Goal: Task Accomplishment & Management: Manage account settings

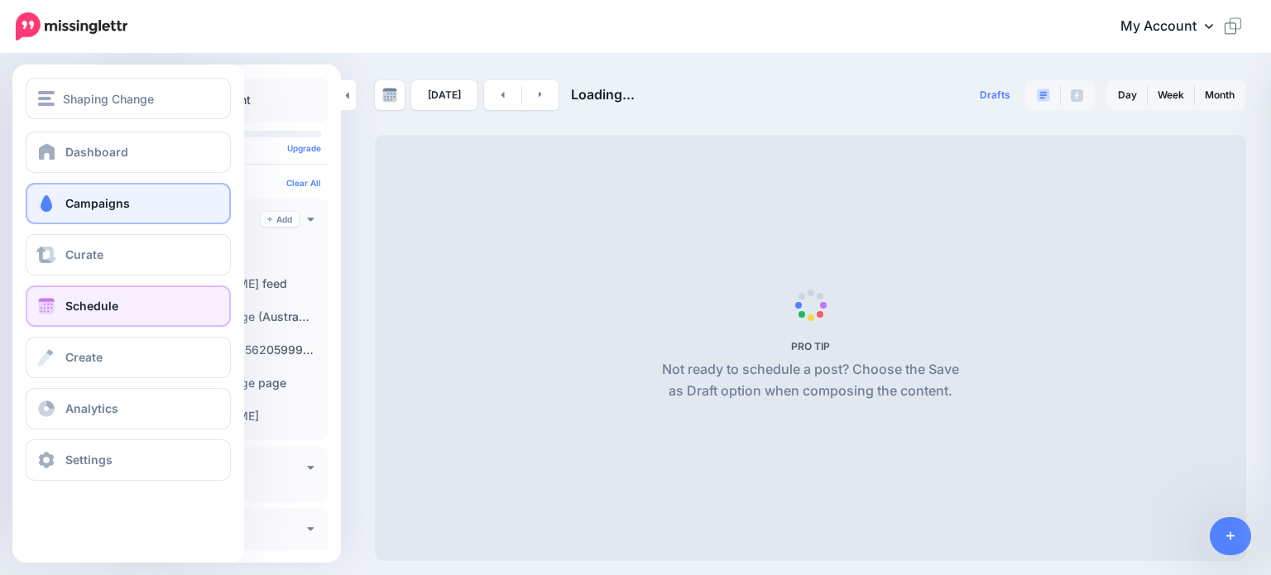
click at [86, 204] on span "Campaigns" at bounding box center [97, 203] width 65 height 14
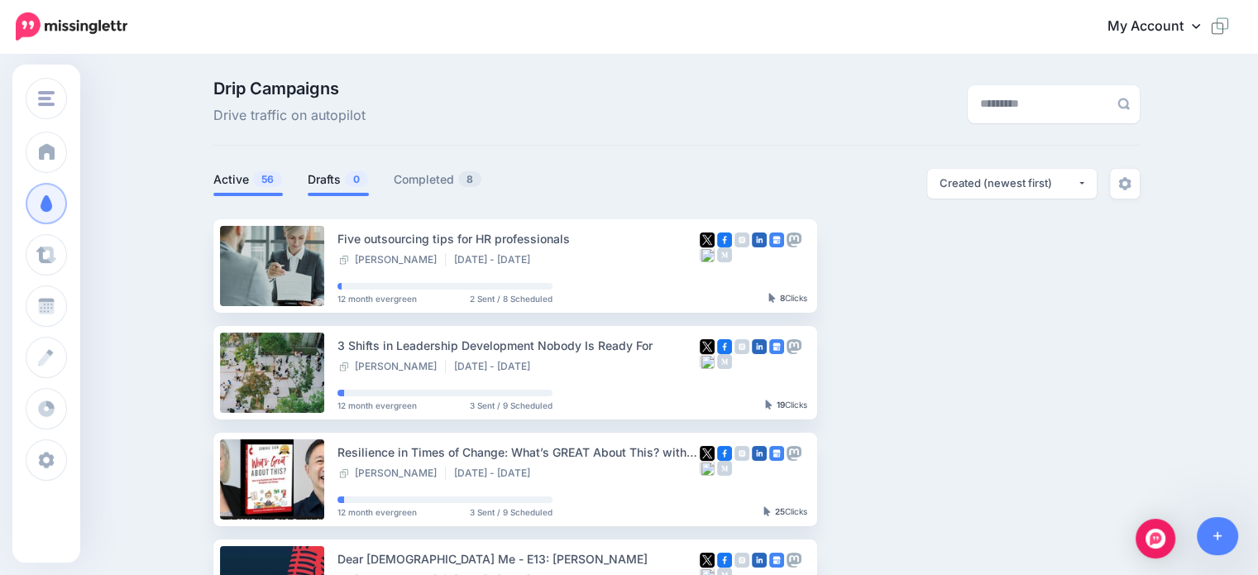
click at [336, 181] on link "Drafts 0" at bounding box center [338, 180] width 61 height 20
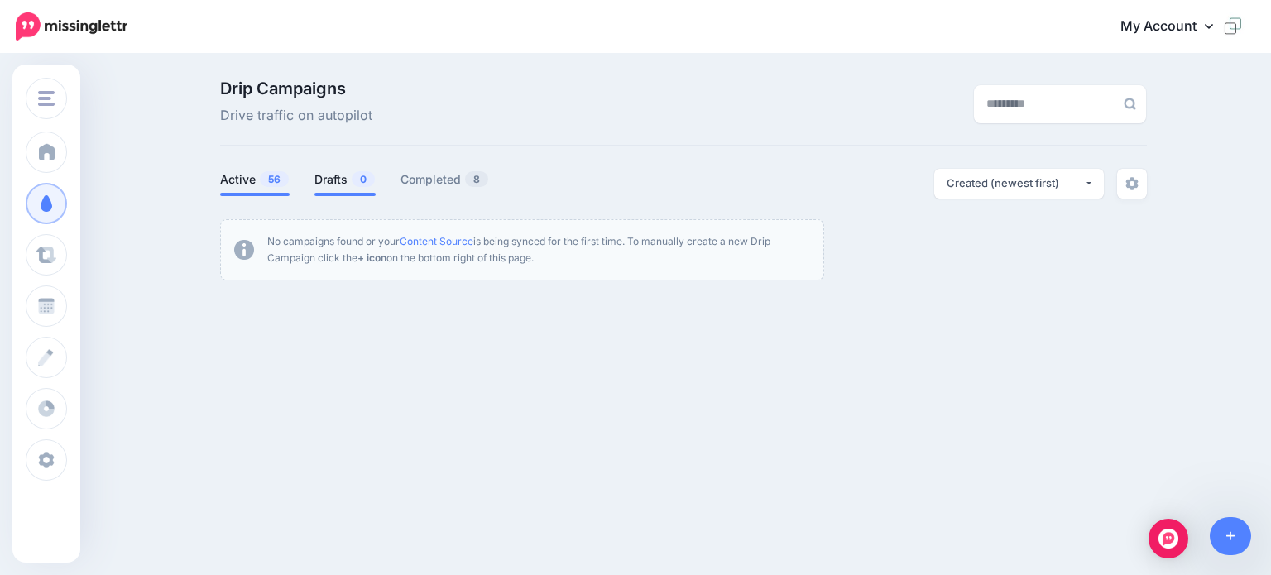
click at [235, 183] on link "Active 56" at bounding box center [254, 180] width 69 height 20
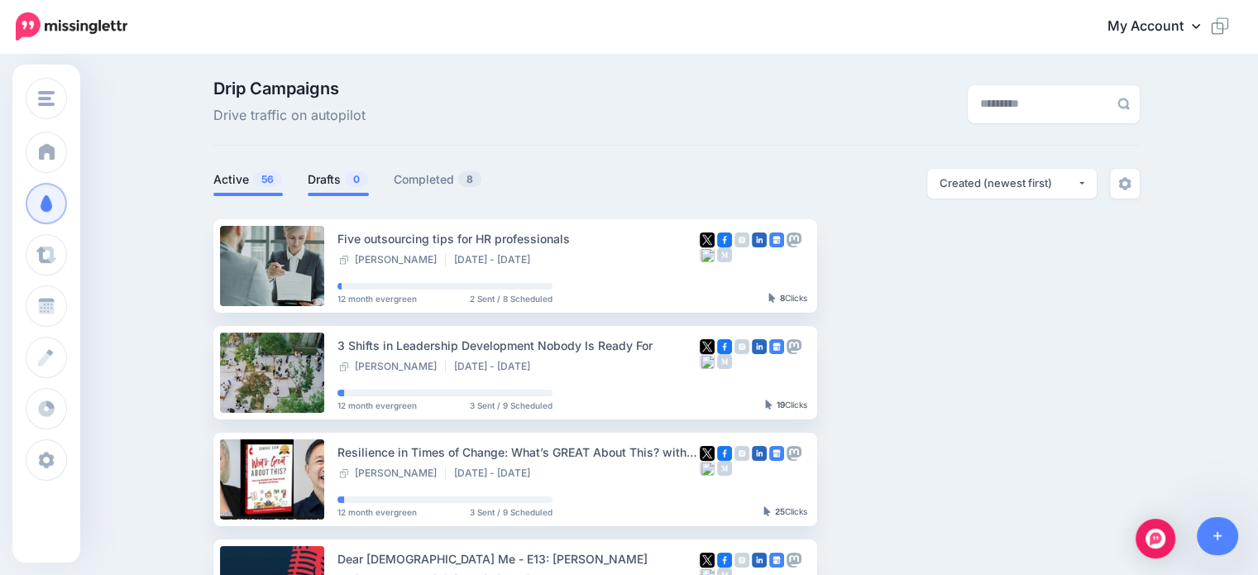
click at [328, 180] on link "Drafts 0" at bounding box center [338, 180] width 61 height 20
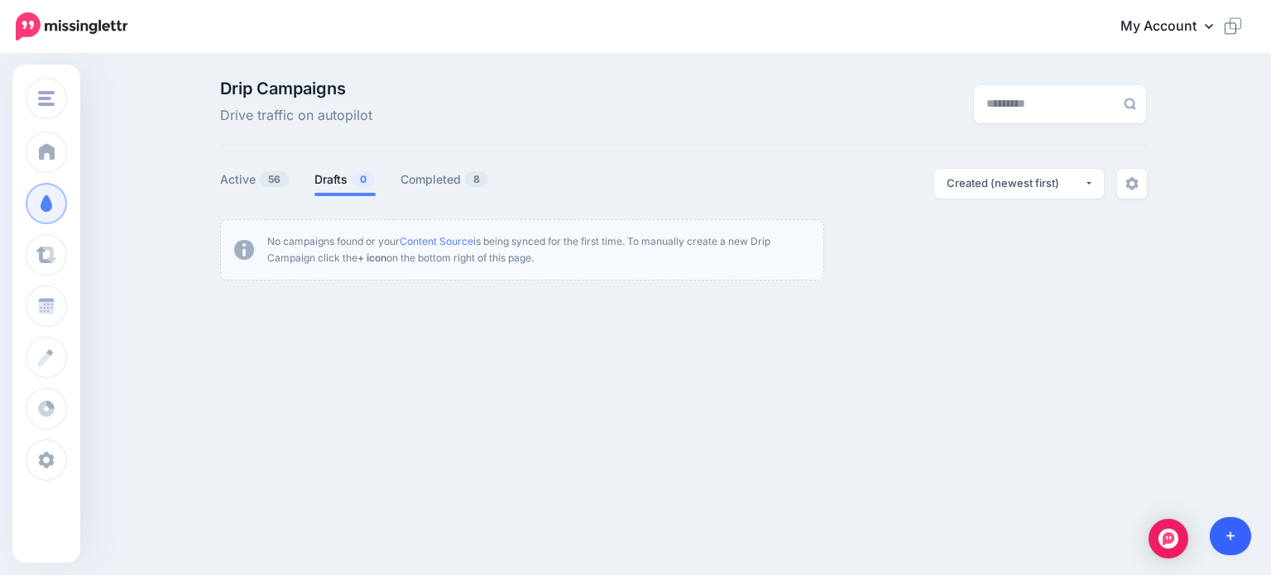
click at [1234, 538] on link at bounding box center [1231, 536] width 42 height 38
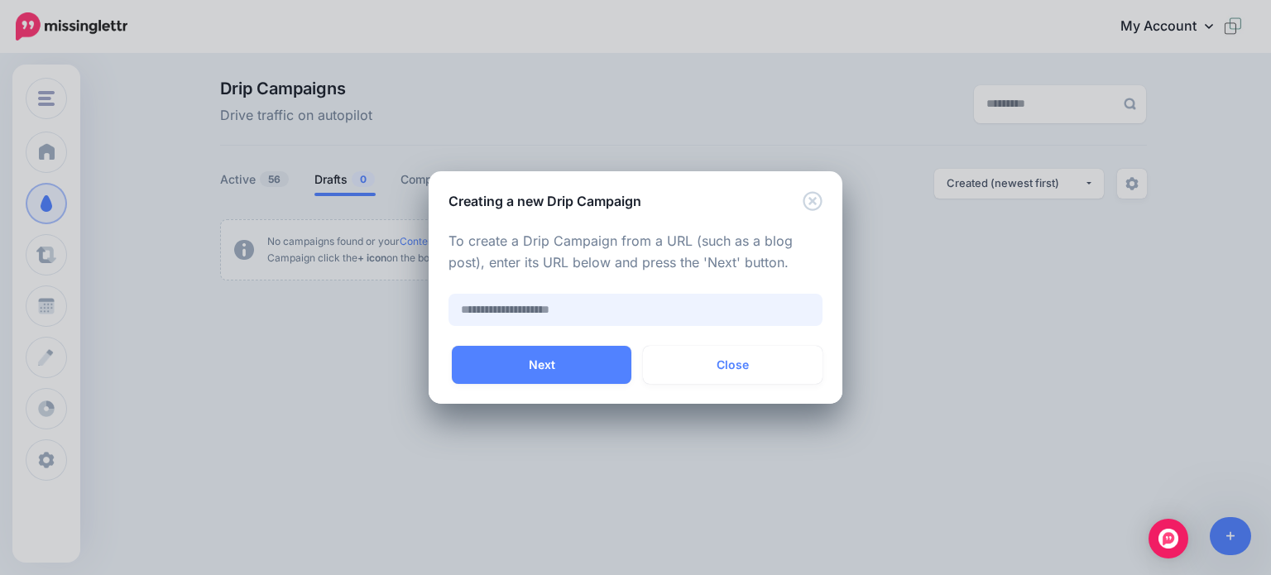
paste input "**********"
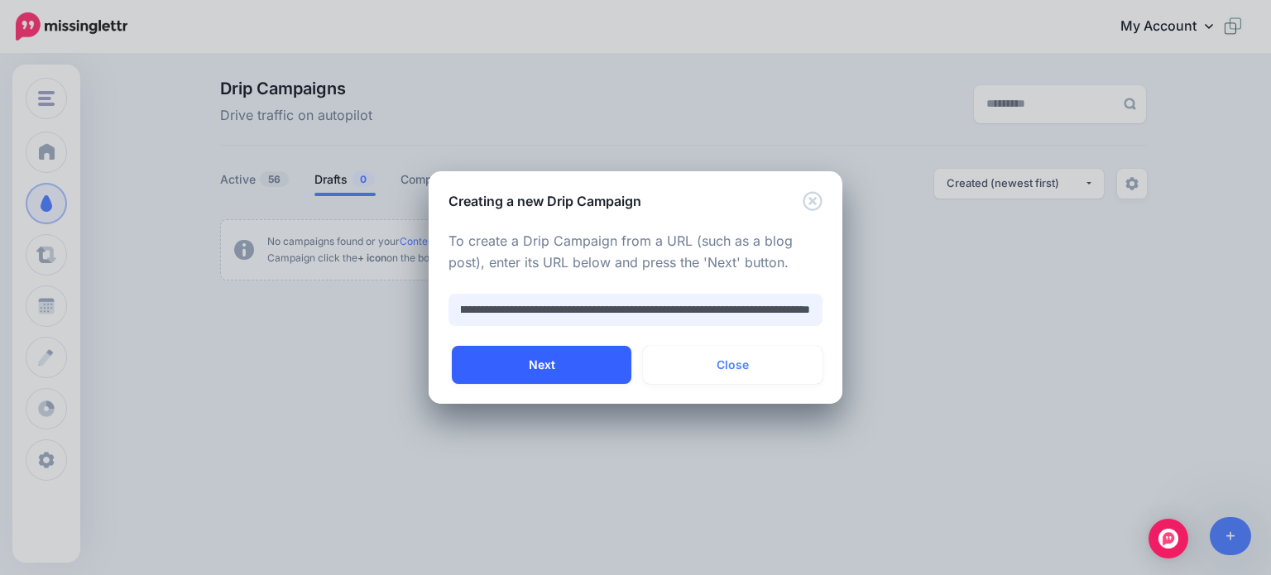
type input "**********"
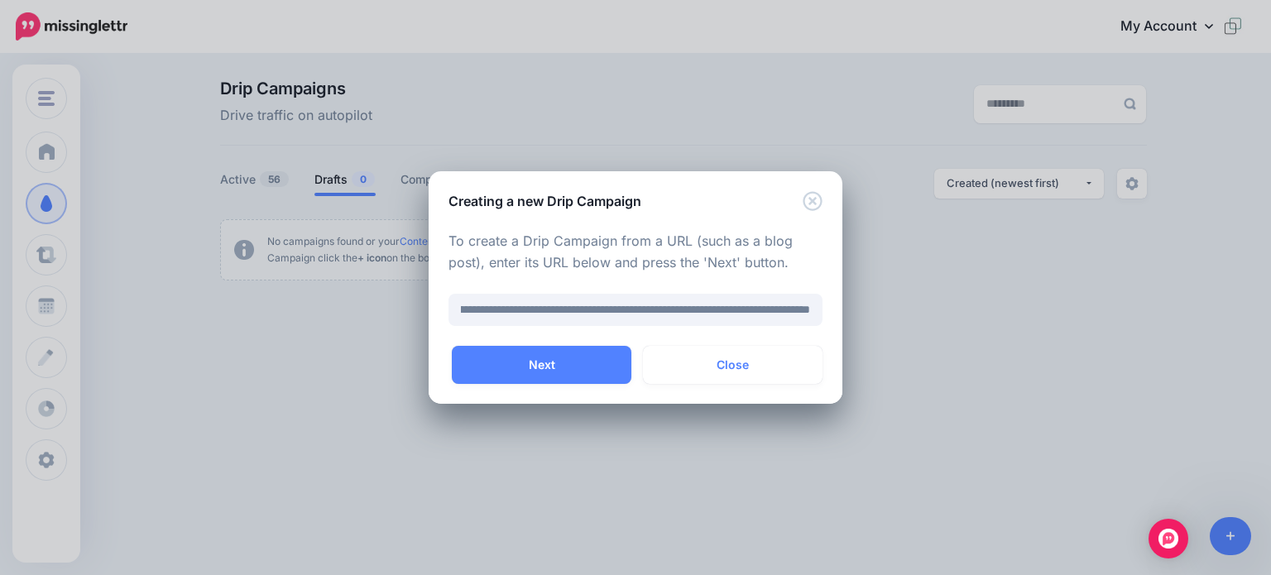
drag, startPoint x: 559, startPoint y: 360, endPoint x: 574, endPoint y: 380, distance: 24.8
click at [559, 360] on button "Next" at bounding box center [542, 365] width 180 height 38
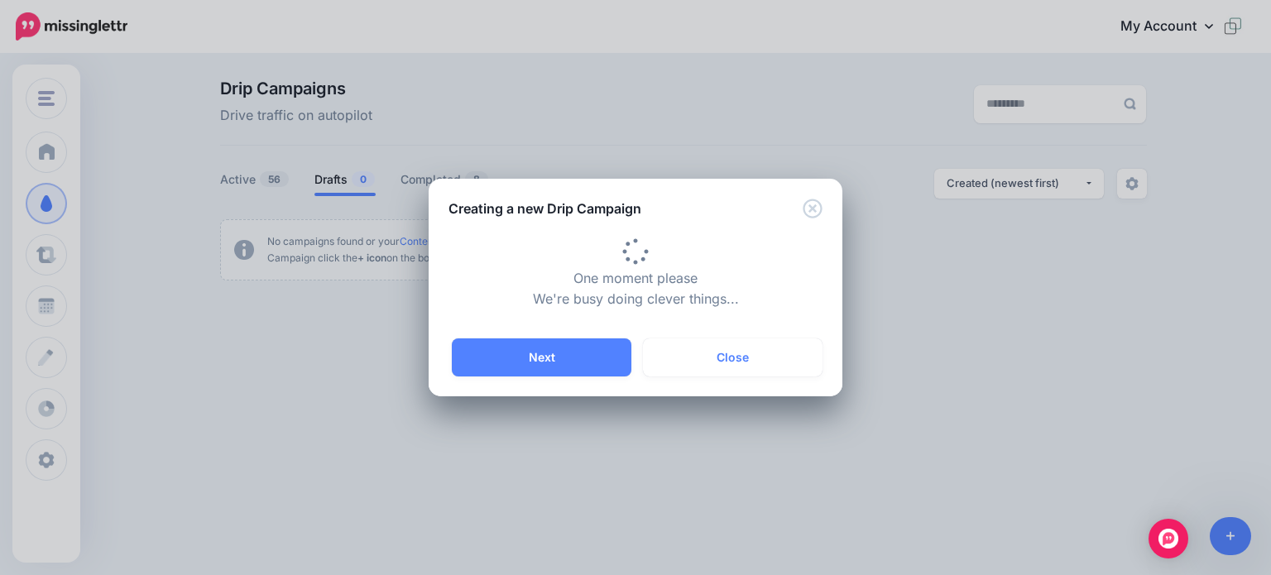
type input "**********"
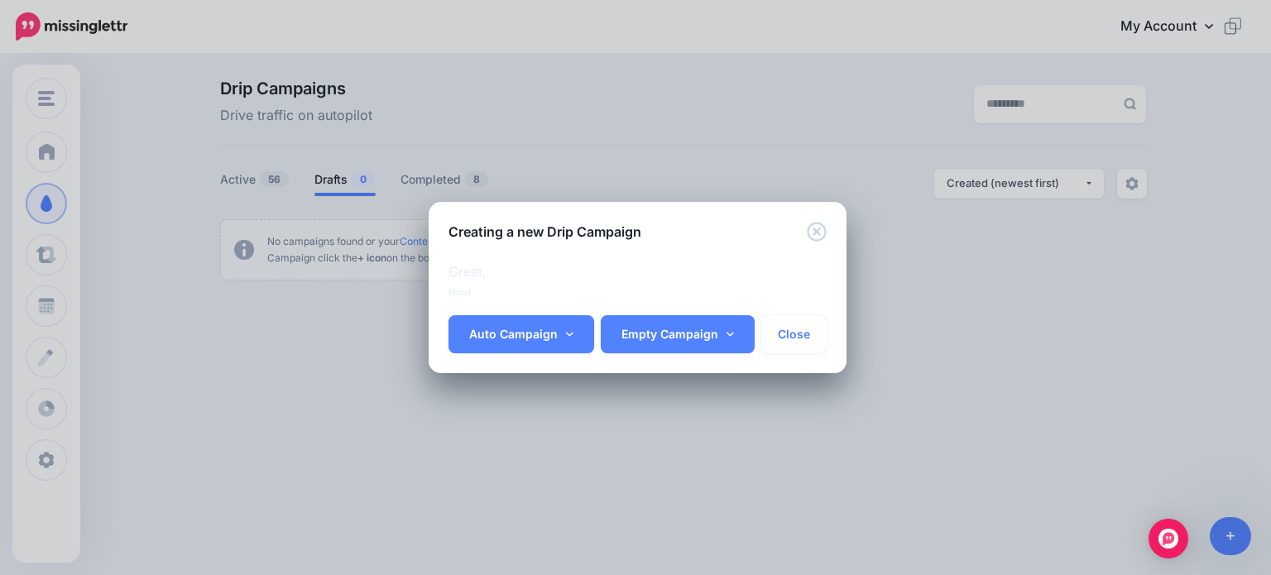
scroll to position [0, 53]
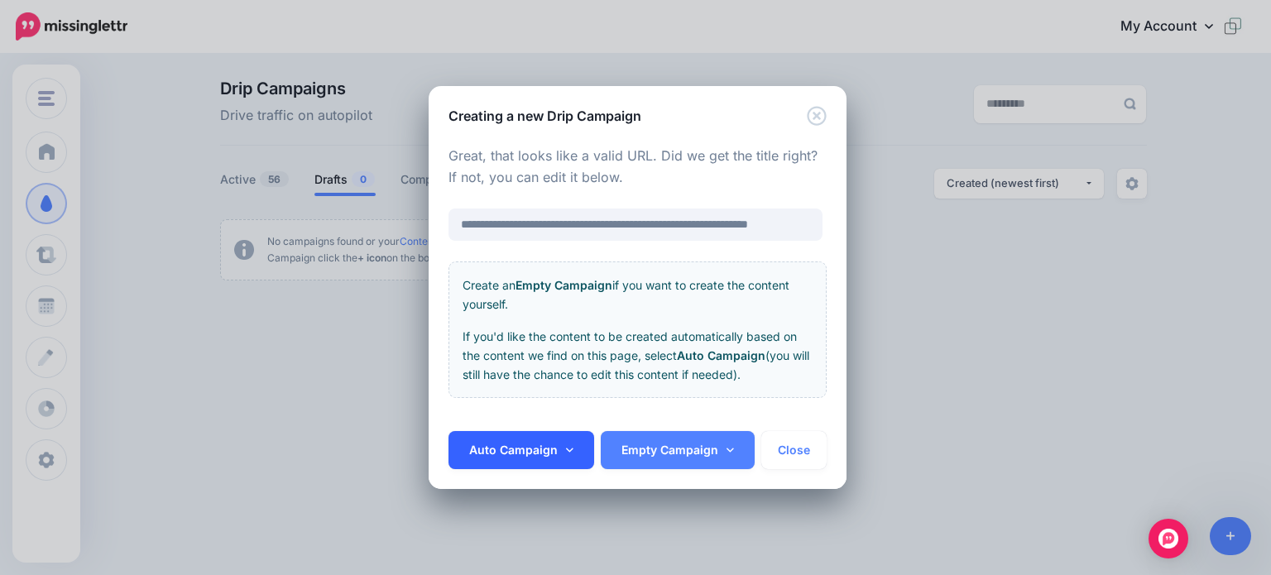
click at [524, 459] on link "Auto Campaign" at bounding box center [521, 450] width 146 height 38
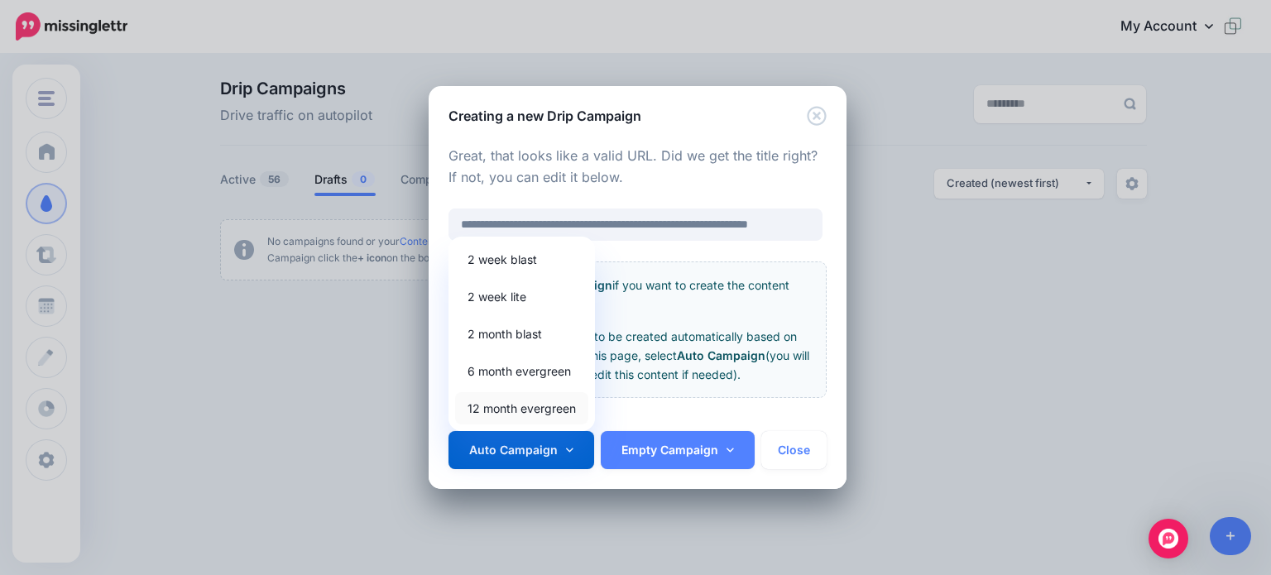
click at [546, 410] on link "12 month evergreen" at bounding box center [521, 408] width 133 height 32
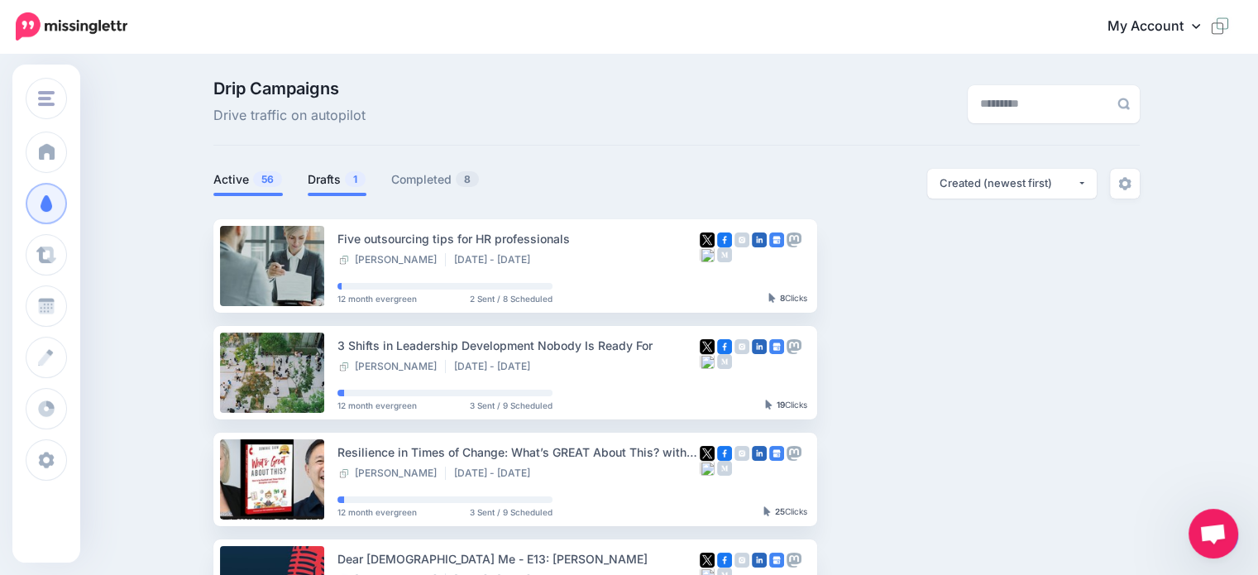
click at [329, 175] on link "Drafts 1" at bounding box center [337, 180] width 59 height 20
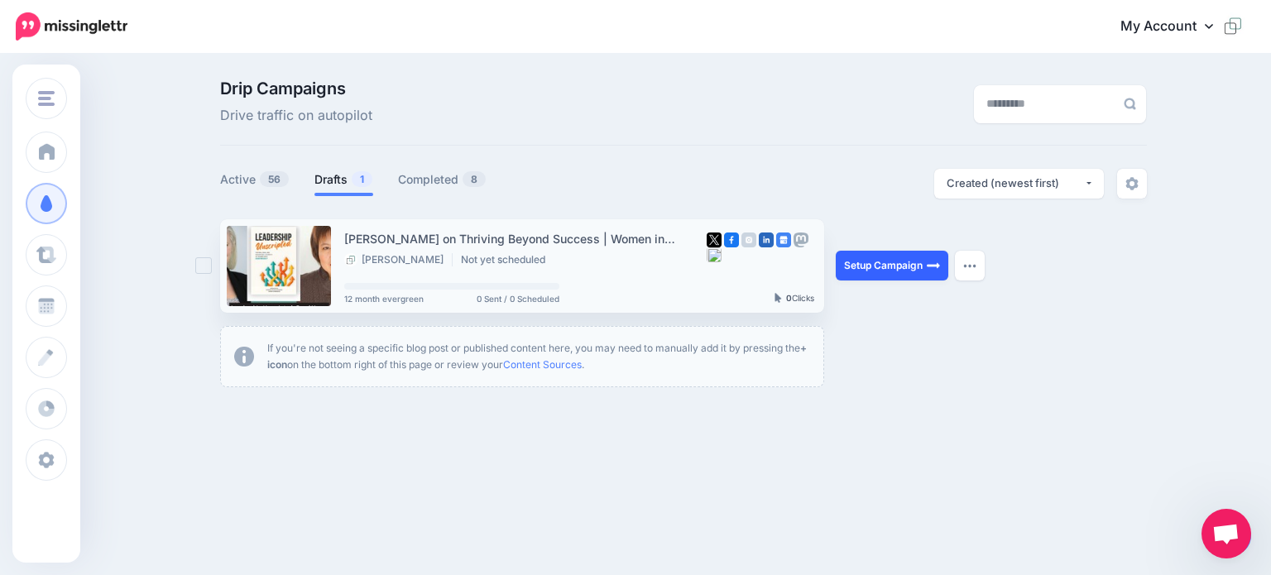
click at [892, 253] on link "Setup Campaign" at bounding box center [892, 266] width 113 height 30
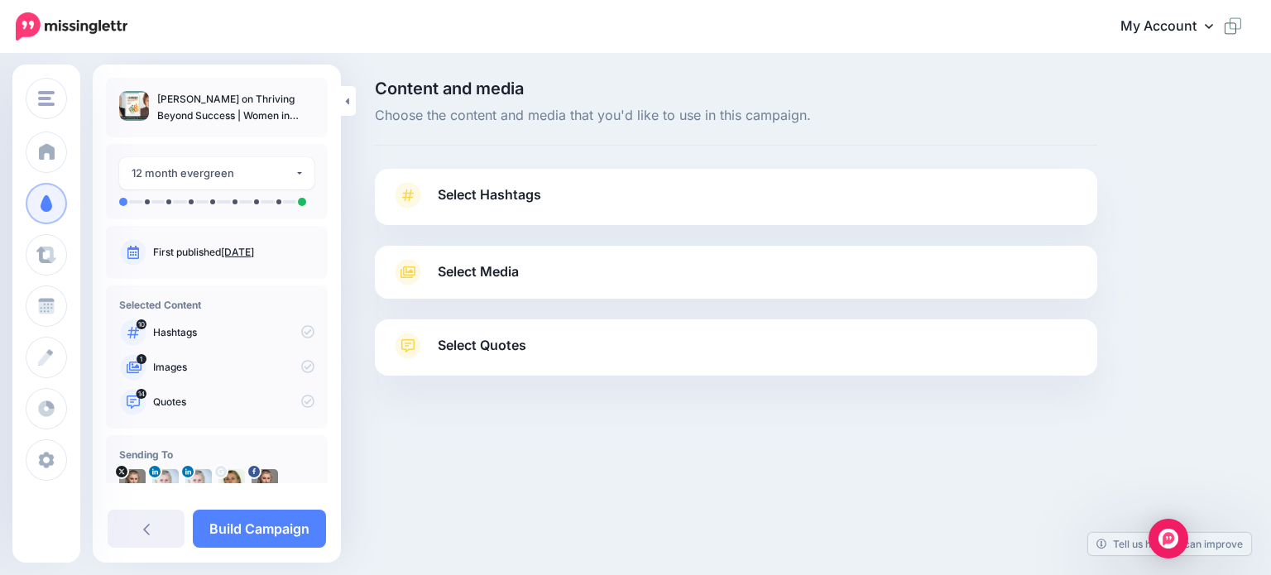
click at [466, 194] on span "Select Hashtags" at bounding box center [489, 195] width 103 height 22
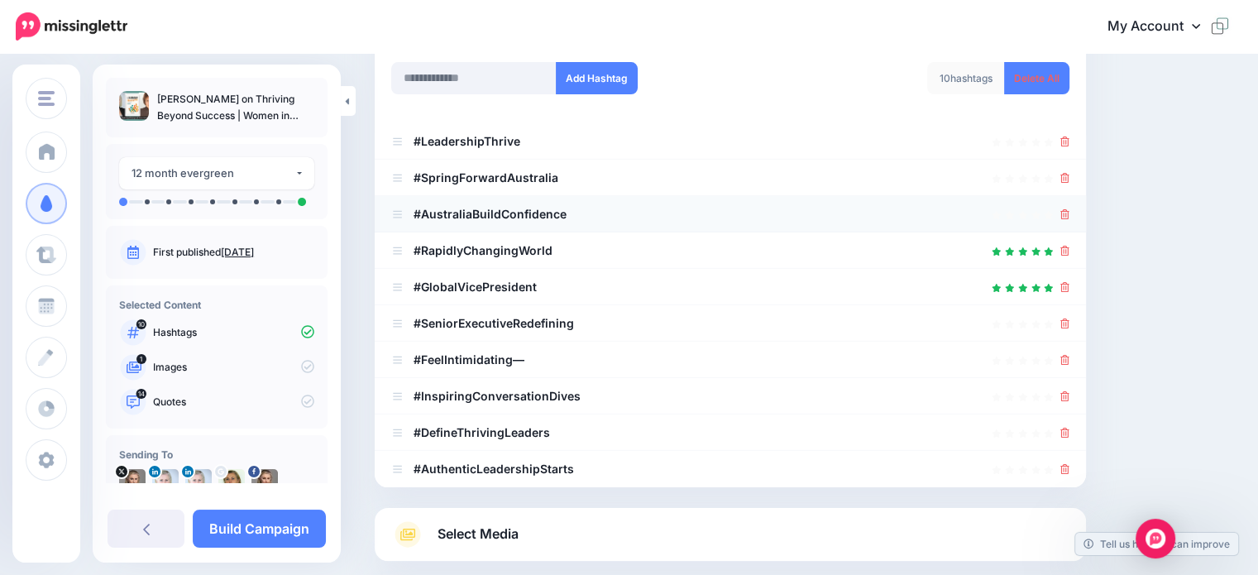
scroll to position [165, 0]
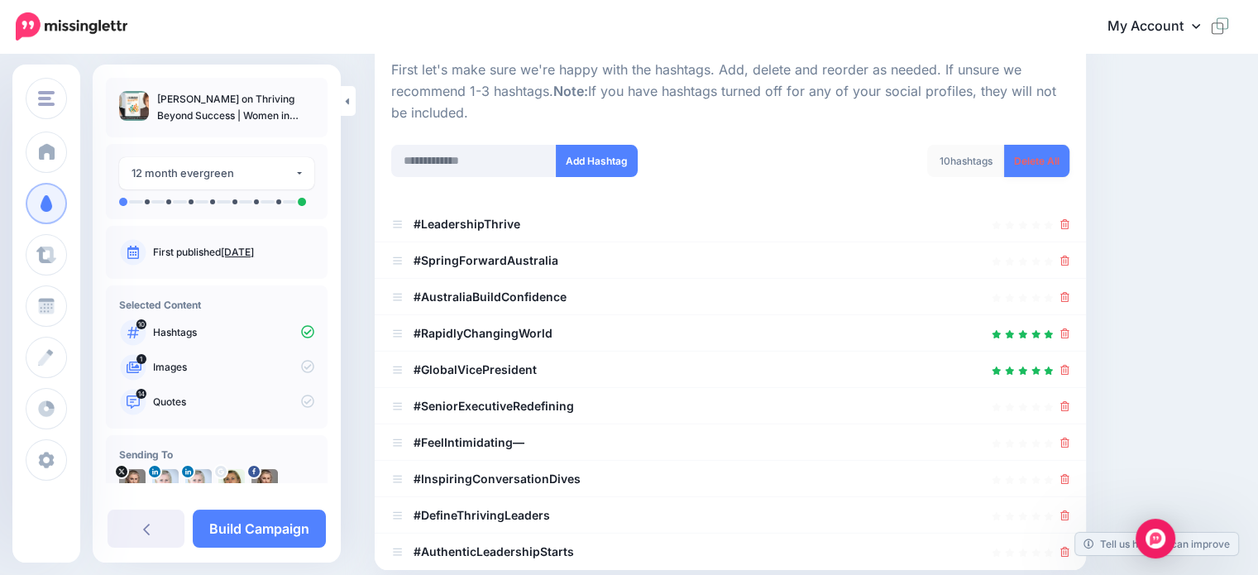
drag, startPoint x: 1030, startPoint y: 156, endPoint x: 994, endPoint y: 179, distance: 42.7
click at [1031, 156] on link "Delete All" at bounding box center [1036, 161] width 65 height 32
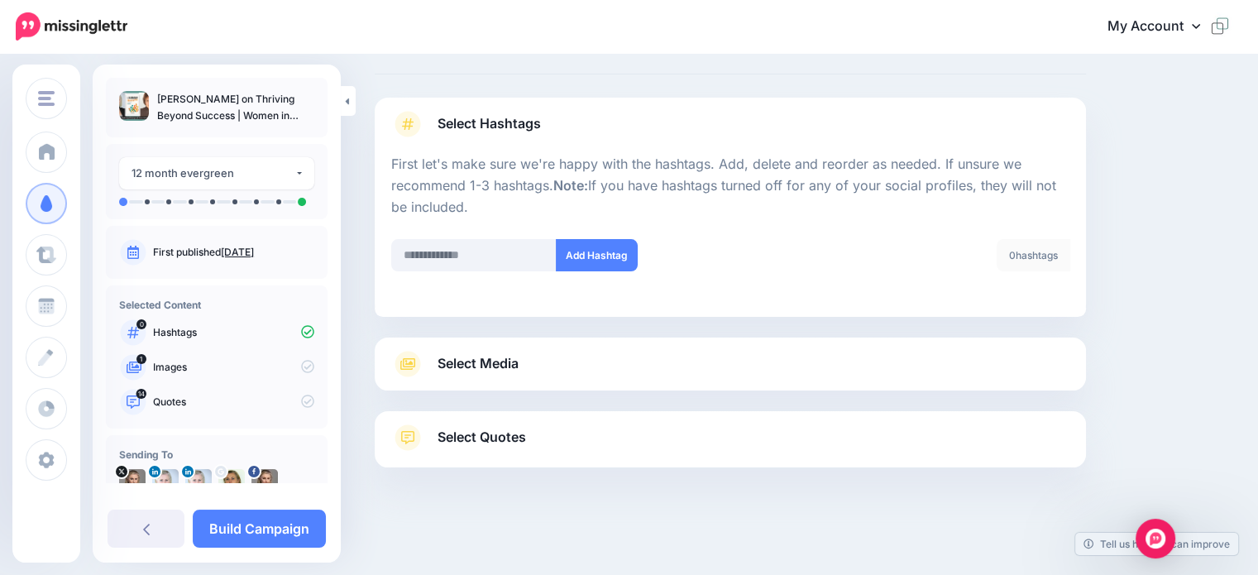
scroll to position [70, 0]
click at [453, 260] on input "text" at bounding box center [473, 256] width 165 height 32
type input "**********"
click at [588, 259] on button "Add Hashtag" at bounding box center [597, 256] width 82 height 32
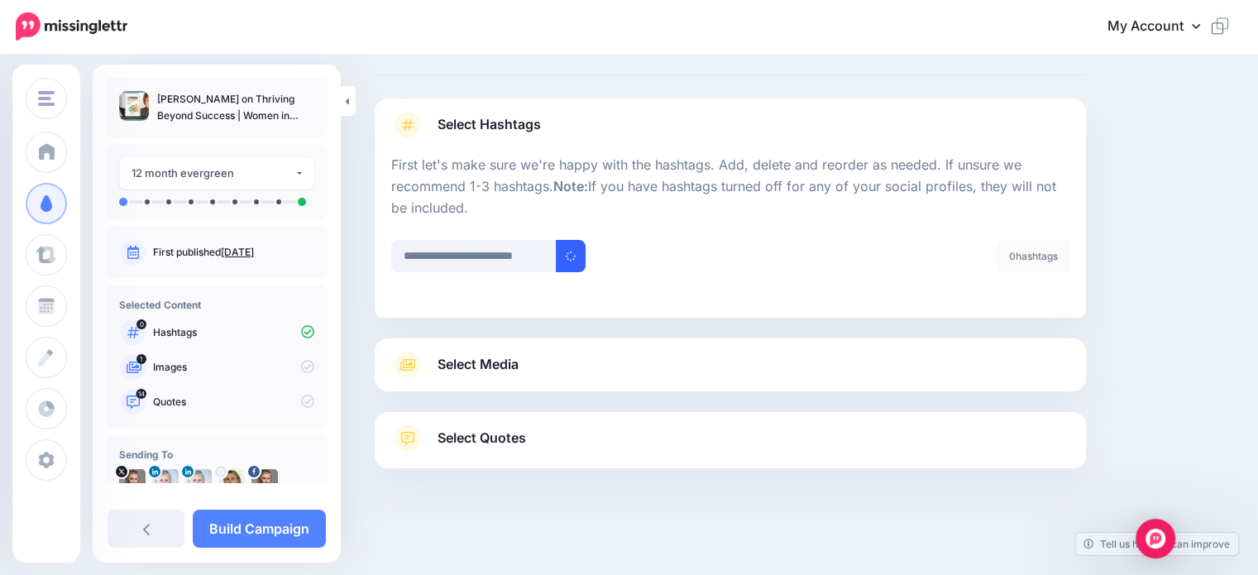
scroll to position [0, 0]
click at [461, 257] on input "text" at bounding box center [473, 256] width 165 height 32
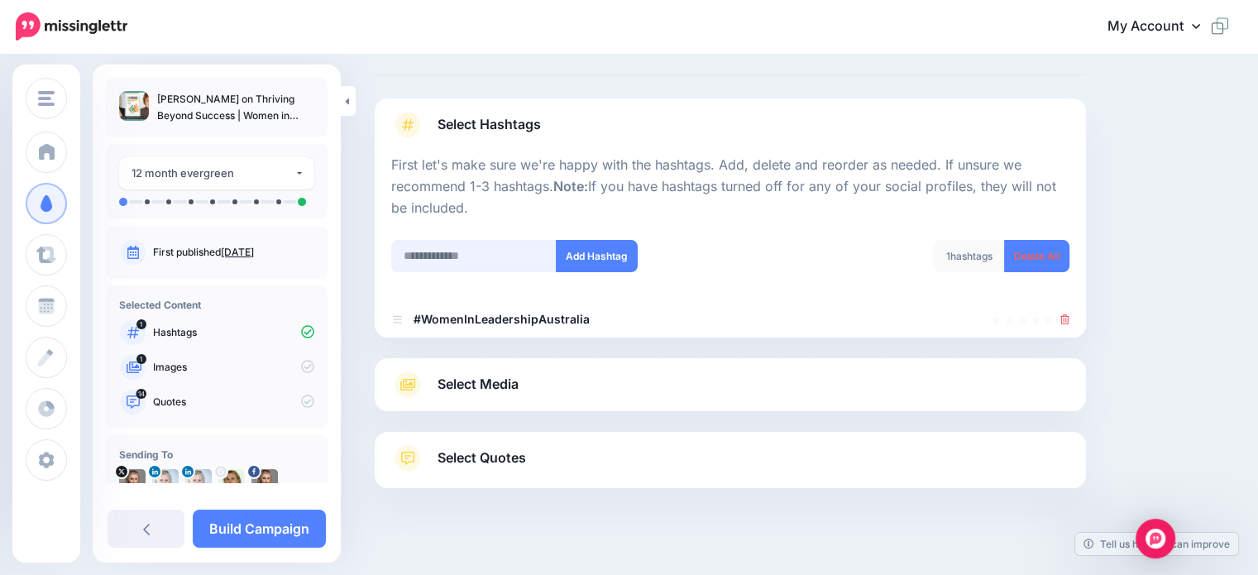
scroll to position [90, 0]
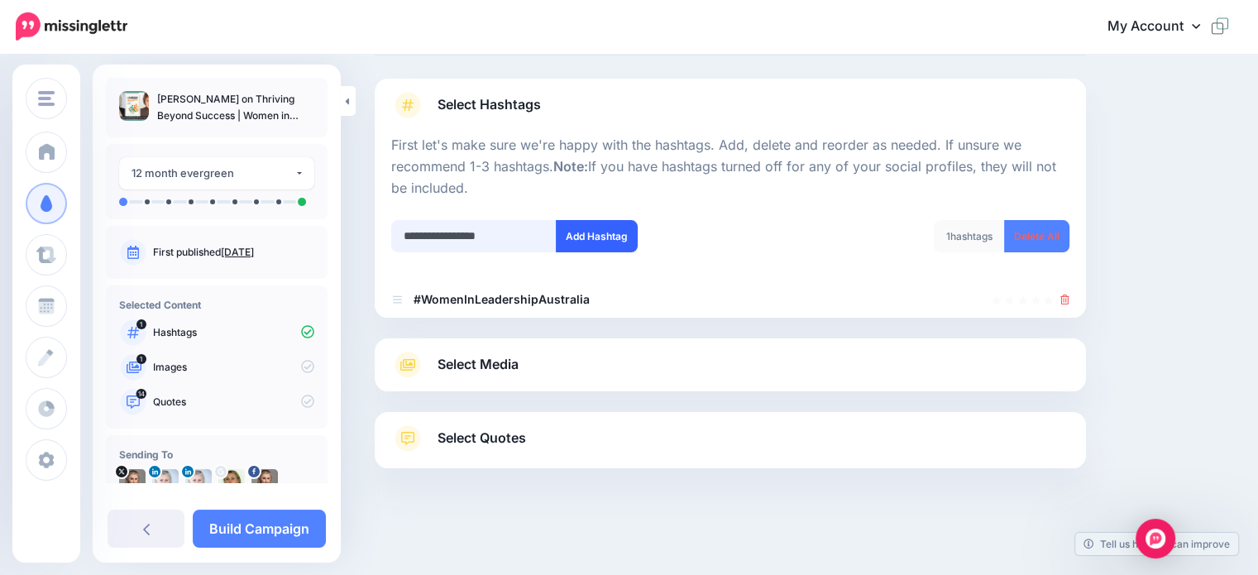
type input "**********"
click at [584, 242] on button "Add Hashtag" at bounding box center [597, 236] width 82 height 32
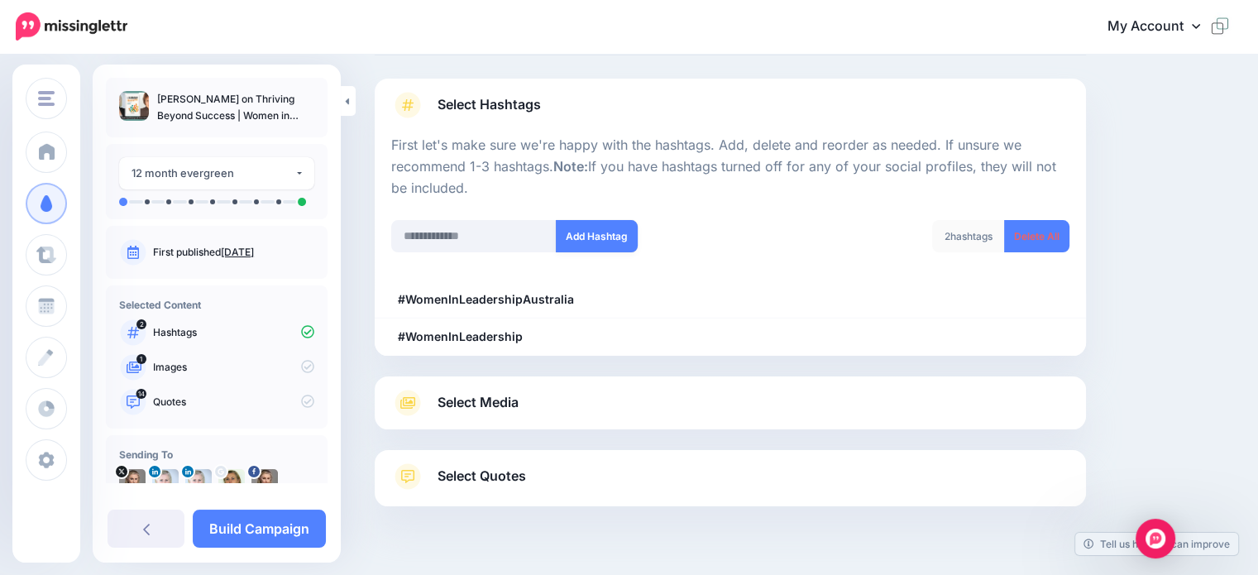
scroll to position [127, 0]
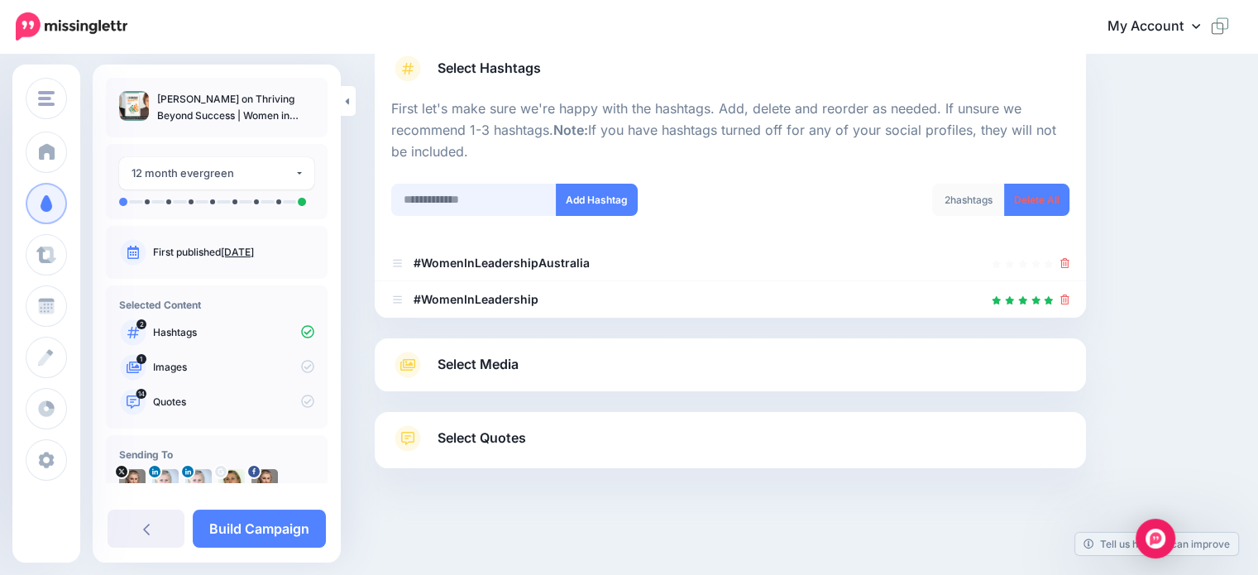
click at [488, 205] on input "text" at bounding box center [473, 200] width 165 height 32
paste input "**********"
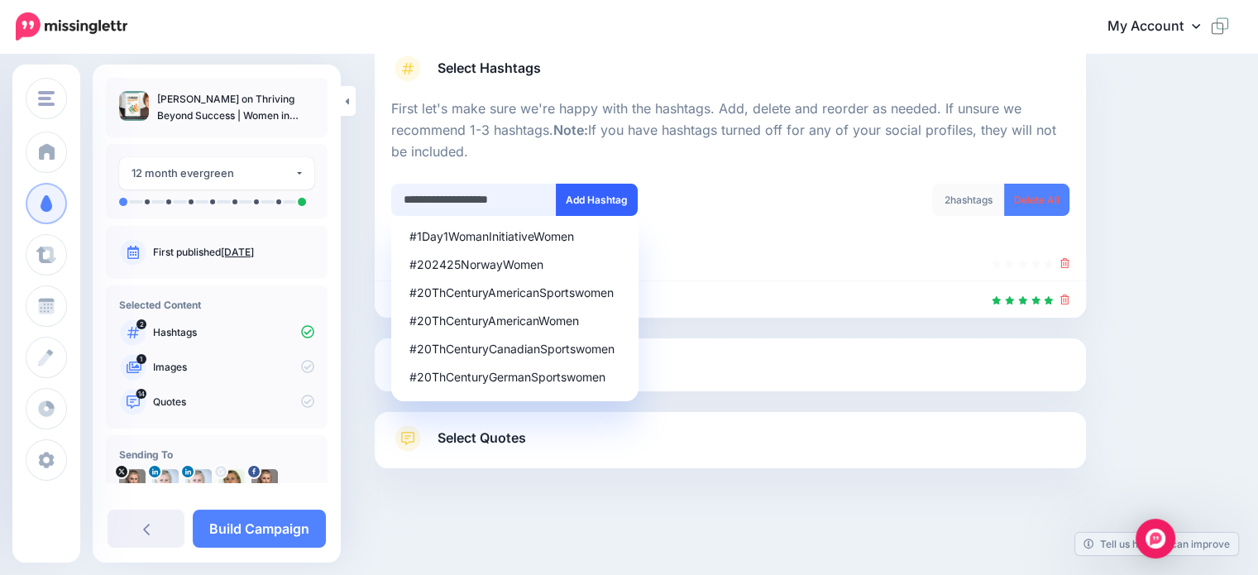
type input "**********"
click at [592, 195] on button "Add Hashtag" at bounding box center [597, 200] width 82 height 32
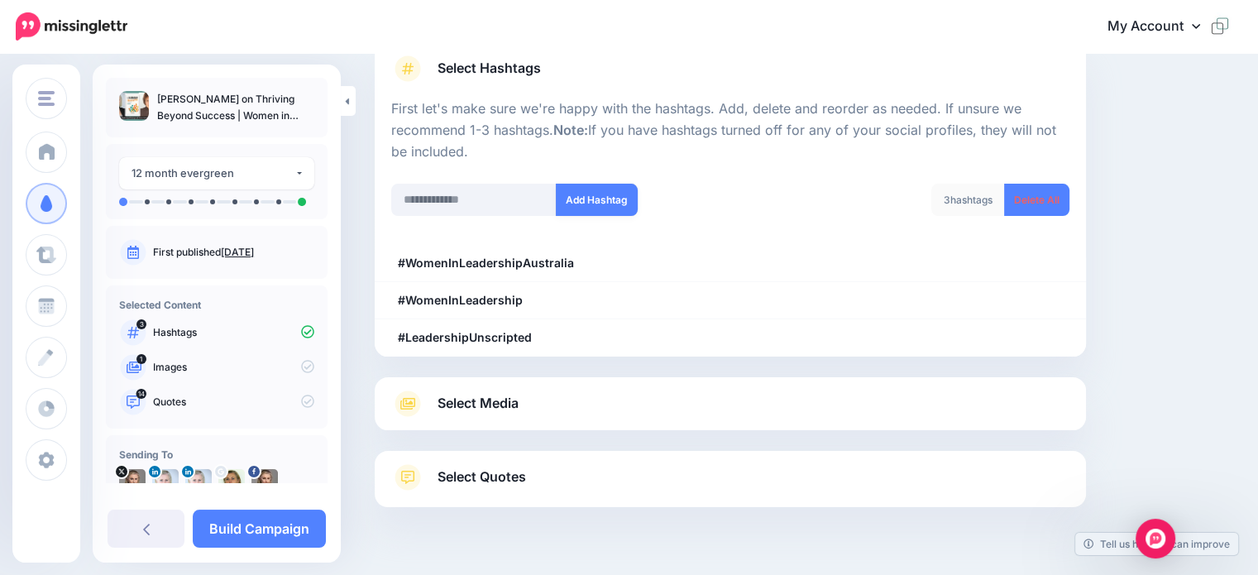
scroll to position [163, 0]
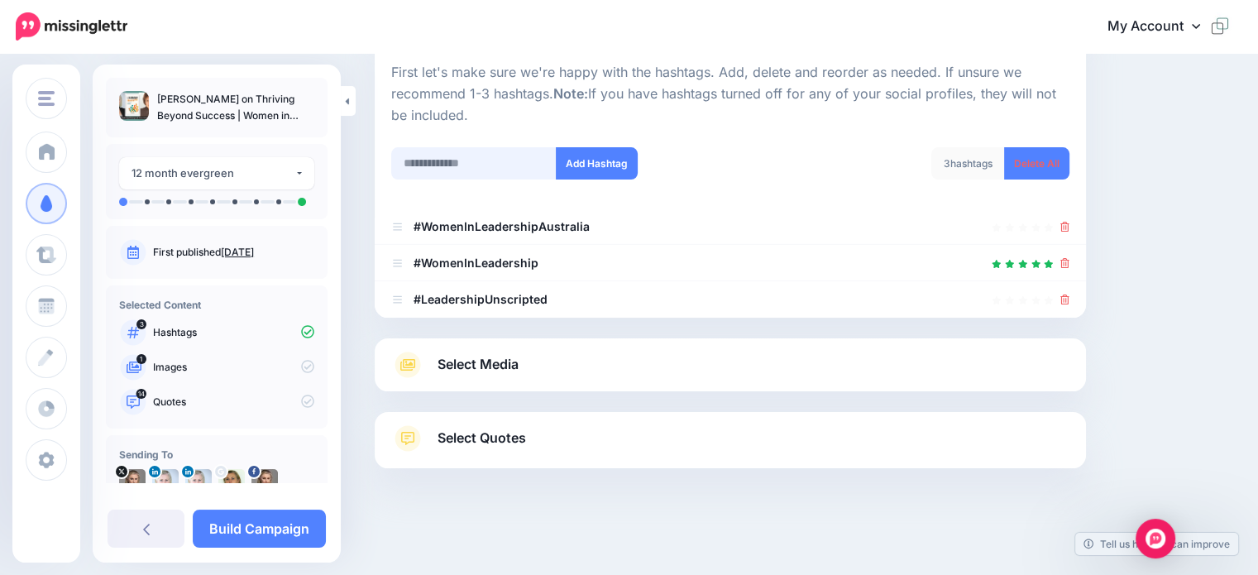
click at [510, 162] on input "text" at bounding box center [473, 163] width 165 height 32
paste input "**********"
type input "**********"
click at [595, 172] on button "Add Hashtag" at bounding box center [597, 163] width 82 height 32
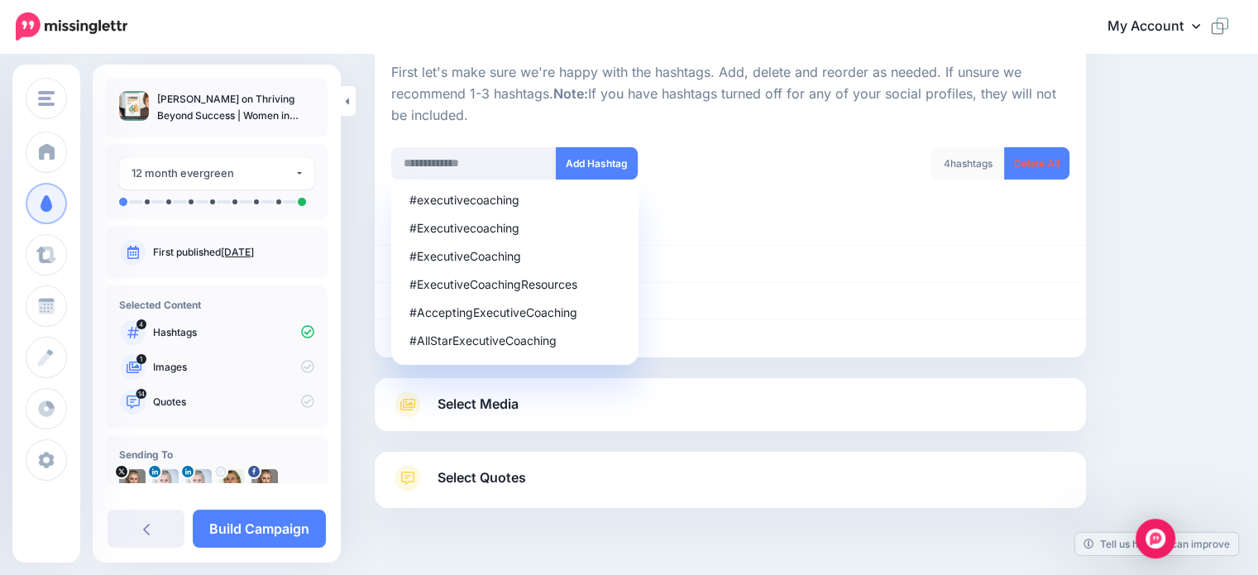
scroll to position [199, 0]
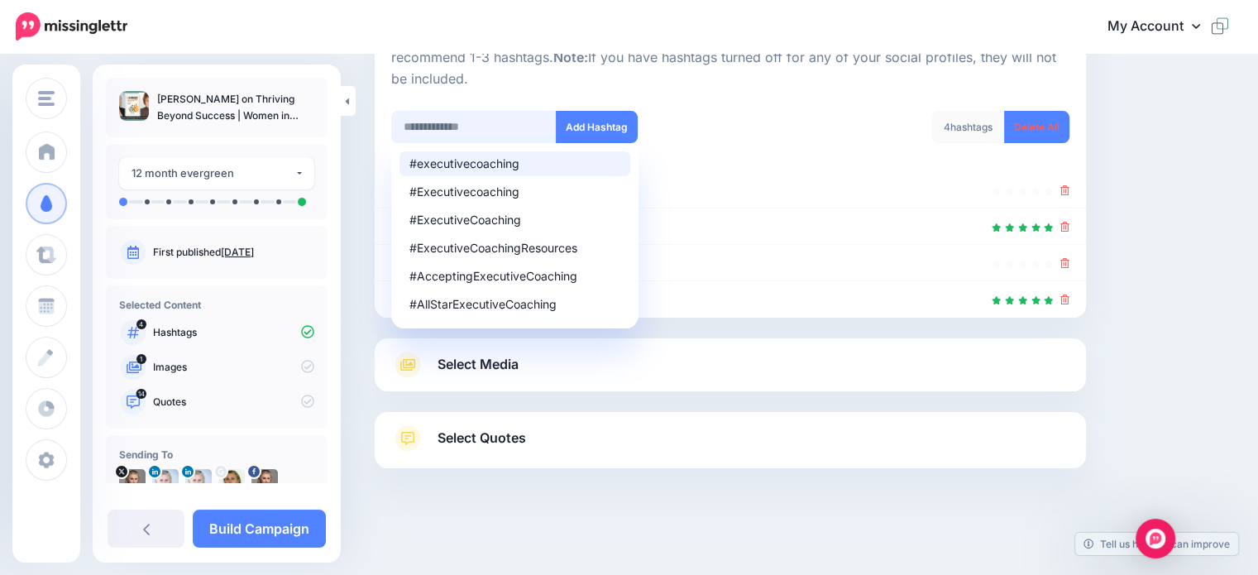
click at [482, 127] on input "text" at bounding box center [473, 127] width 165 height 32
paste input "**********"
type input "**********"
drag, startPoint x: 583, startPoint y: 130, endPoint x: 665, endPoint y: 150, distance: 84.3
click at [585, 129] on button "Add Hashtag" at bounding box center [597, 127] width 82 height 32
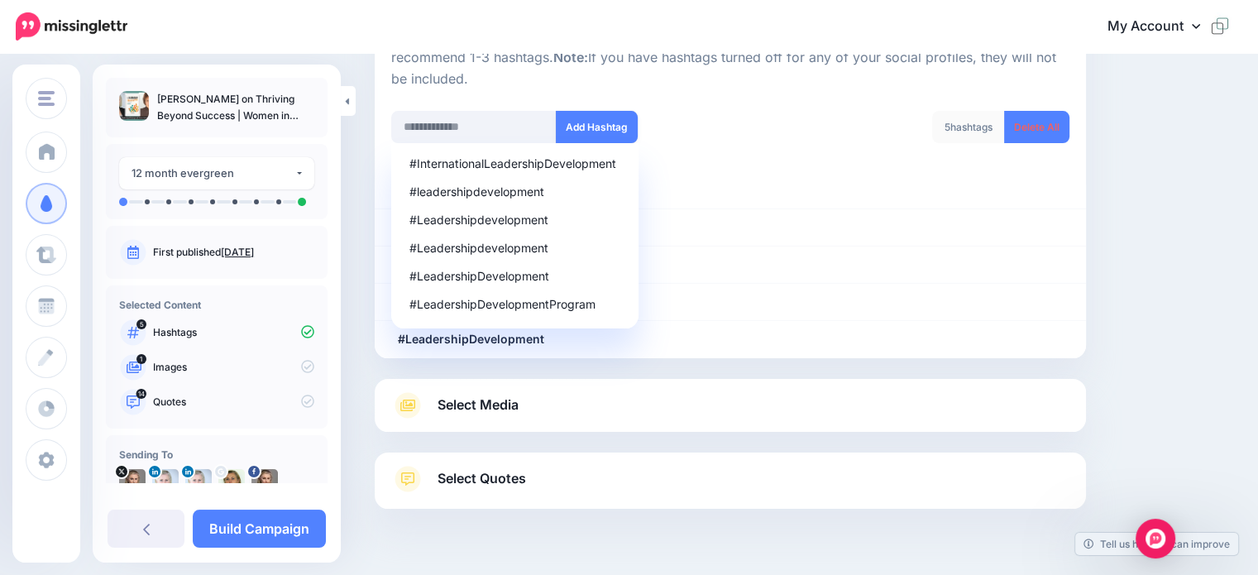
scroll to position [236, 0]
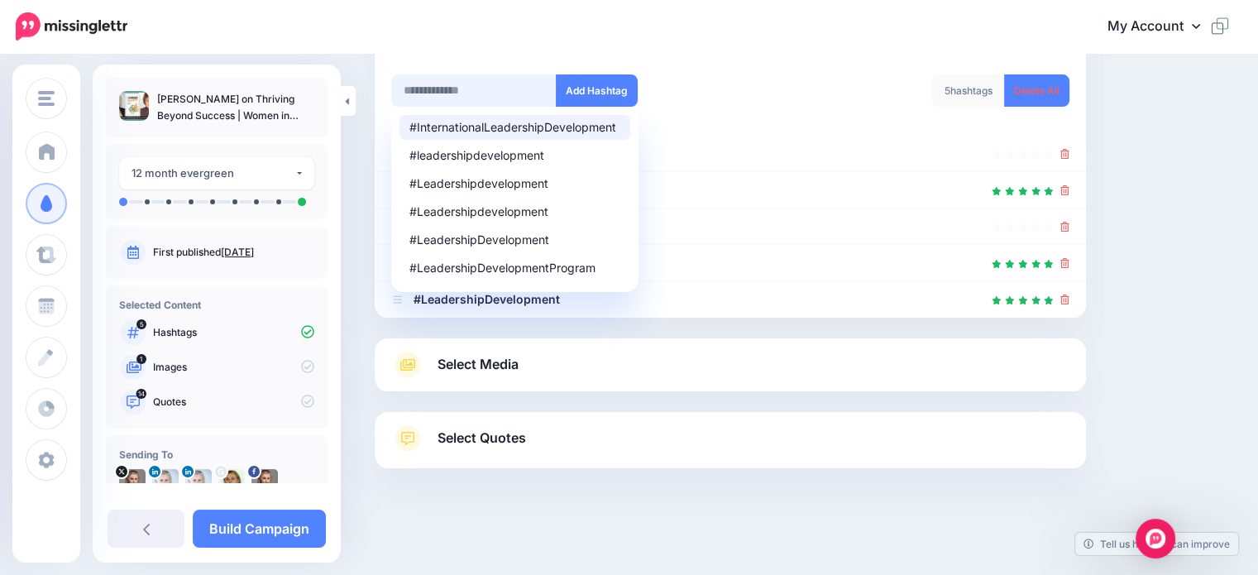
click at [477, 93] on input "text" at bounding box center [473, 90] width 165 height 32
paste input "**********"
type input "**********"
click at [589, 78] on button "Add Hashtag" at bounding box center [597, 90] width 82 height 32
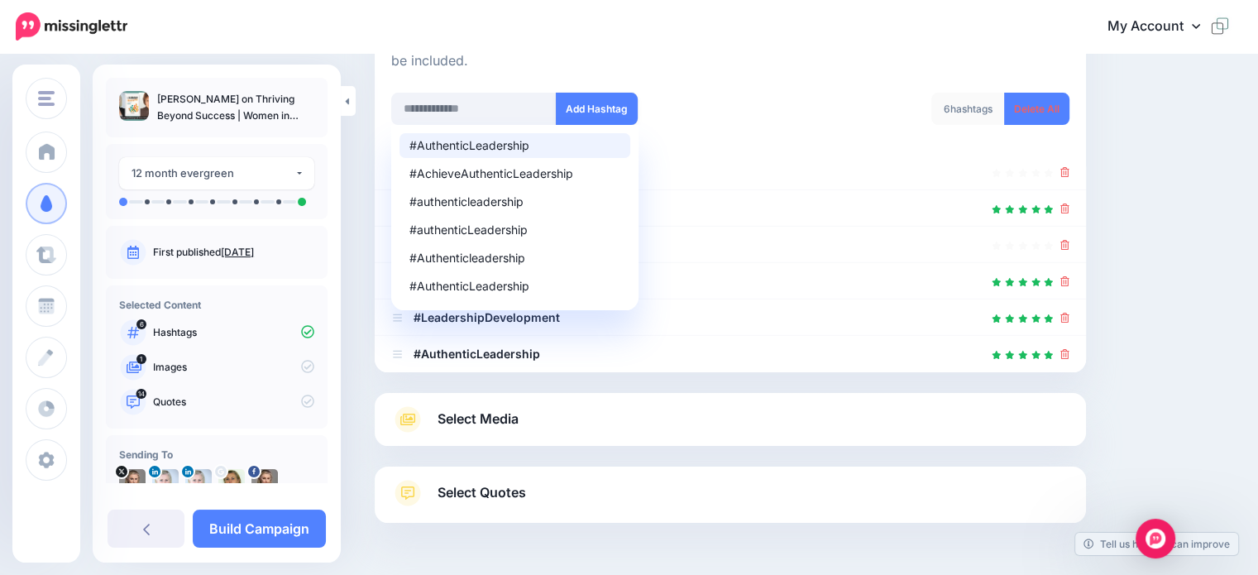
scroll to position [189, 0]
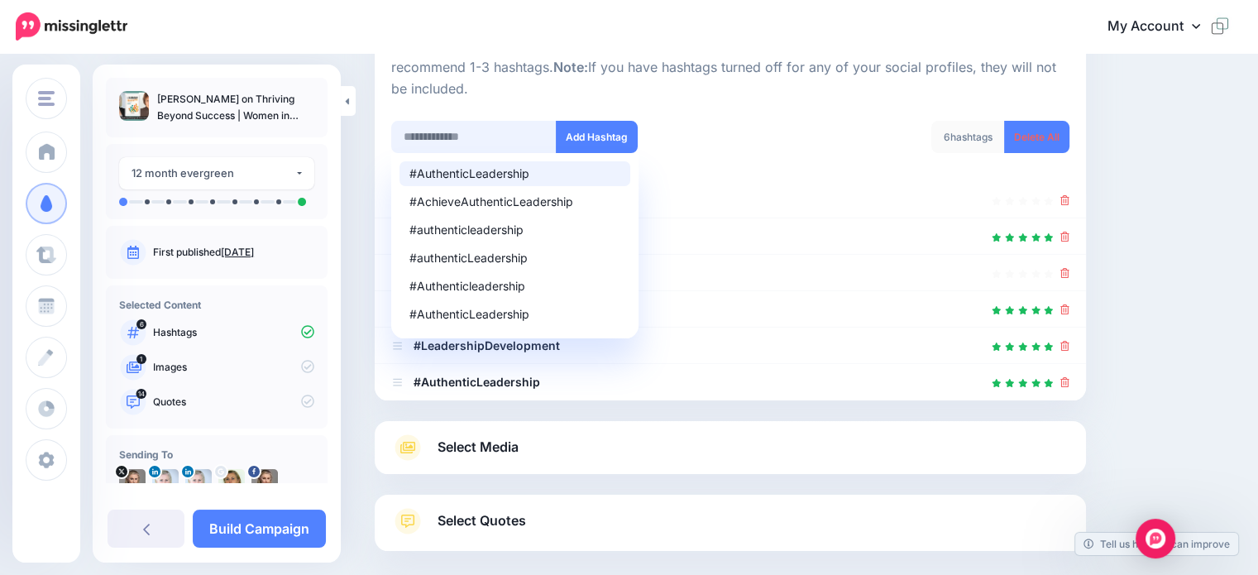
click at [457, 135] on input "text" at bounding box center [473, 137] width 165 height 32
paste input "**********"
type input "**********"
click at [573, 134] on button "Add Hashtag" at bounding box center [597, 137] width 82 height 32
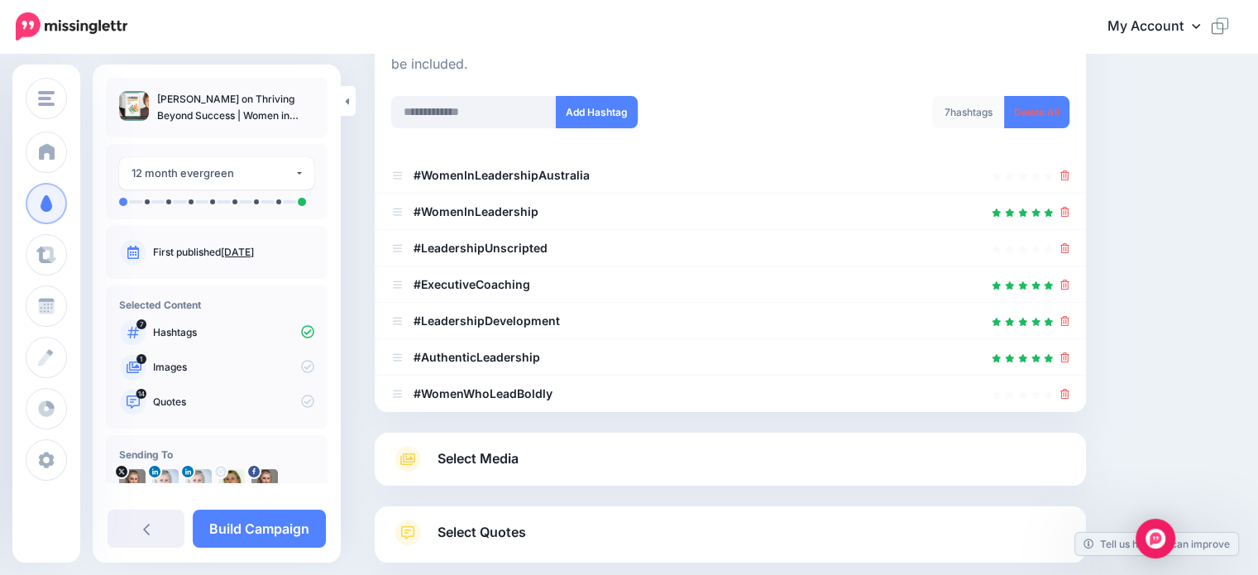
scroll to position [143, 0]
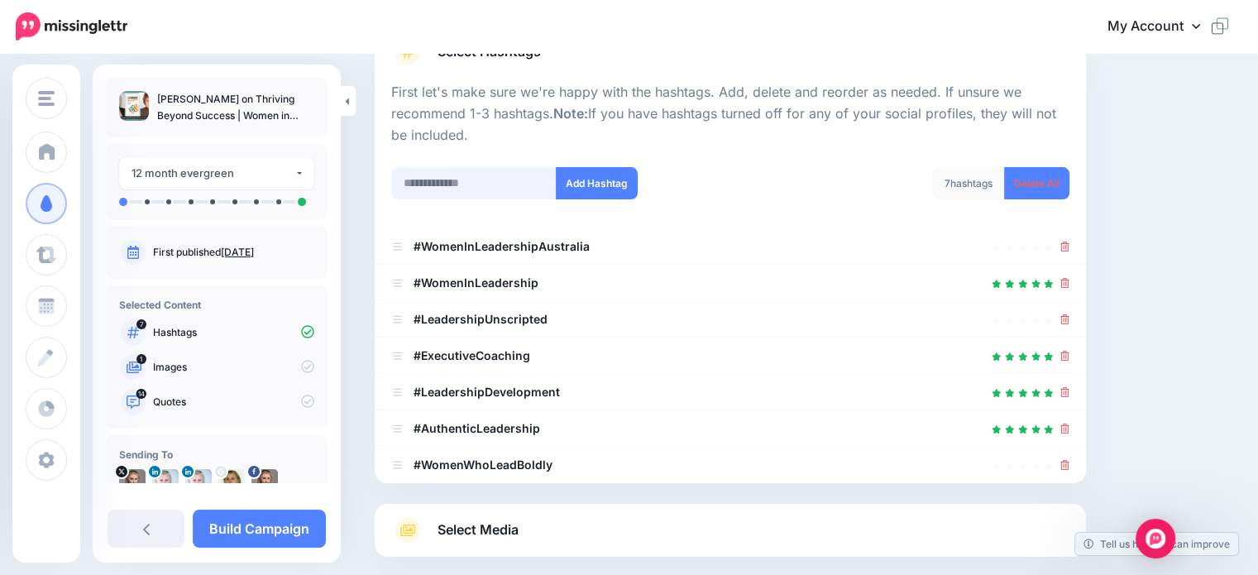
click at [452, 185] on input "text" at bounding box center [473, 183] width 165 height 32
paste input "**********"
type input "**********"
click at [586, 188] on button "Add Hashtag" at bounding box center [597, 183] width 82 height 32
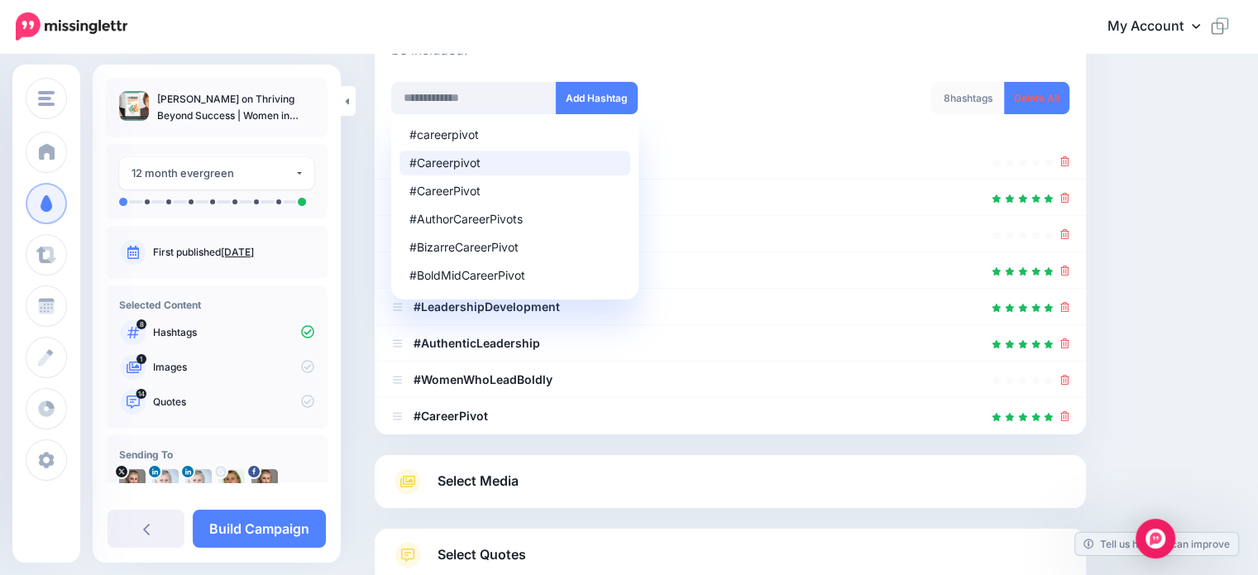
scroll to position [180, 0]
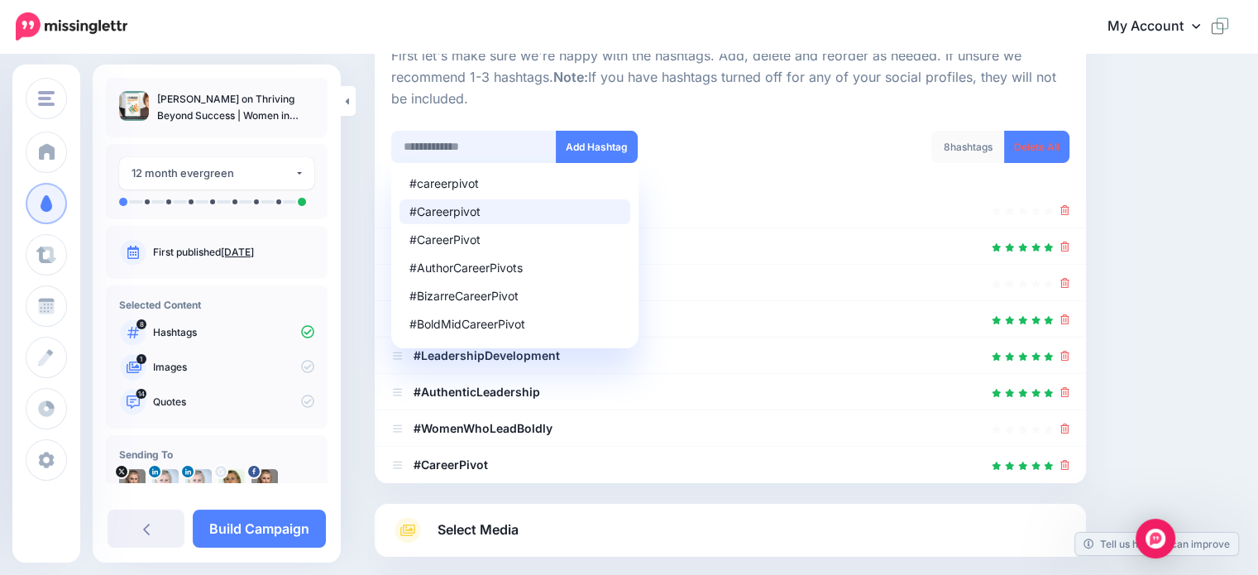
click at [460, 145] on input "text" at bounding box center [473, 147] width 165 height 32
paste input "**********"
type input "**********"
click at [584, 142] on button "Add Hashtag" at bounding box center [597, 147] width 82 height 32
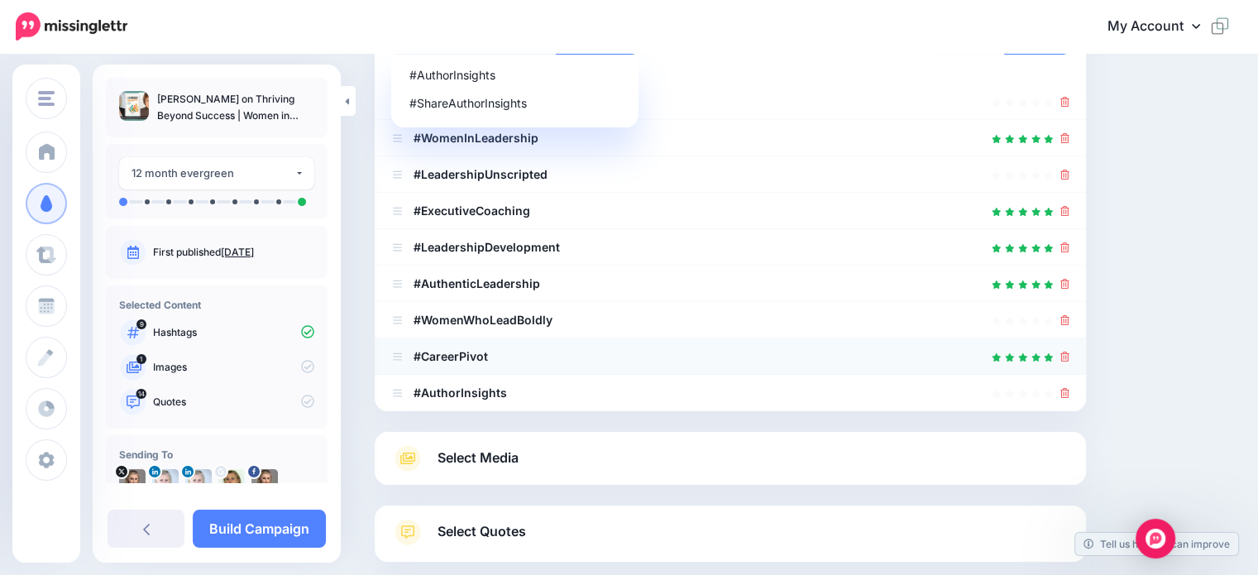
scroll to position [381, 0]
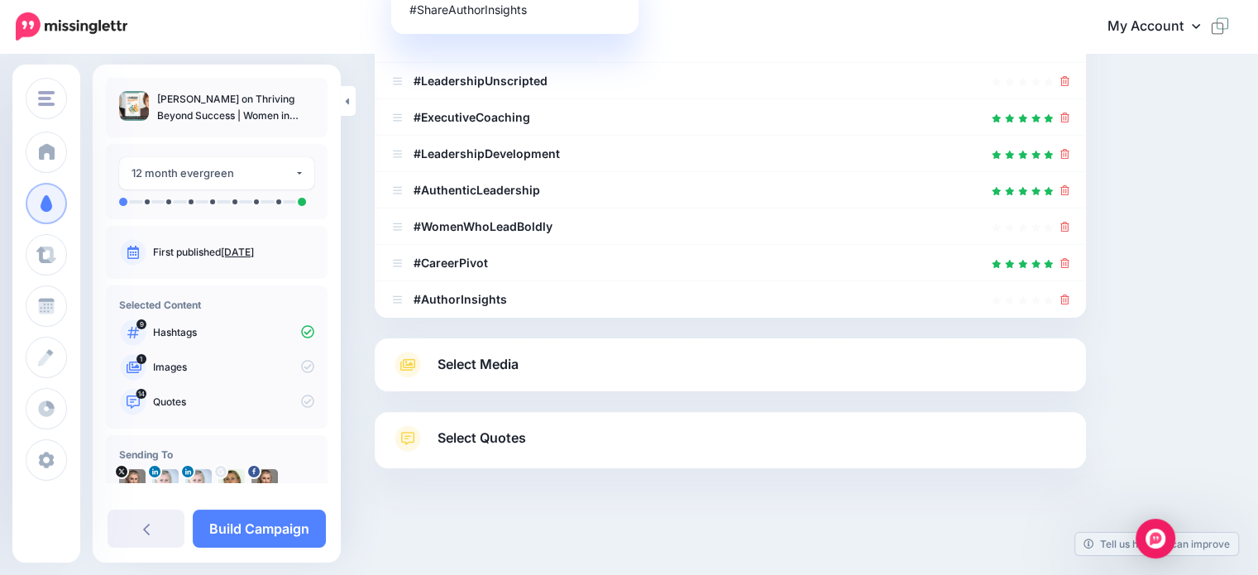
drag, startPoint x: 458, startPoint y: 364, endPoint x: 507, endPoint y: 370, distance: 49.2
click at [458, 364] on span "Select Media" at bounding box center [478, 364] width 81 height 22
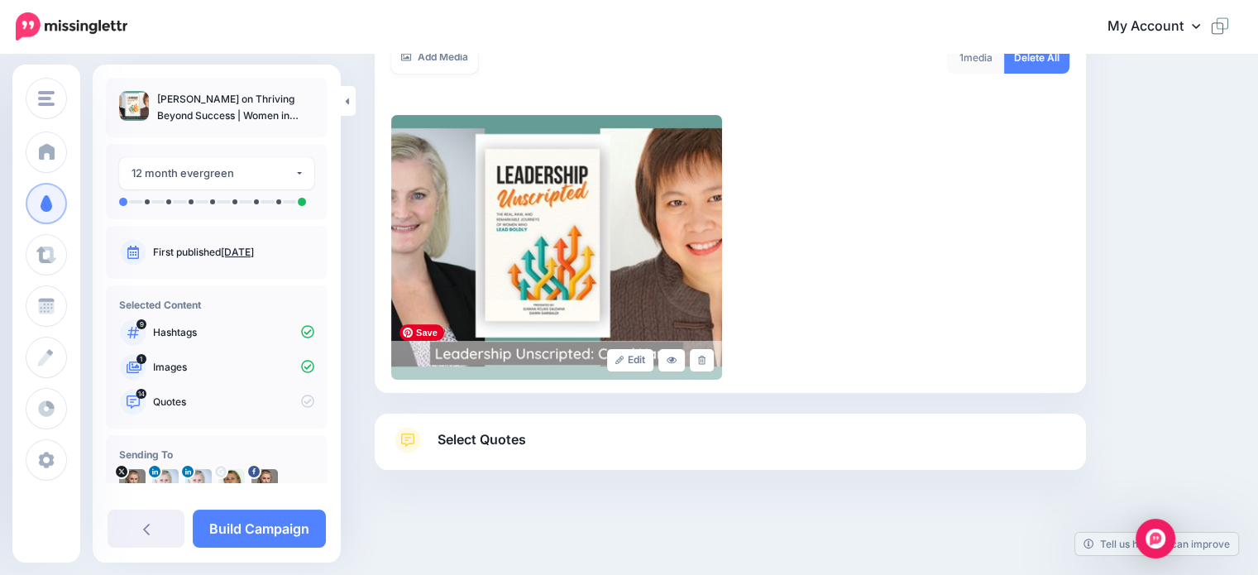
scroll to position [318, 0]
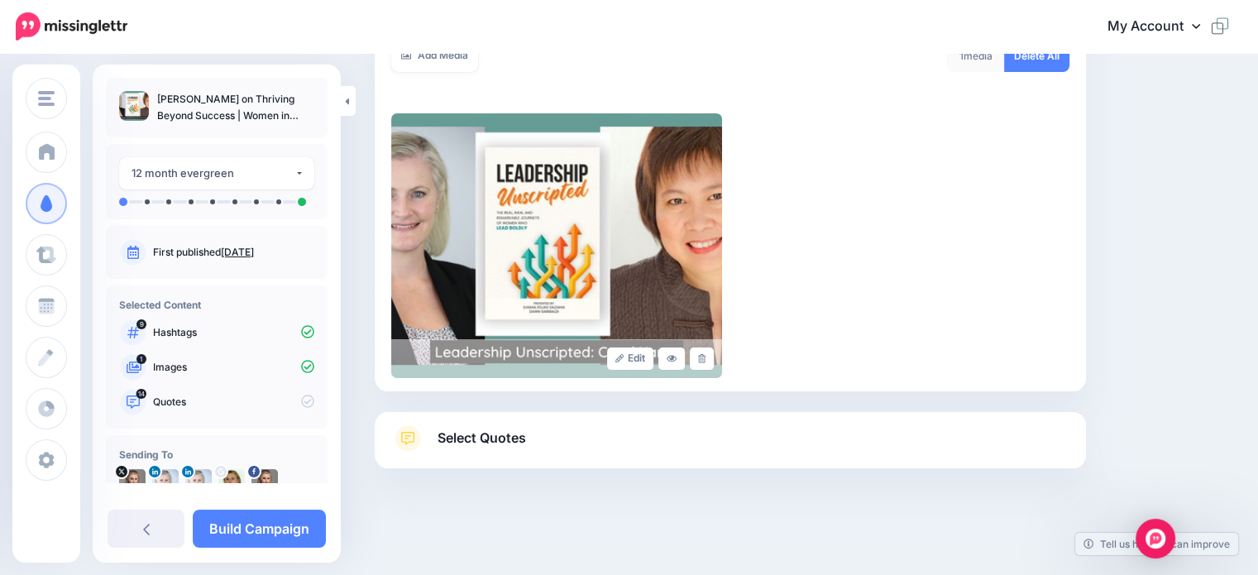
click at [467, 437] on span "Select Quotes" at bounding box center [482, 438] width 89 height 22
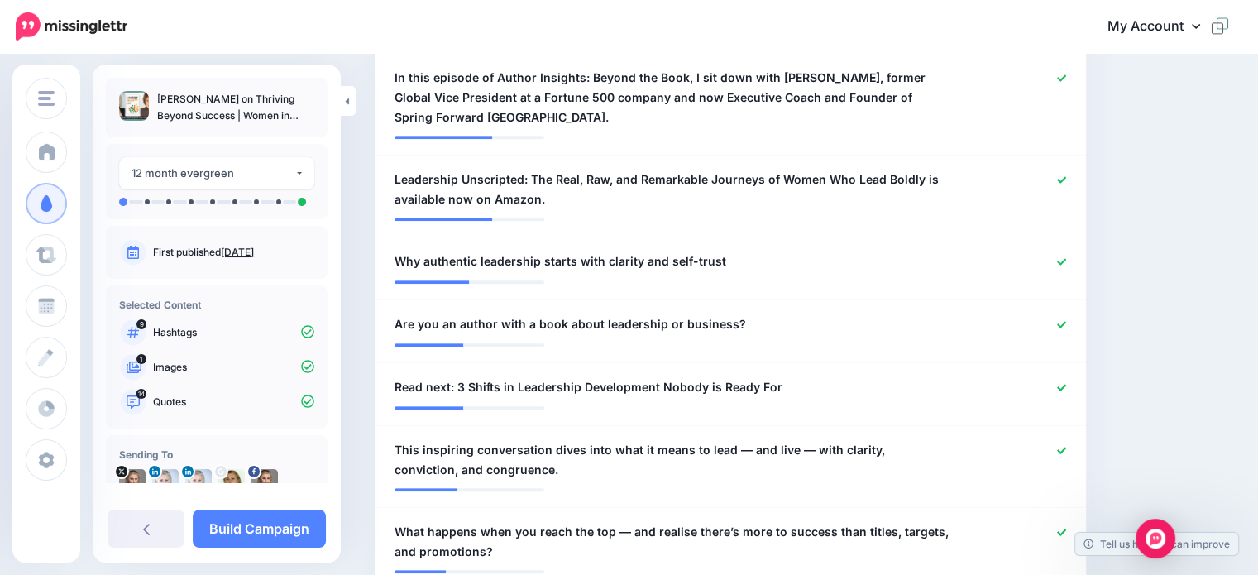
scroll to position [813, 0]
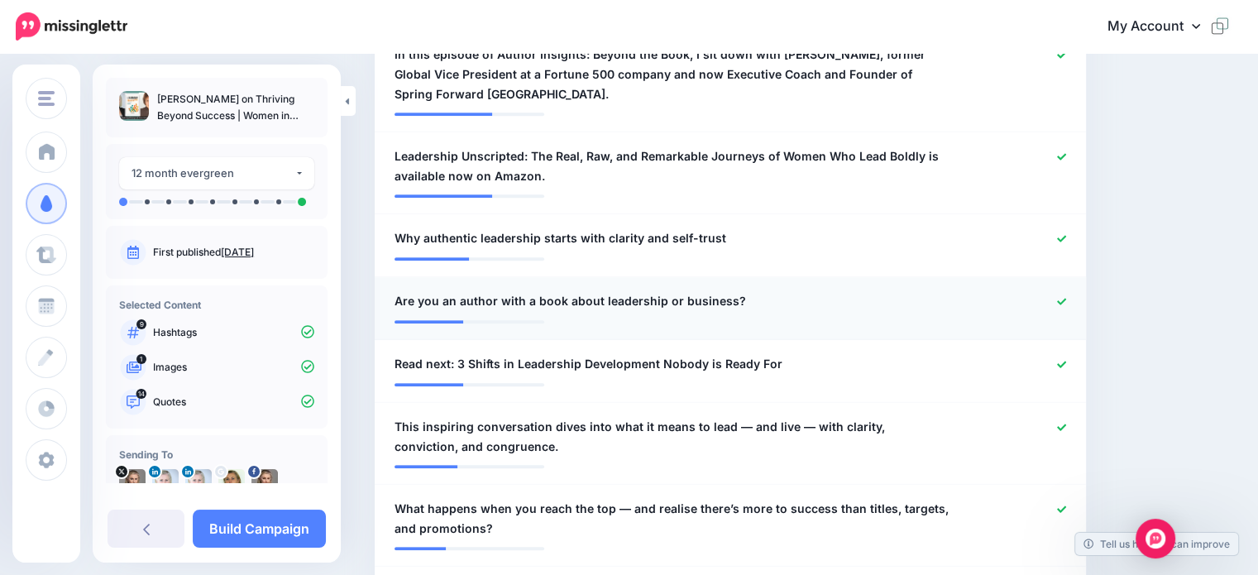
click at [1066, 300] on icon at bounding box center [1061, 301] width 9 height 9
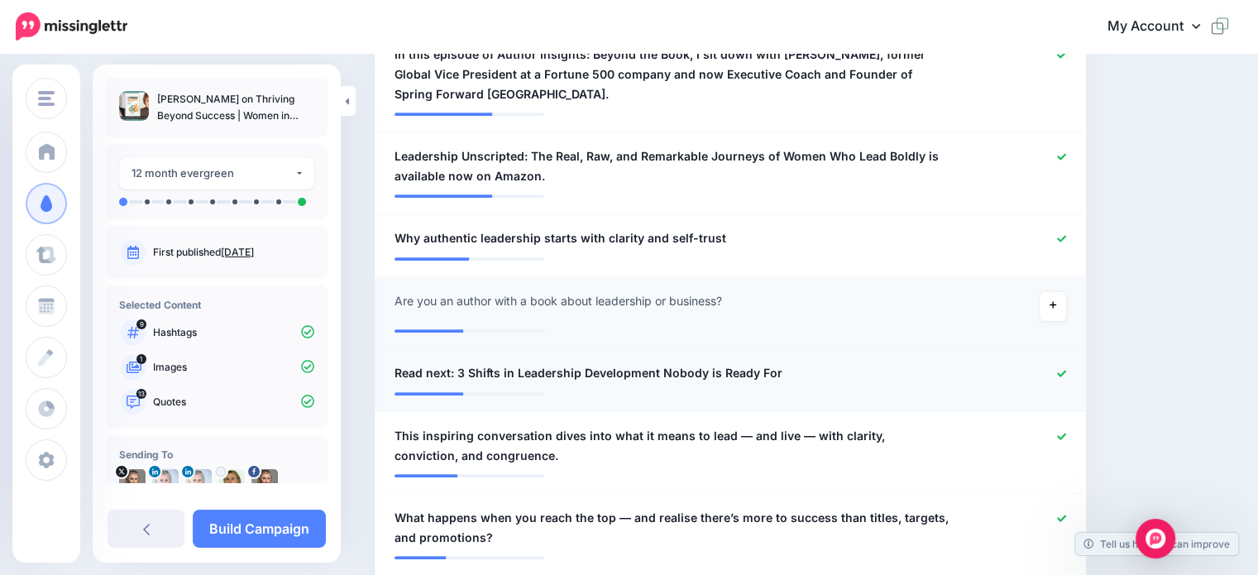
click at [1066, 374] on icon at bounding box center [1061, 373] width 9 height 7
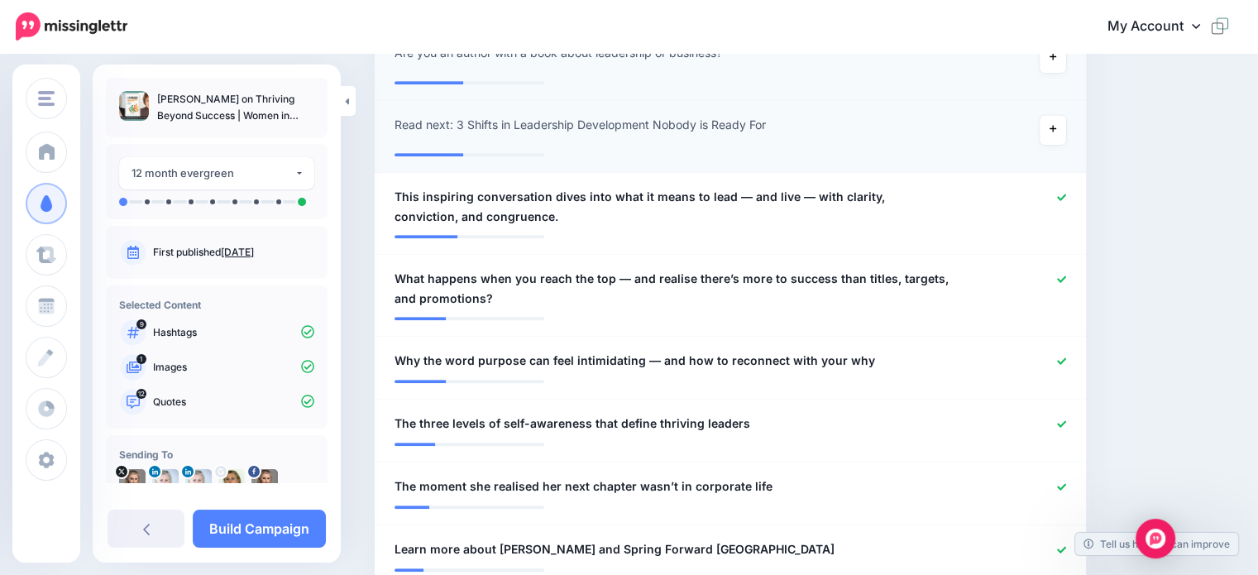
scroll to position [1144, 0]
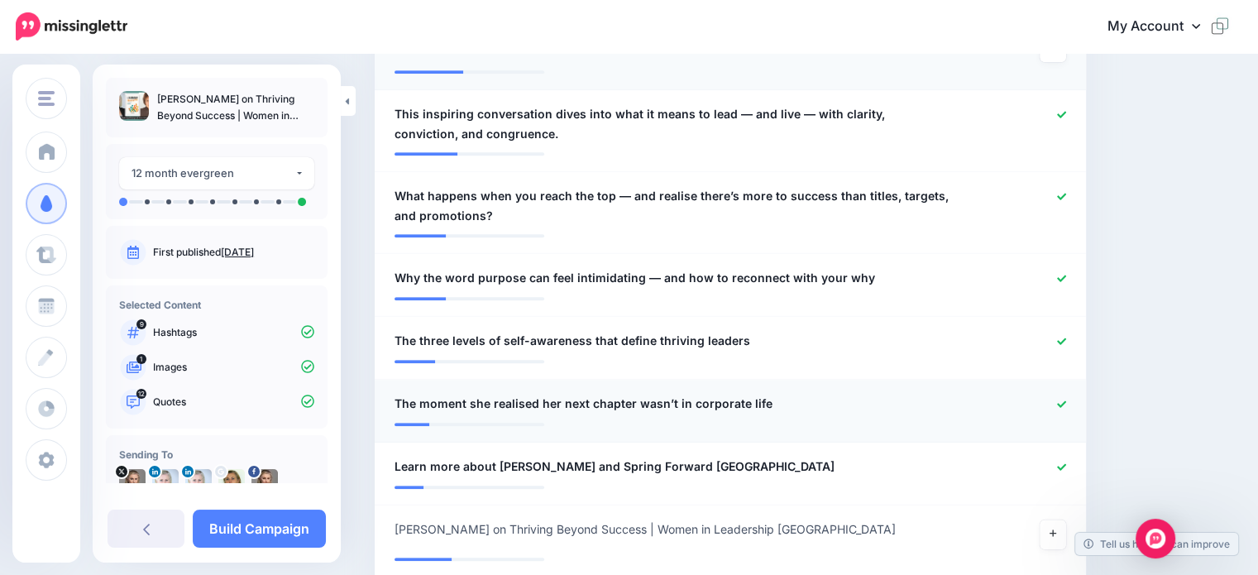
click at [1066, 401] on icon at bounding box center [1061, 404] width 9 height 9
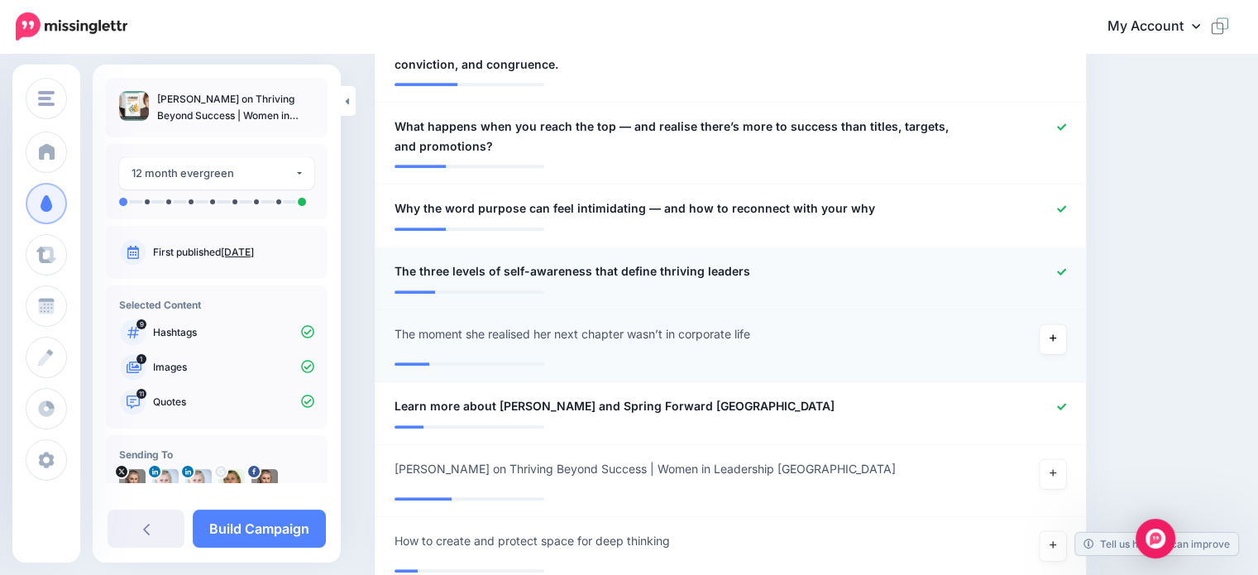
scroll to position [1227, 0]
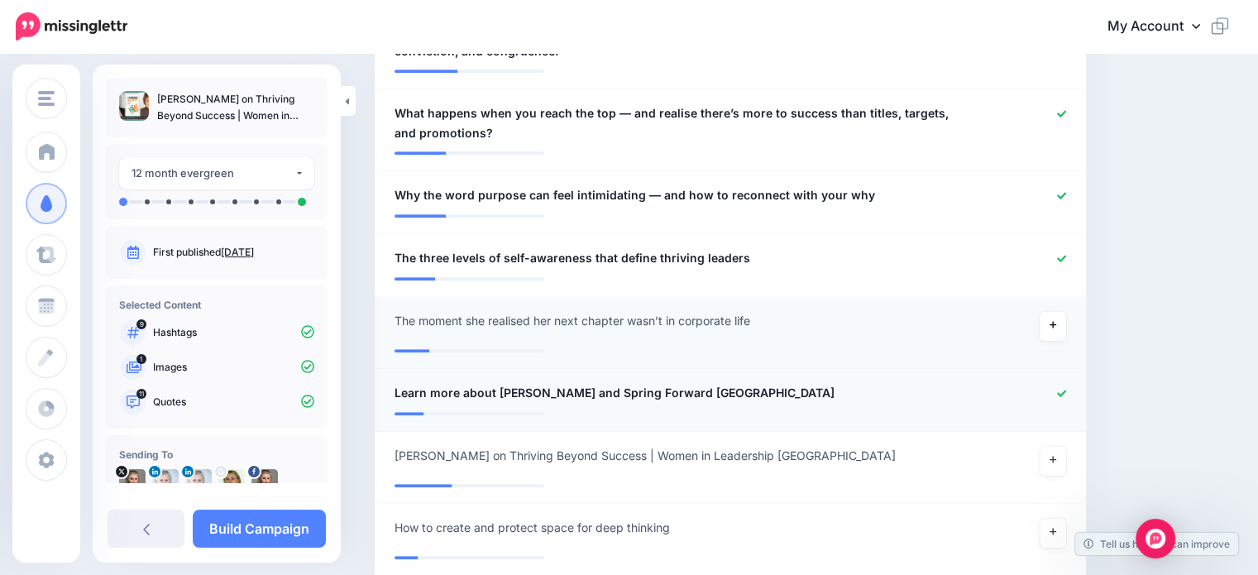
click at [1066, 393] on icon at bounding box center [1061, 393] width 9 height 9
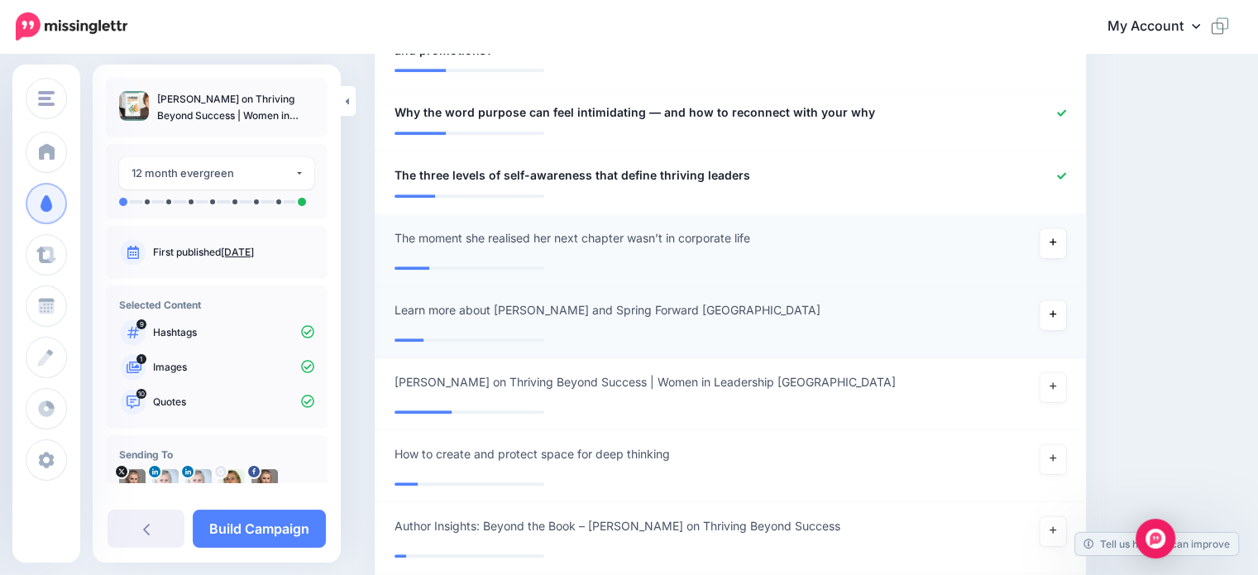
scroll to position [1392, 0]
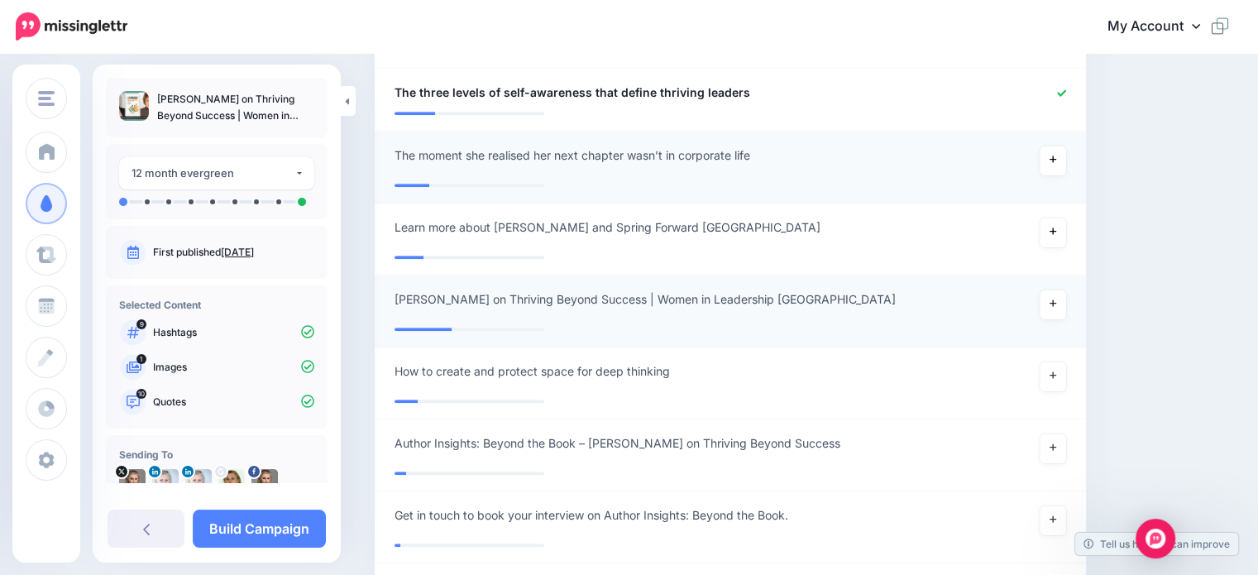
click at [1057, 308] on link at bounding box center [1053, 305] width 26 height 30
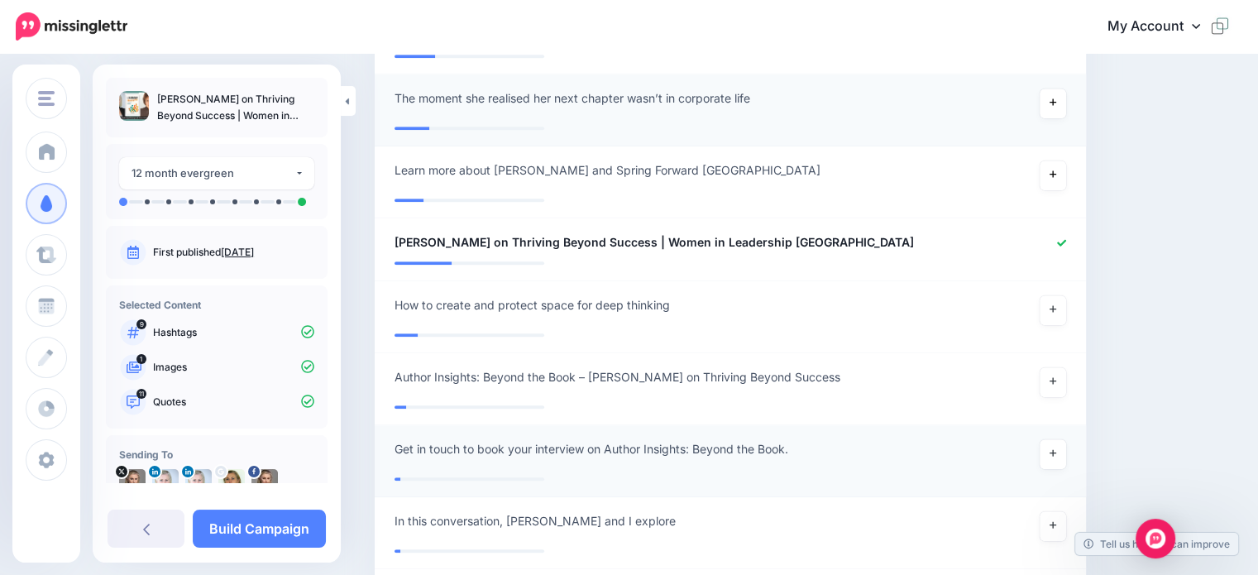
scroll to position [1475, 0]
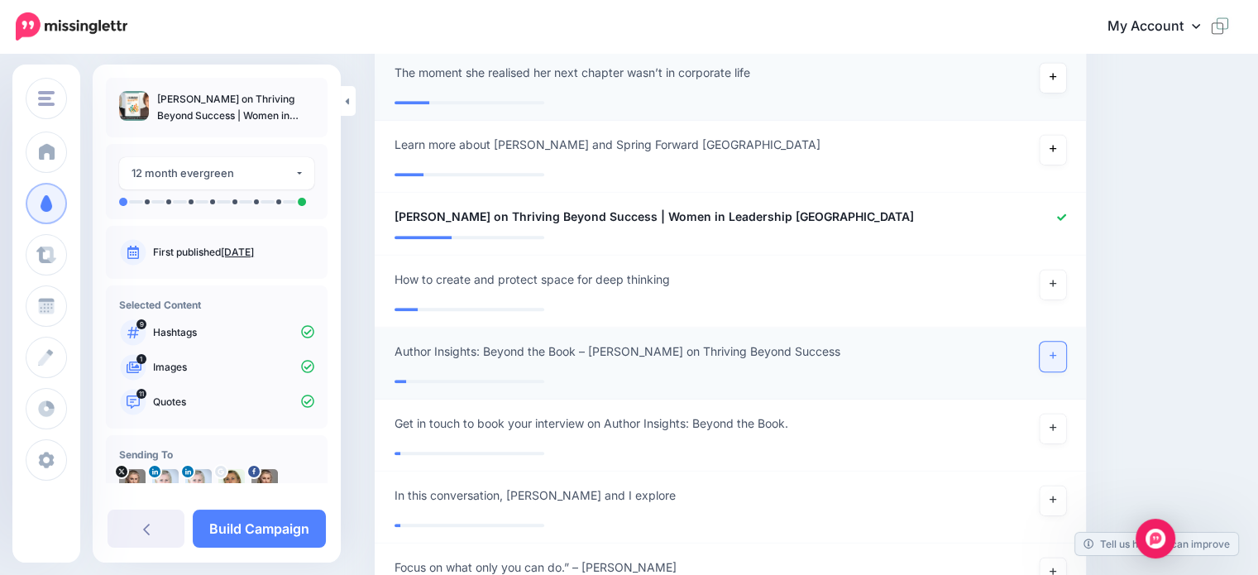
click at [1057, 357] on icon at bounding box center [1053, 355] width 7 height 9
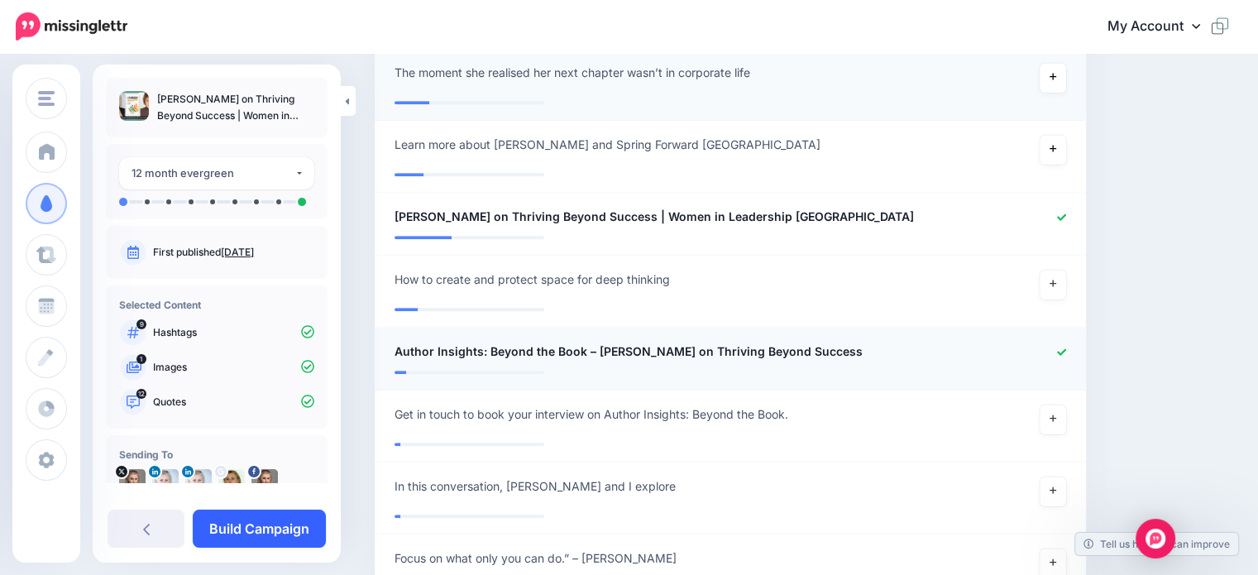
click at [258, 528] on link "Build Campaign" at bounding box center [259, 529] width 133 height 38
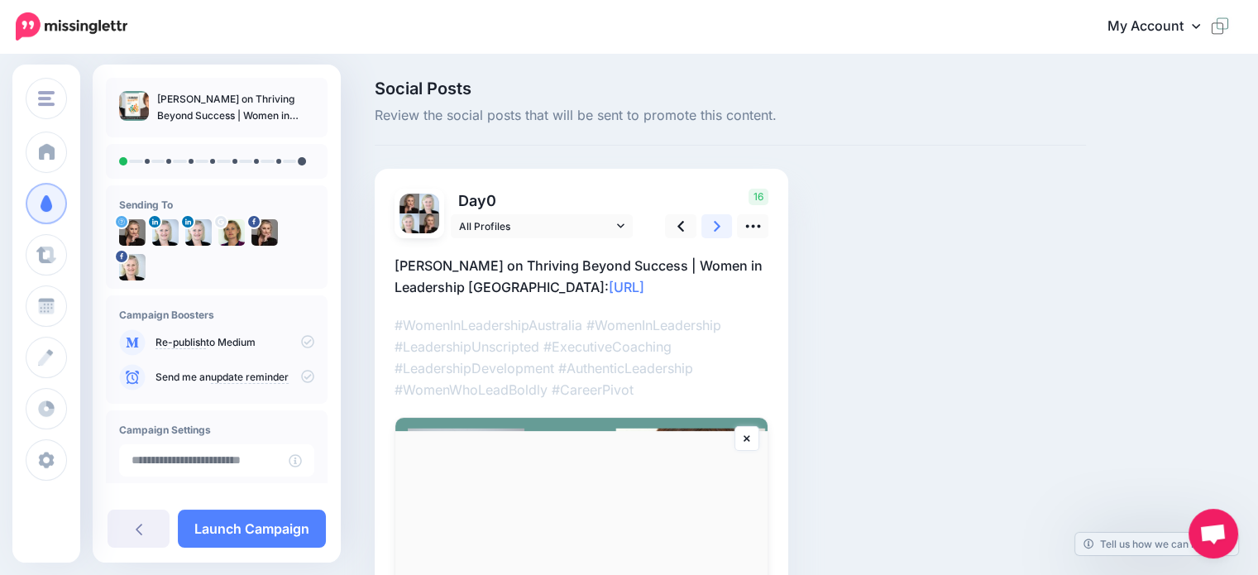
click at [714, 230] on icon at bounding box center [717, 226] width 7 height 17
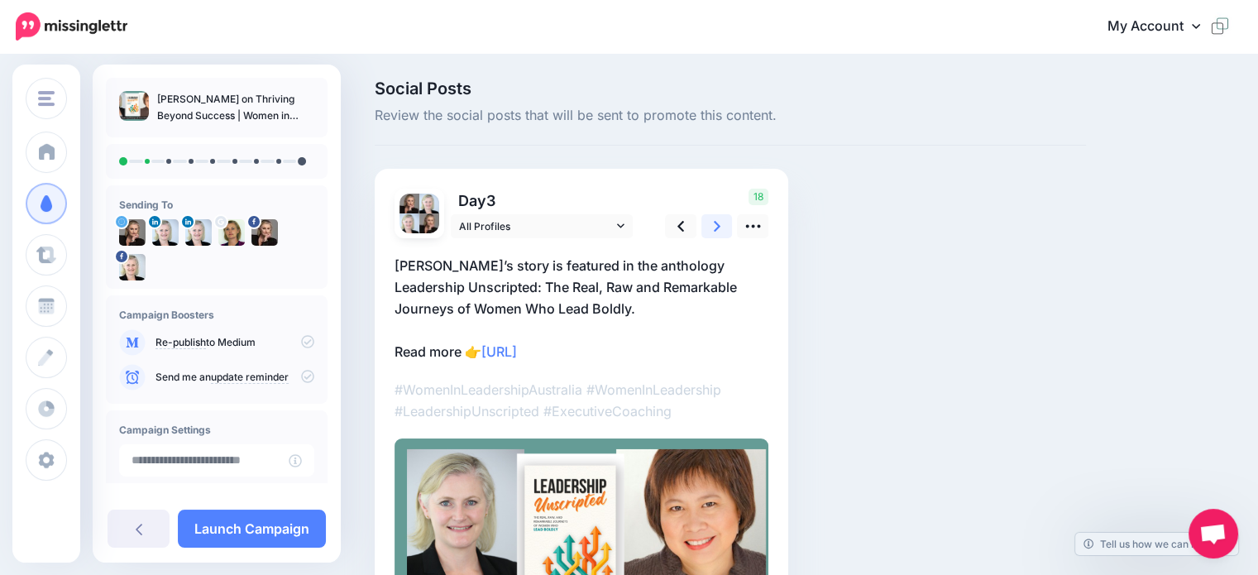
click at [712, 221] on link at bounding box center [717, 226] width 31 height 24
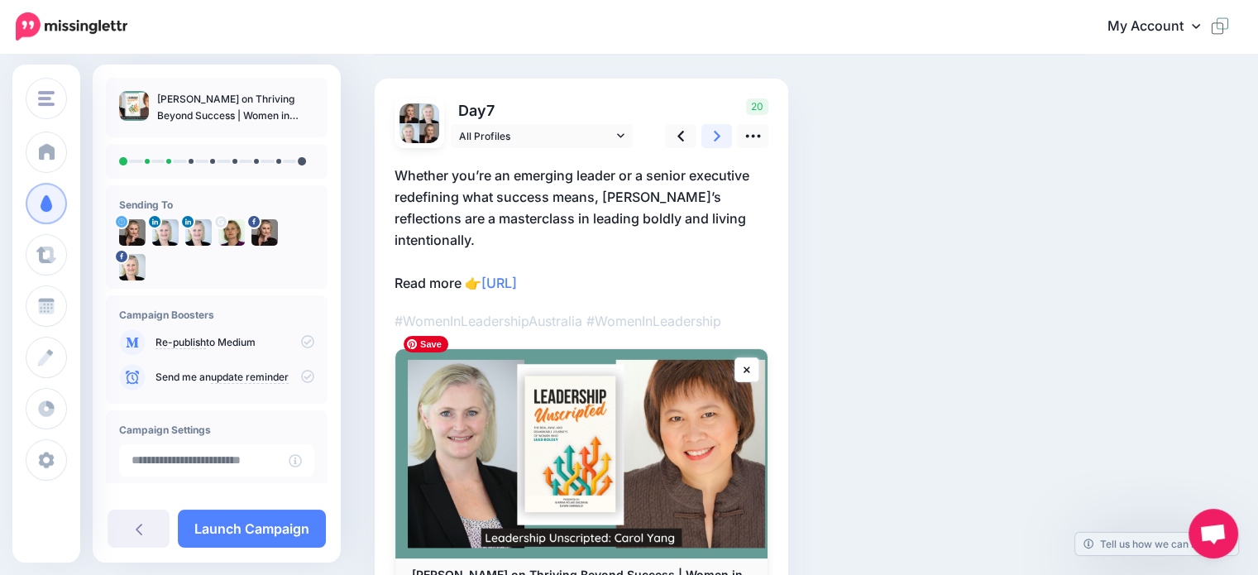
scroll to position [43, 0]
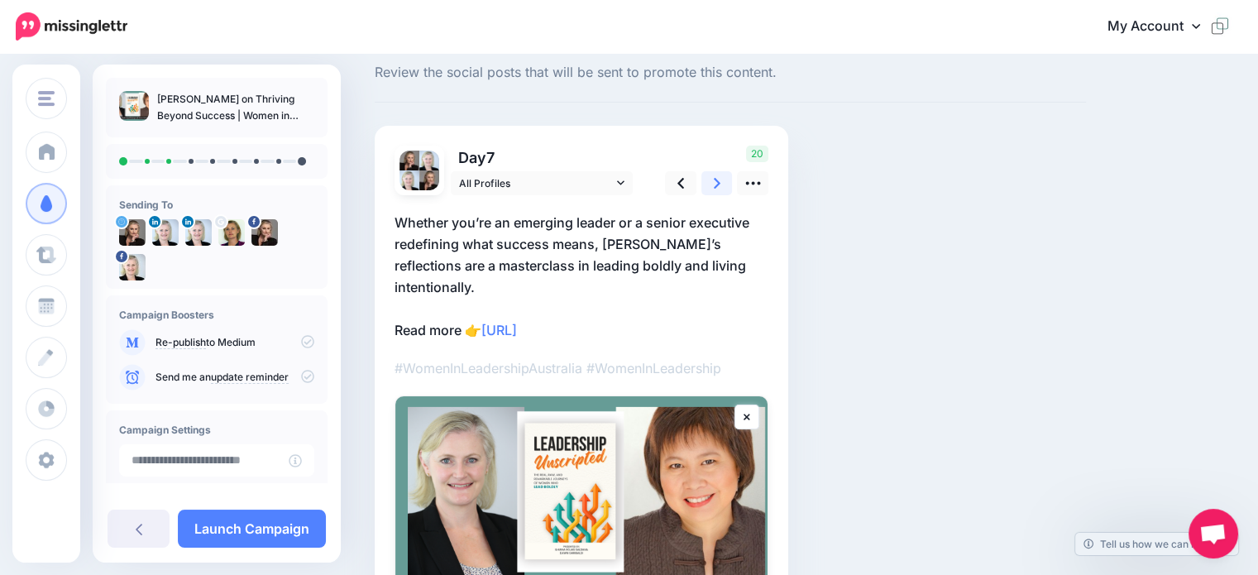
click at [719, 186] on icon at bounding box center [717, 183] width 7 height 17
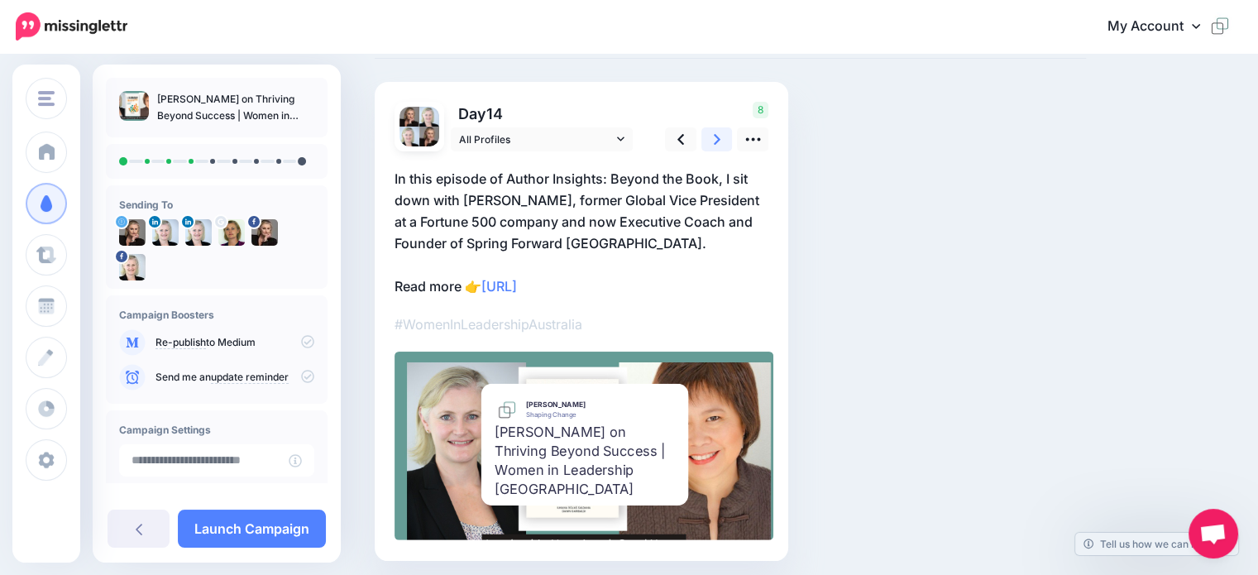
scroll to position [0, 0]
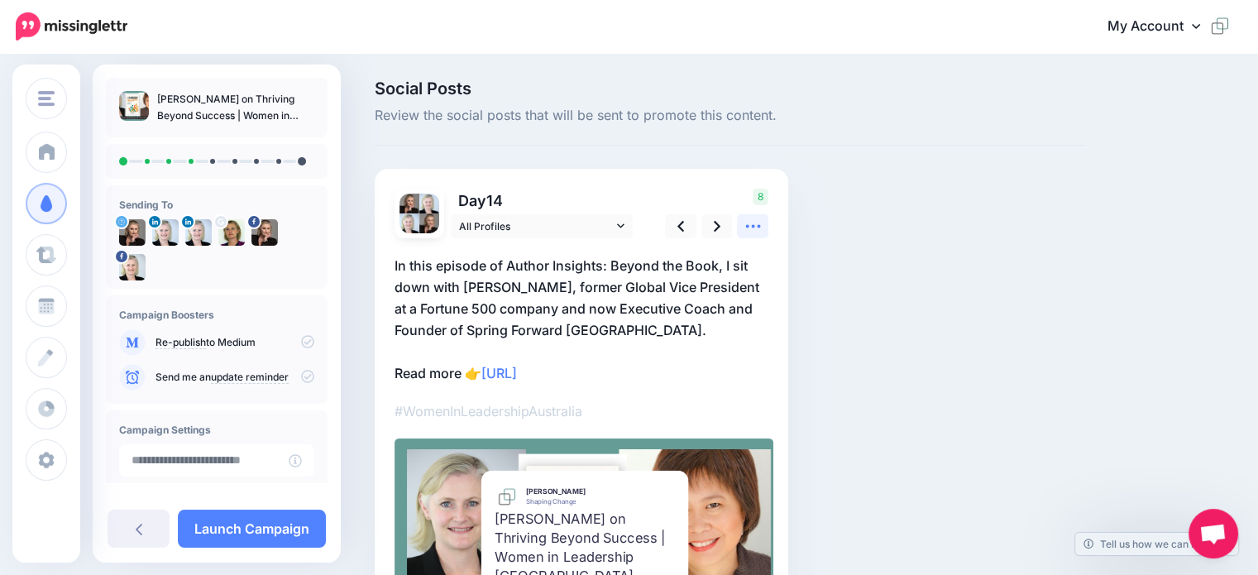
click at [754, 229] on icon at bounding box center [753, 226] width 17 height 17
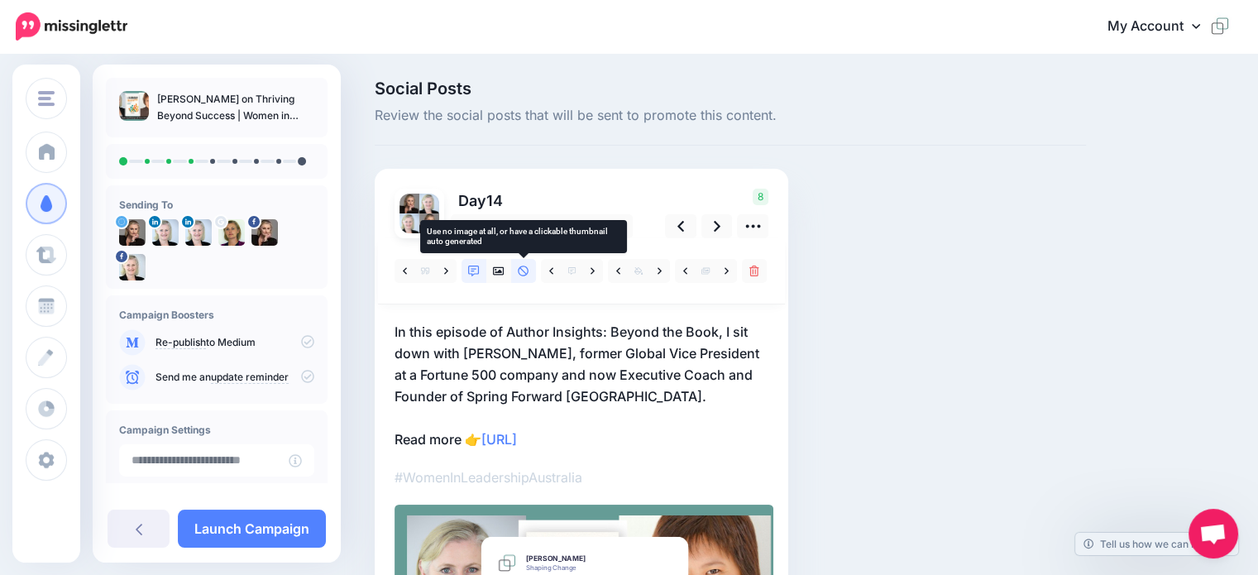
click at [525, 271] on icon at bounding box center [524, 272] width 12 height 12
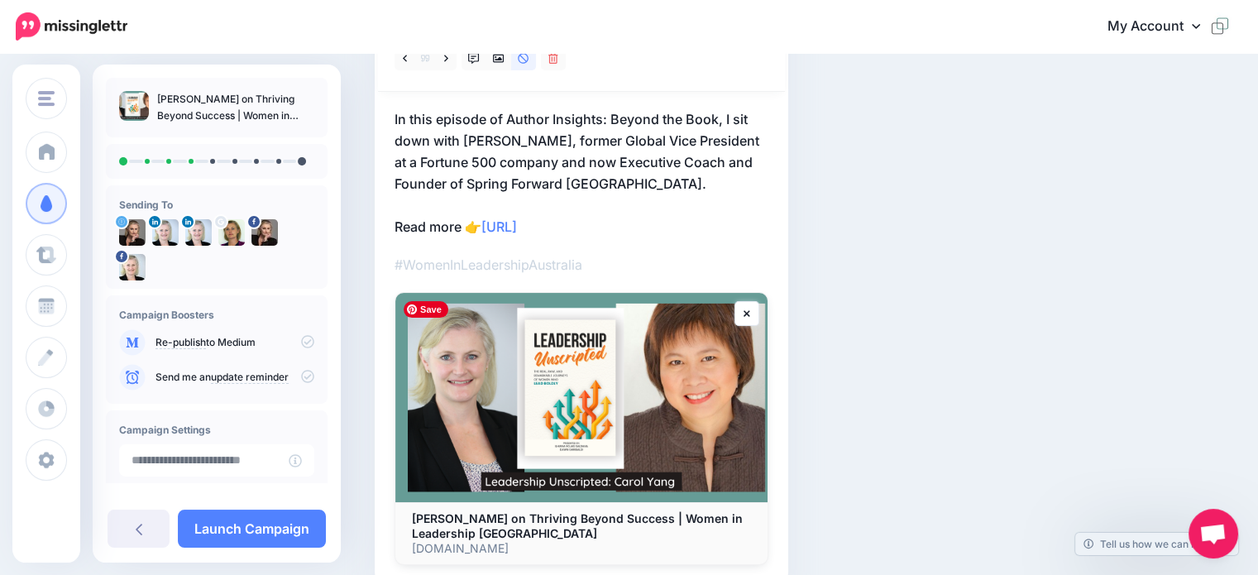
scroll to position [47, 0]
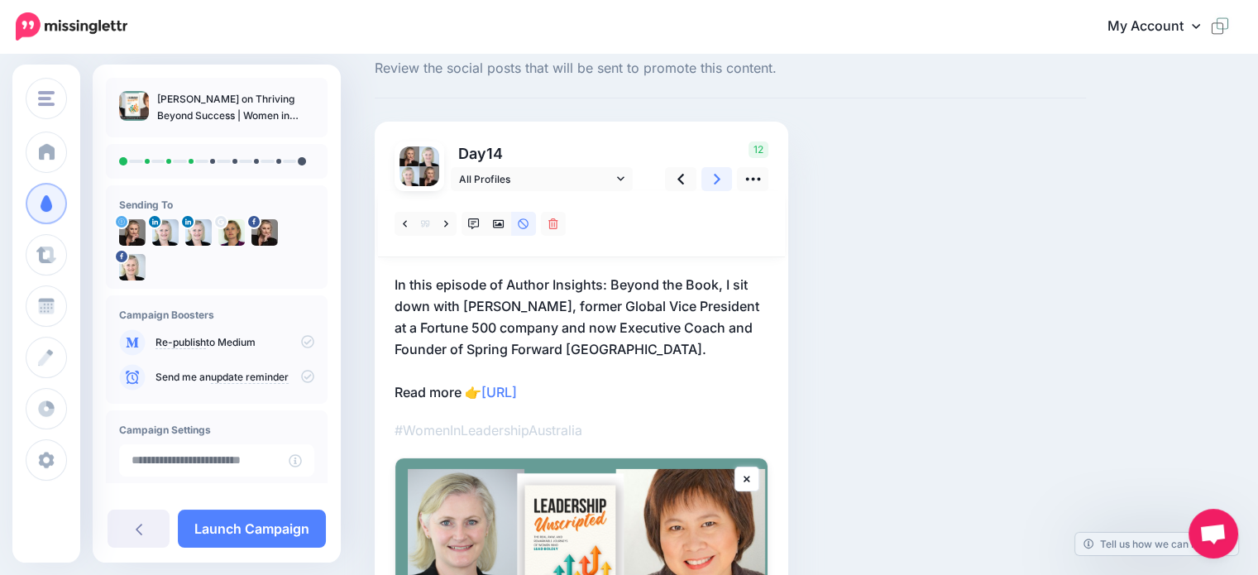
click at [715, 178] on icon at bounding box center [717, 178] width 7 height 17
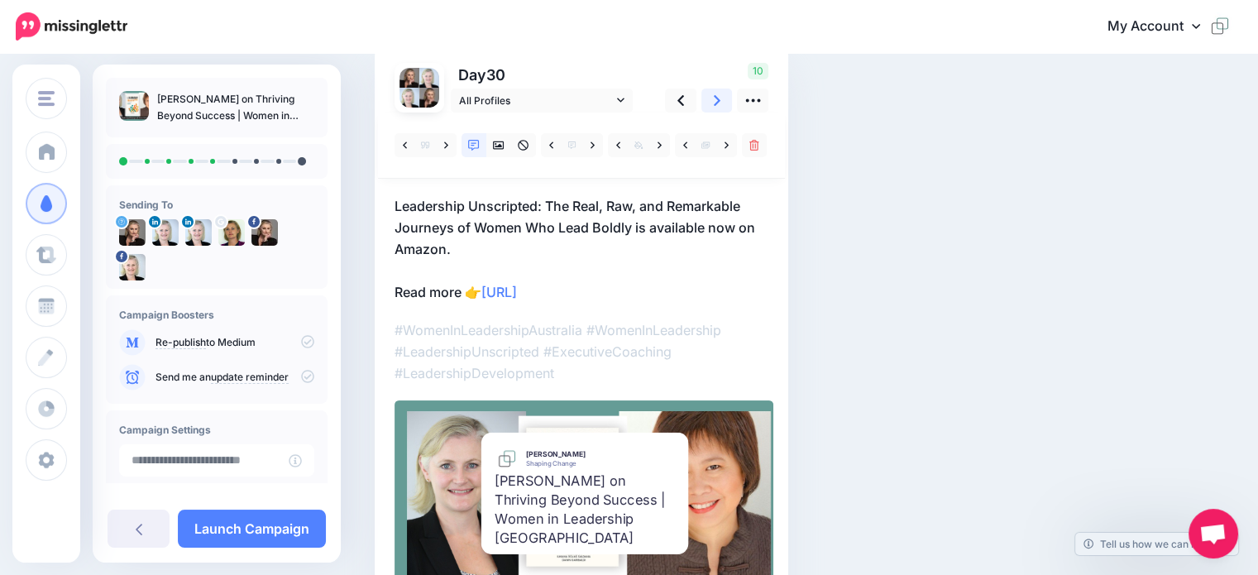
scroll to position [0, 0]
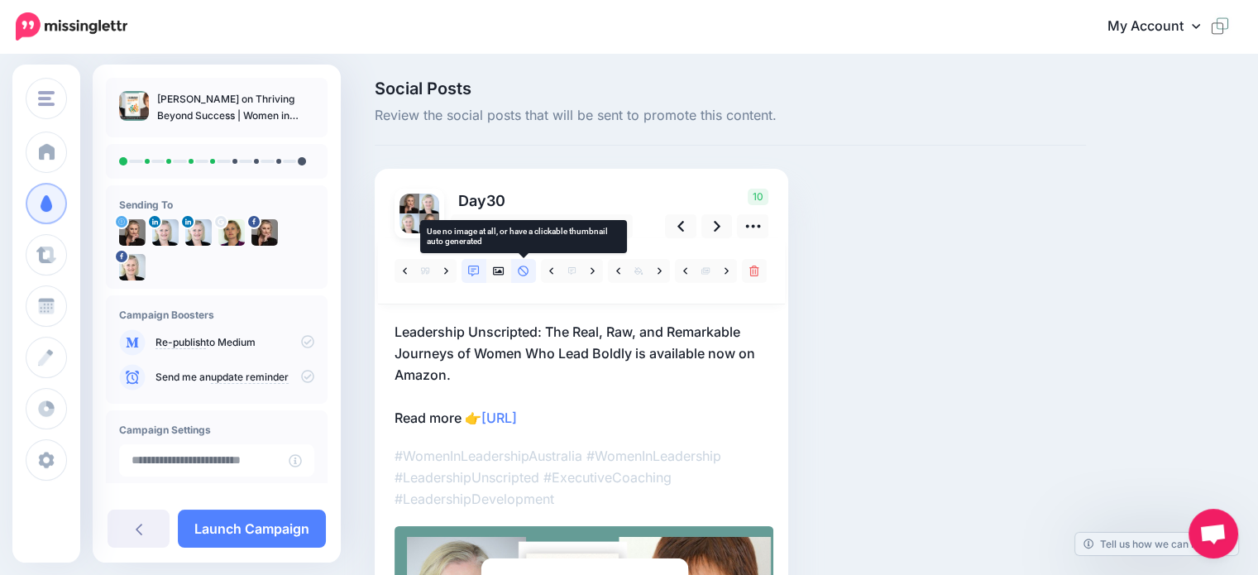
click at [522, 271] on icon at bounding box center [524, 272] width 12 height 12
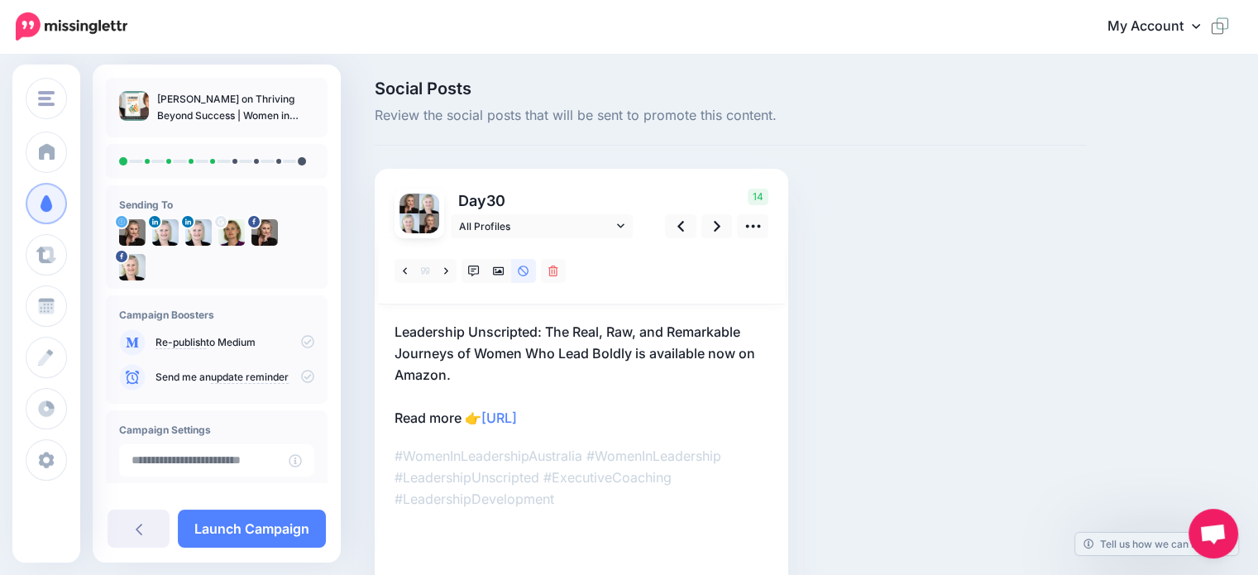
click at [632, 352] on p "Leadership Unscripted: The Real, Raw, and Remarkable Journeys of Women Who Lead…" at bounding box center [582, 375] width 374 height 108
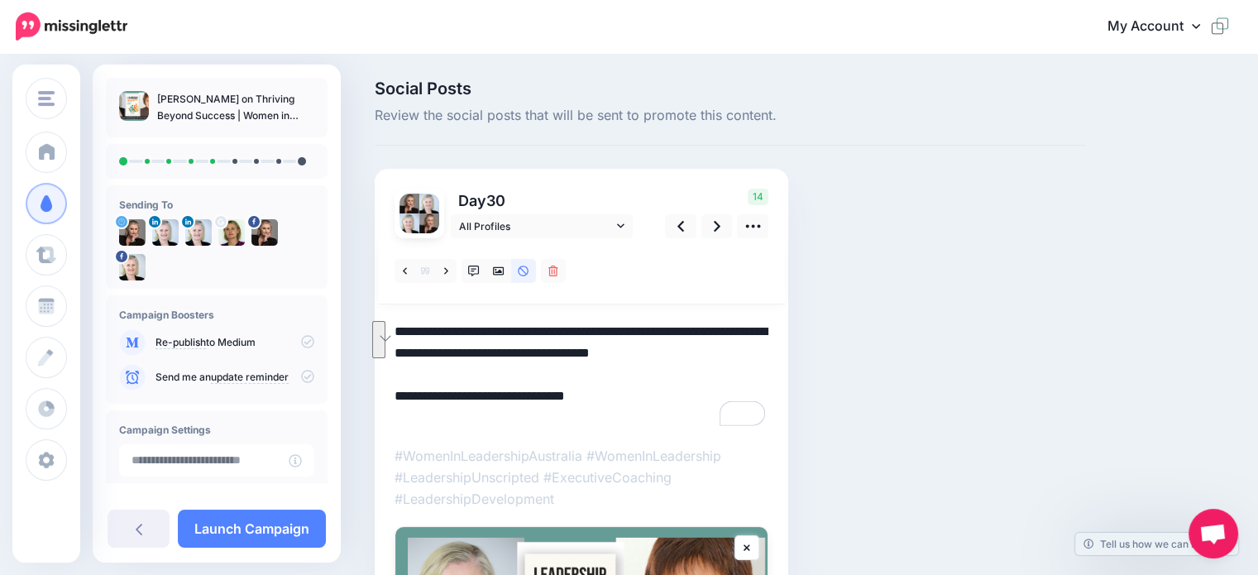
drag, startPoint x: 635, startPoint y: 352, endPoint x: 444, endPoint y: 371, distance: 192.0
click at [444, 371] on textarea "**********" at bounding box center [582, 375] width 374 height 108
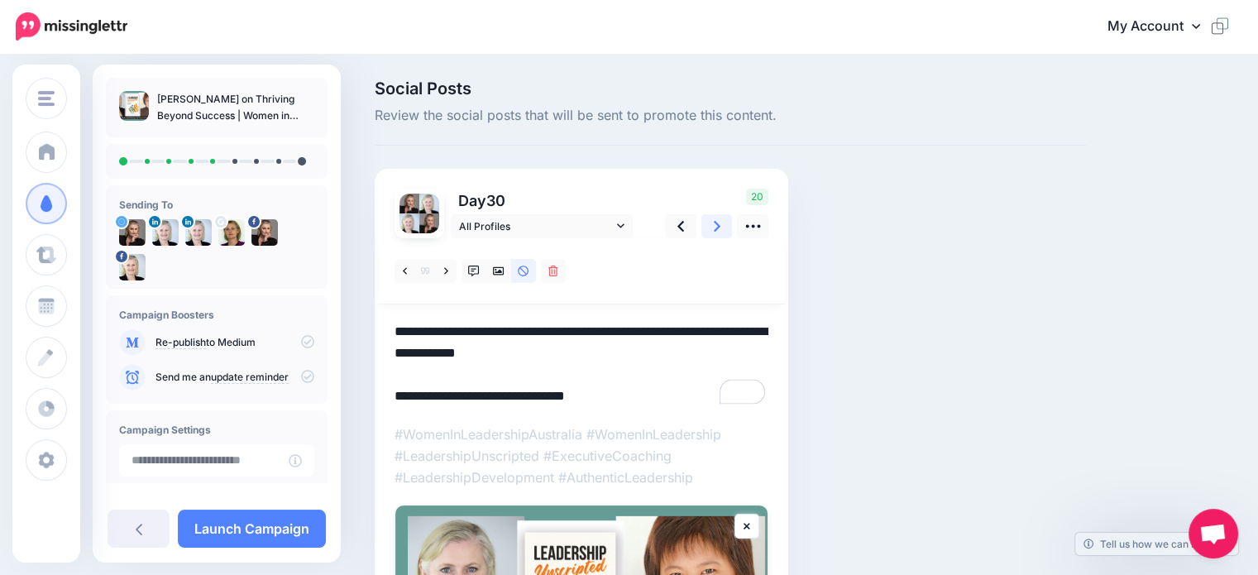
type textarea "**********"
click at [720, 230] on icon at bounding box center [717, 226] width 7 height 17
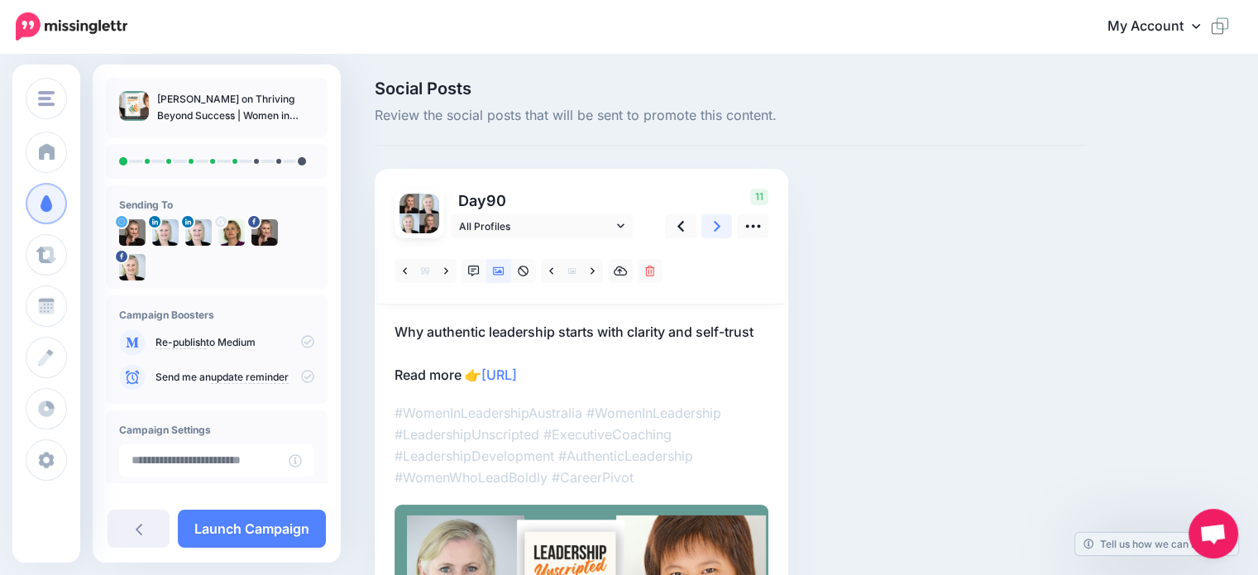
click at [720, 228] on icon at bounding box center [717, 226] width 7 height 17
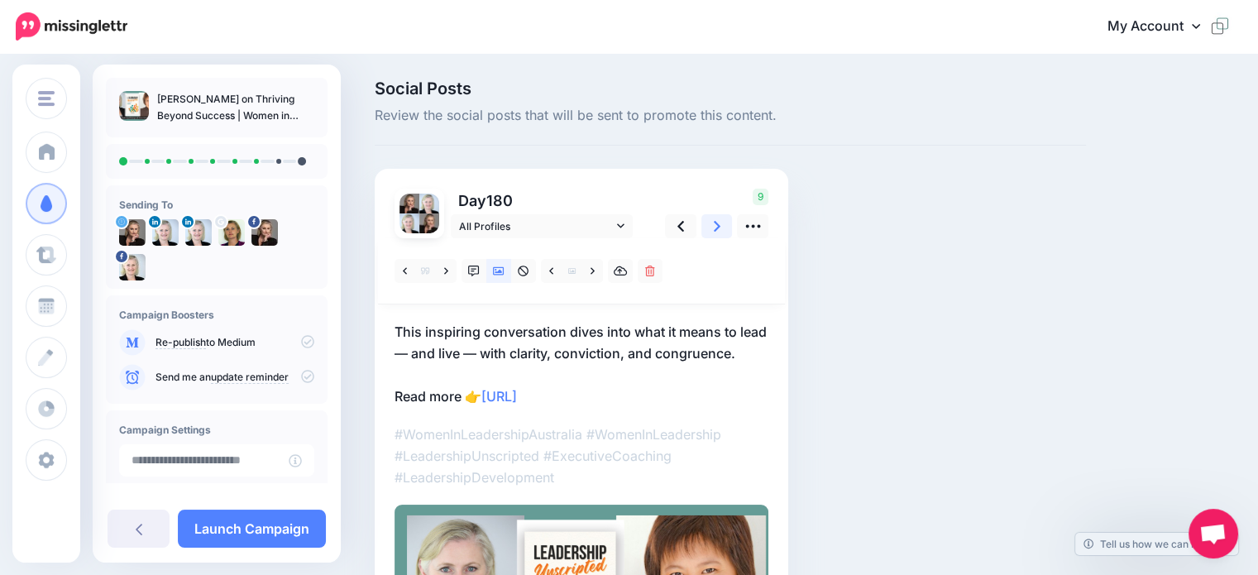
click at [712, 229] on link at bounding box center [717, 226] width 31 height 24
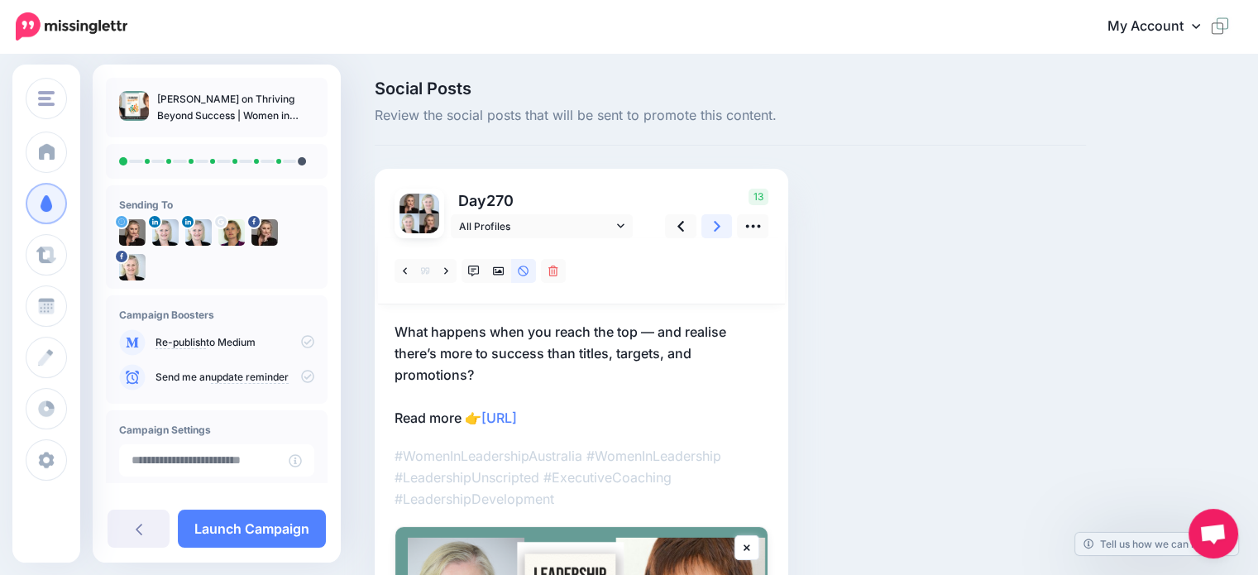
click at [715, 230] on icon at bounding box center [717, 226] width 7 height 11
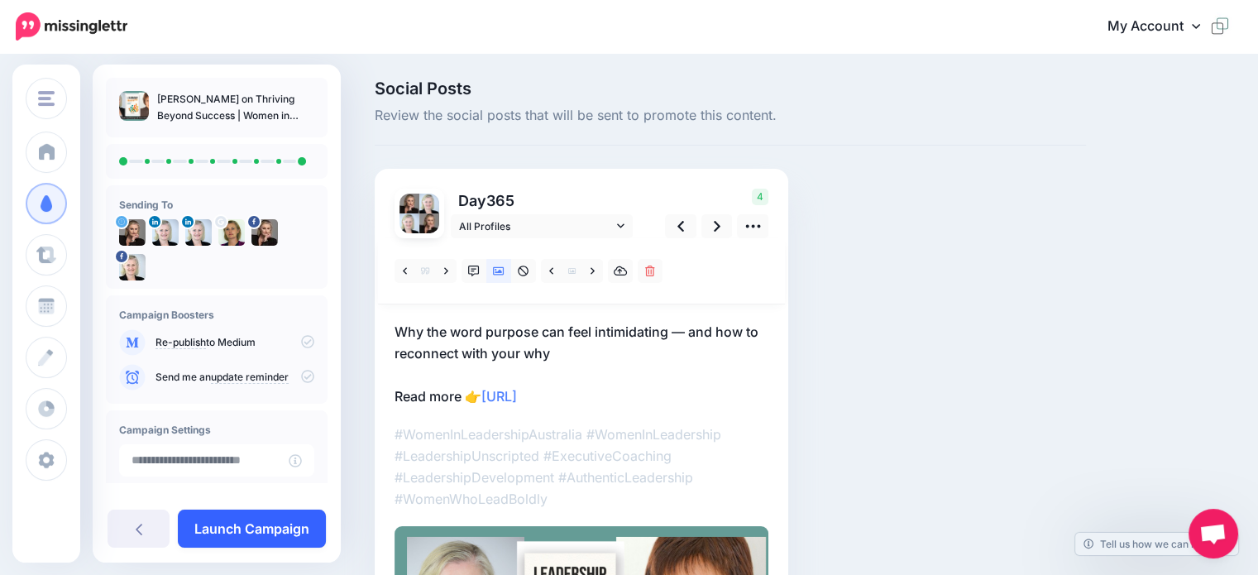
click at [253, 522] on link "Launch Campaign" at bounding box center [252, 529] width 148 height 38
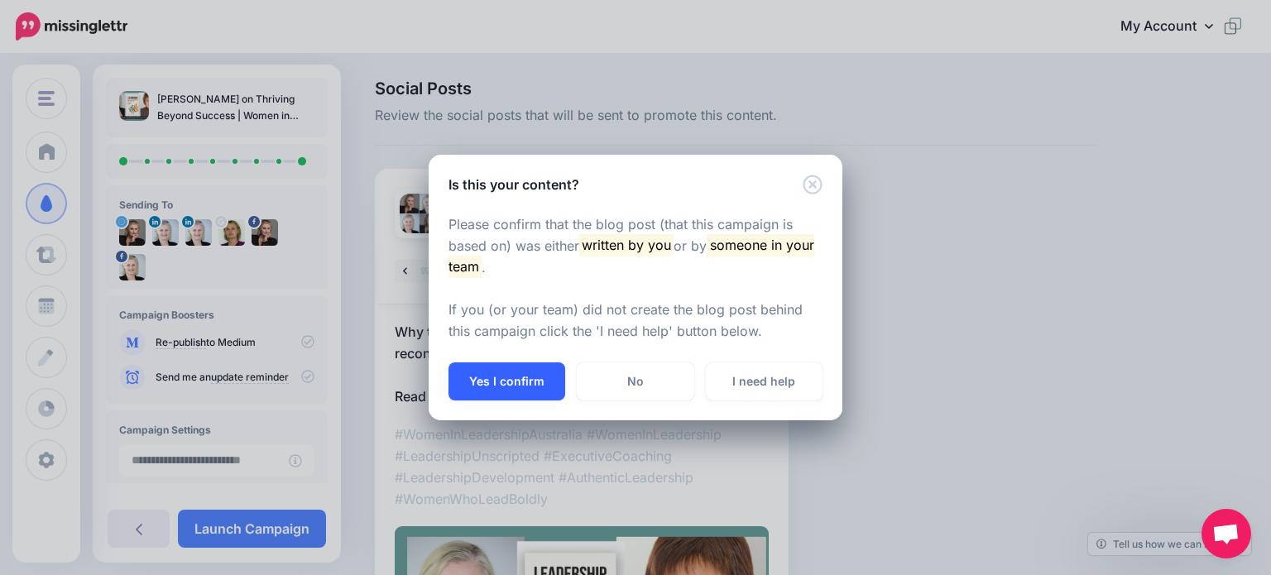
click at [510, 377] on button "Yes I confirm" at bounding box center [506, 381] width 117 height 38
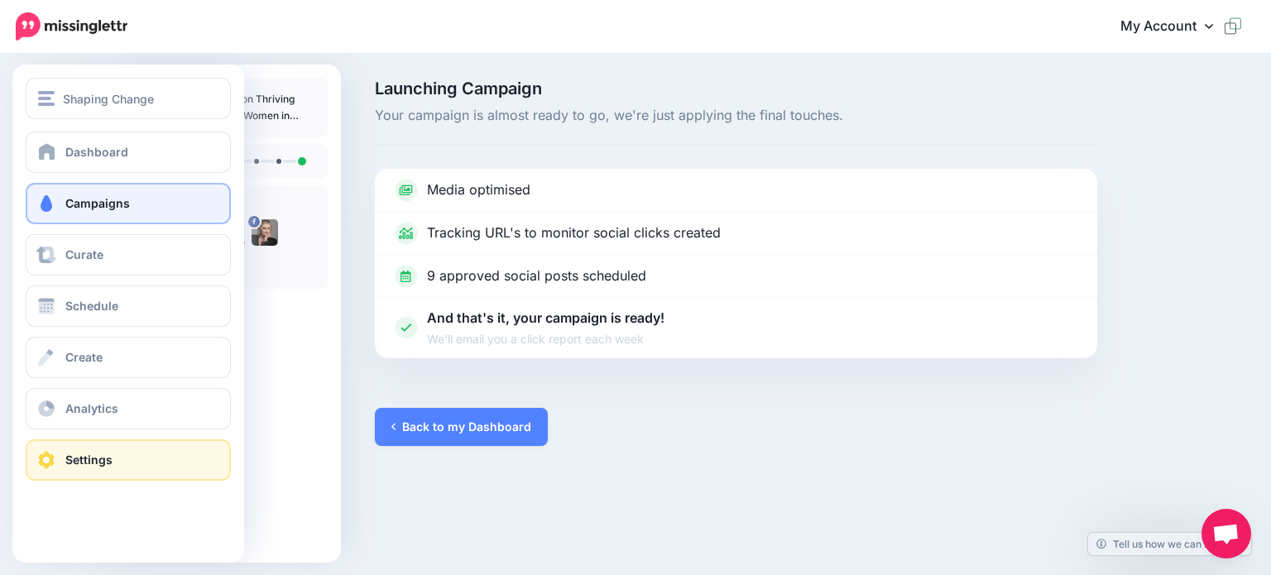
click at [81, 453] on span "Settings" at bounding box center [88, 460] width 47 height 14
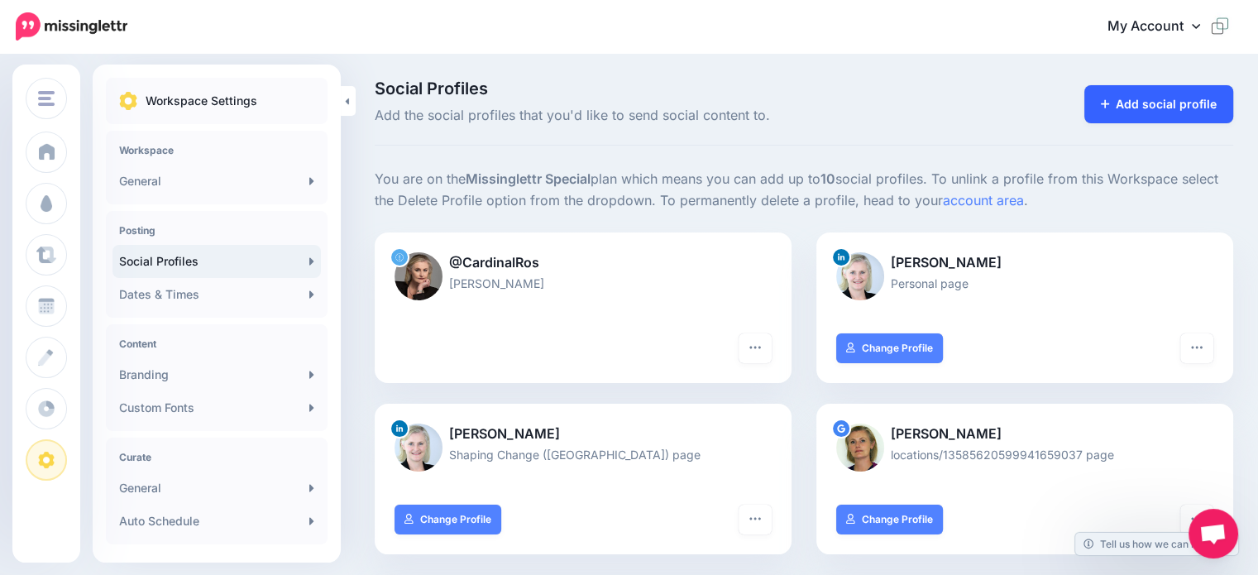
click at [1157, 101] on link "Add social profile" at bounding box center [1160, 104] width 150 height 38
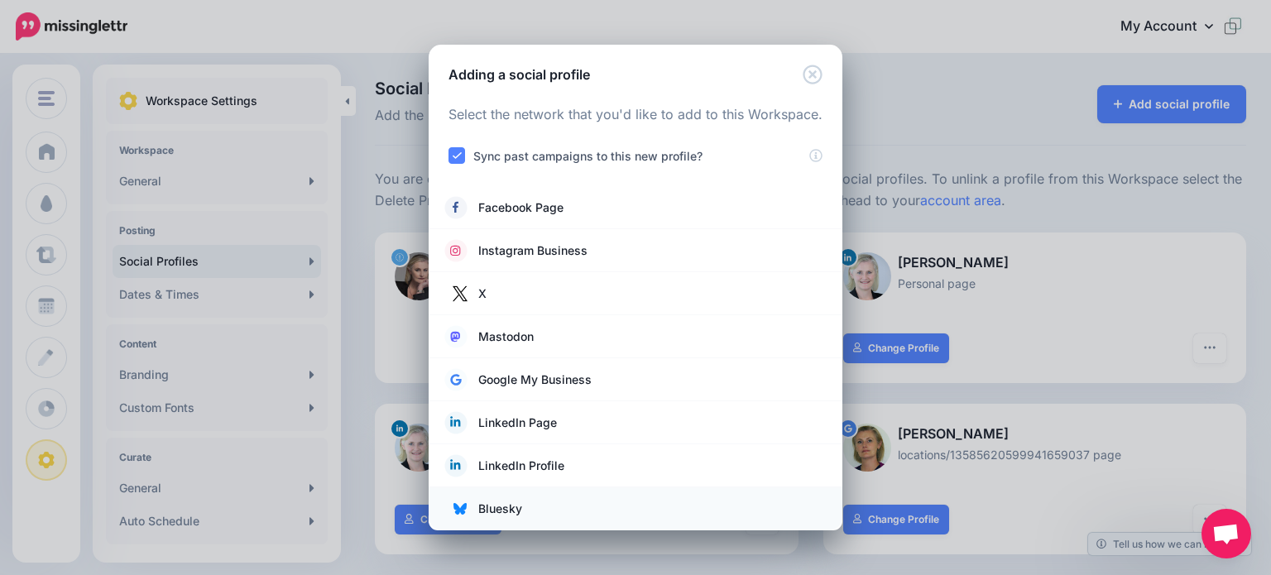
click at [504, 510] on span "Bluesky" at bounding box center [500, 509] width 44 height 20
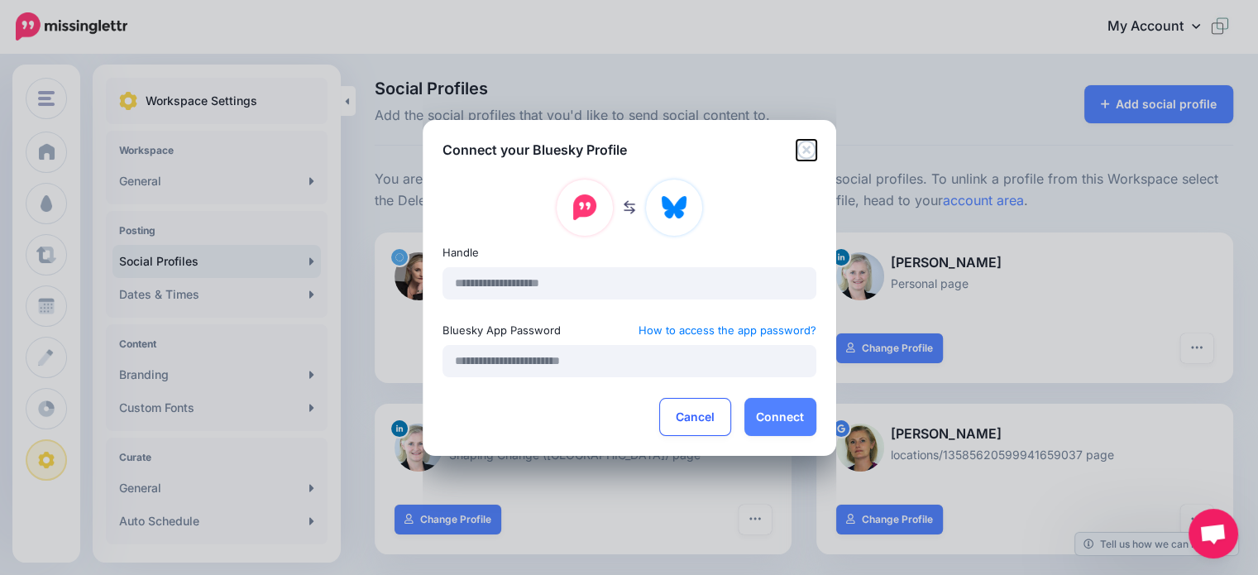
click at [804, 149] on icon "Close" at bounding box center [806, 149] width 19 height 19
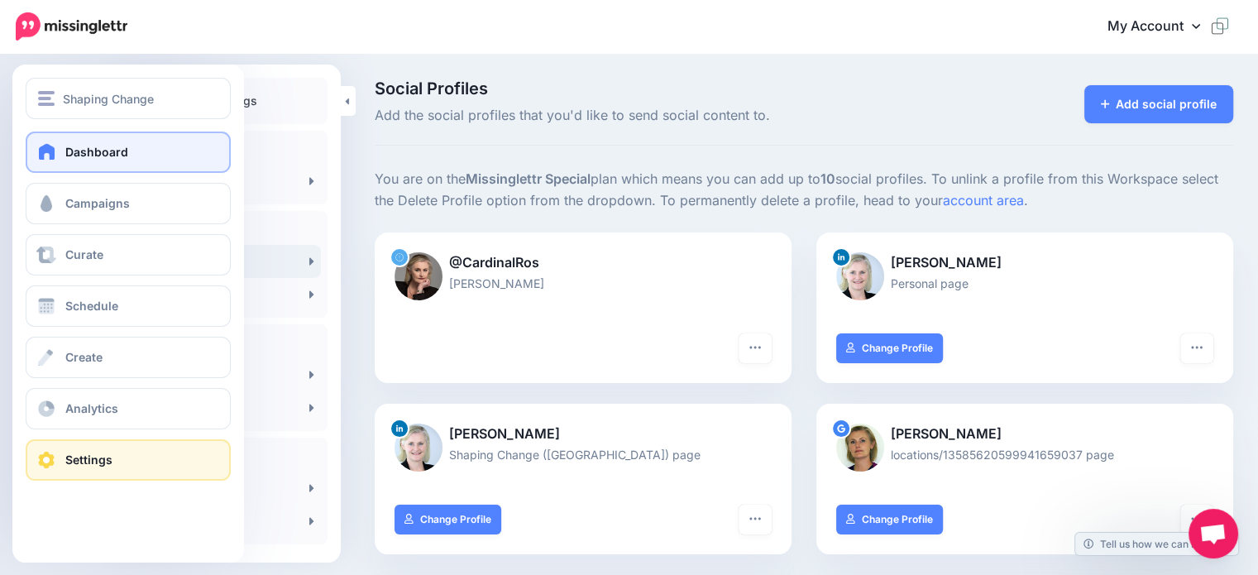
click at [72, 154] on span "Dashboard" at bounding box center [96, 152] width 63 height 14
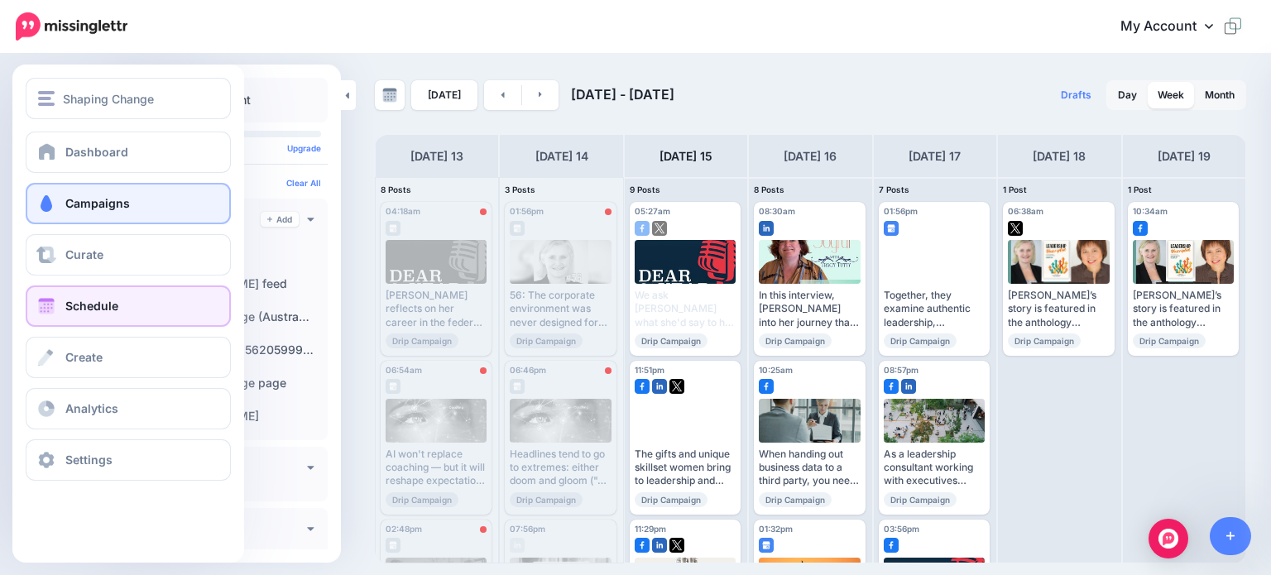
drag, startPoint x: 86, startPoint y: 204, endPoint x: 112, endPoint y: 223, distance: 31.9
click at [86, 204] on span "Campaigns" at bounding box center [97, 203] width 65 height 14
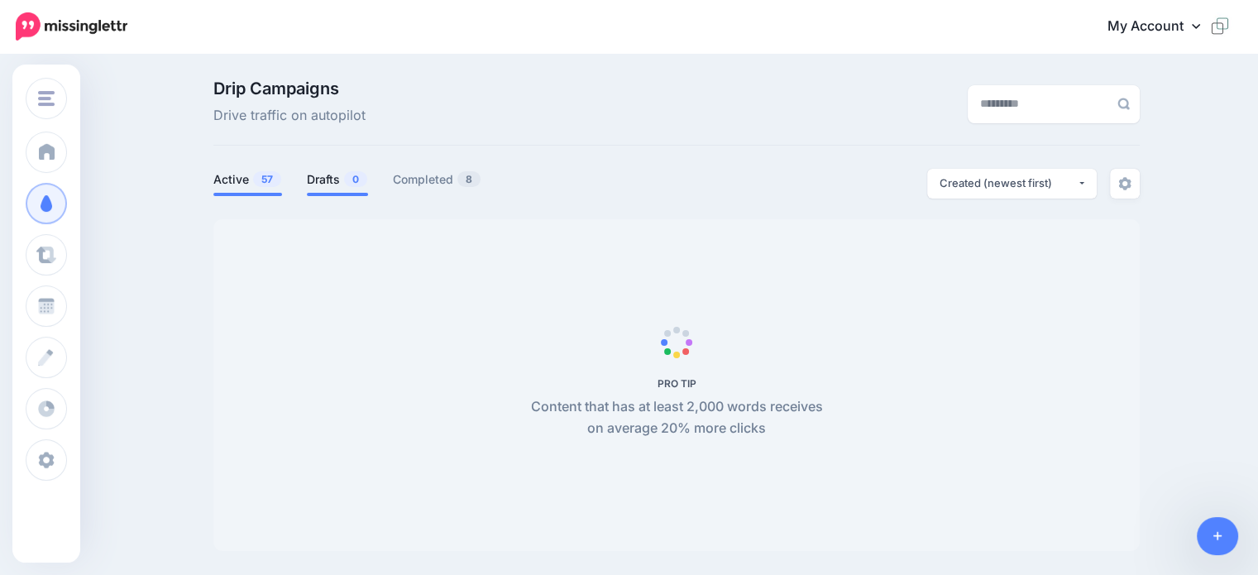
click at [333, 183] on link "Drafts 0" at bounding box center [337, 180] width 61 height 20
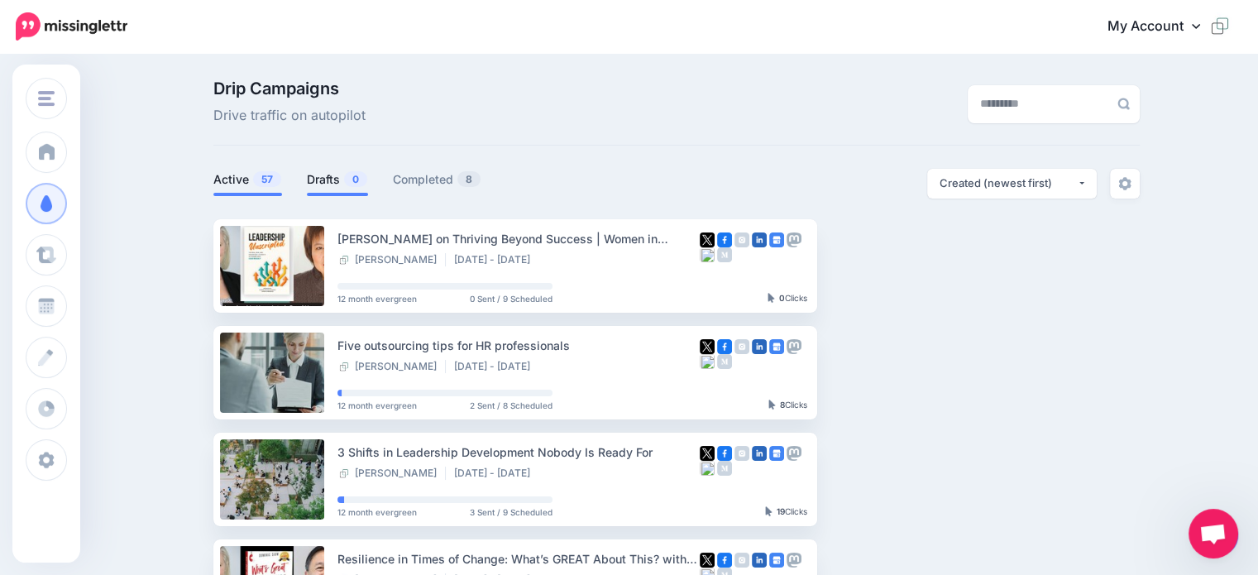
click at [232, 175] on link "Active 57" at bounding box center [247, 180] width 69 height 20
click at [328, 180] on link "Drafts 0" at bounding box center [337, 180] width 61 height 20
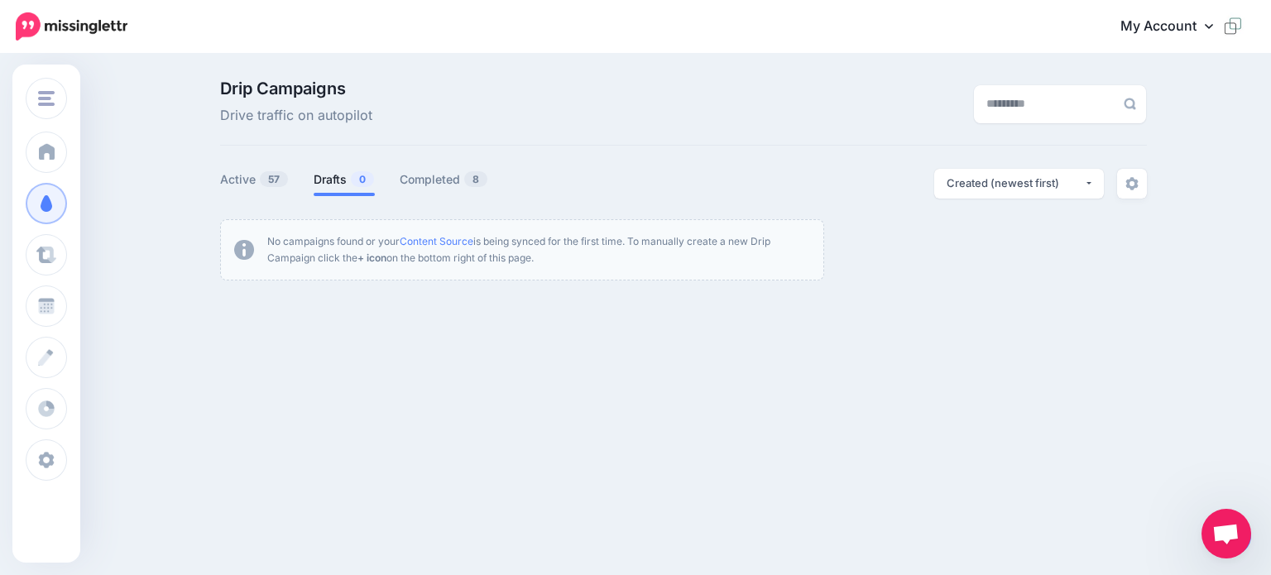
click at [1245, 548] on span "Open chat" at bounding box center [1226, 534] width 50 height 50
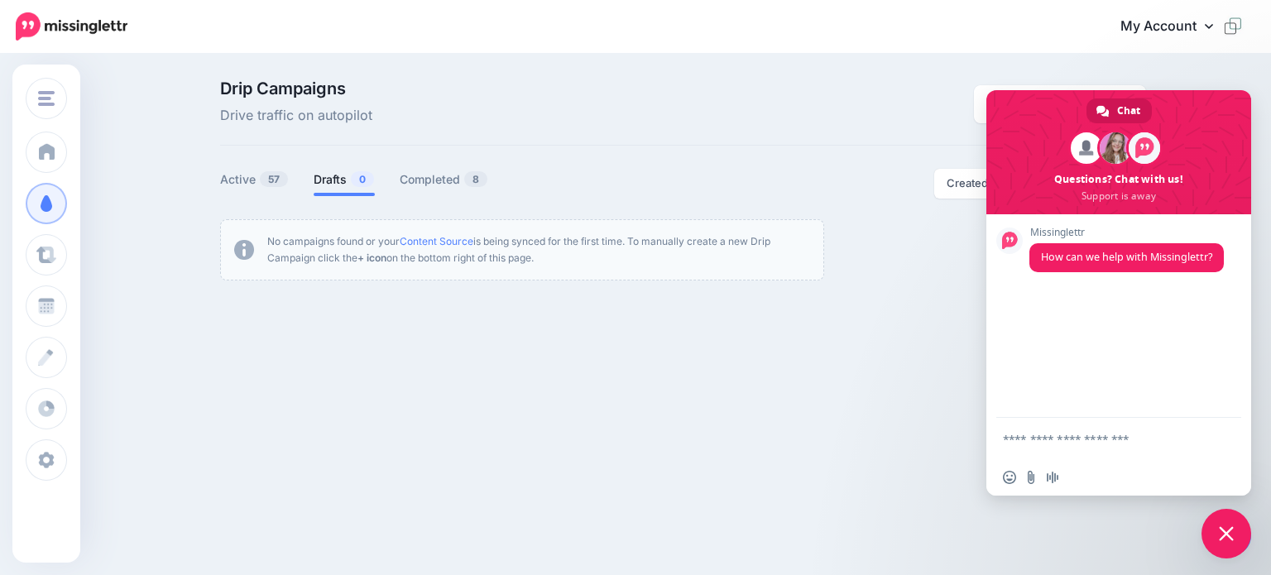
click at [1224, 525] on span "Close chat" at bounding box center [1226, 534] width 50 height 50
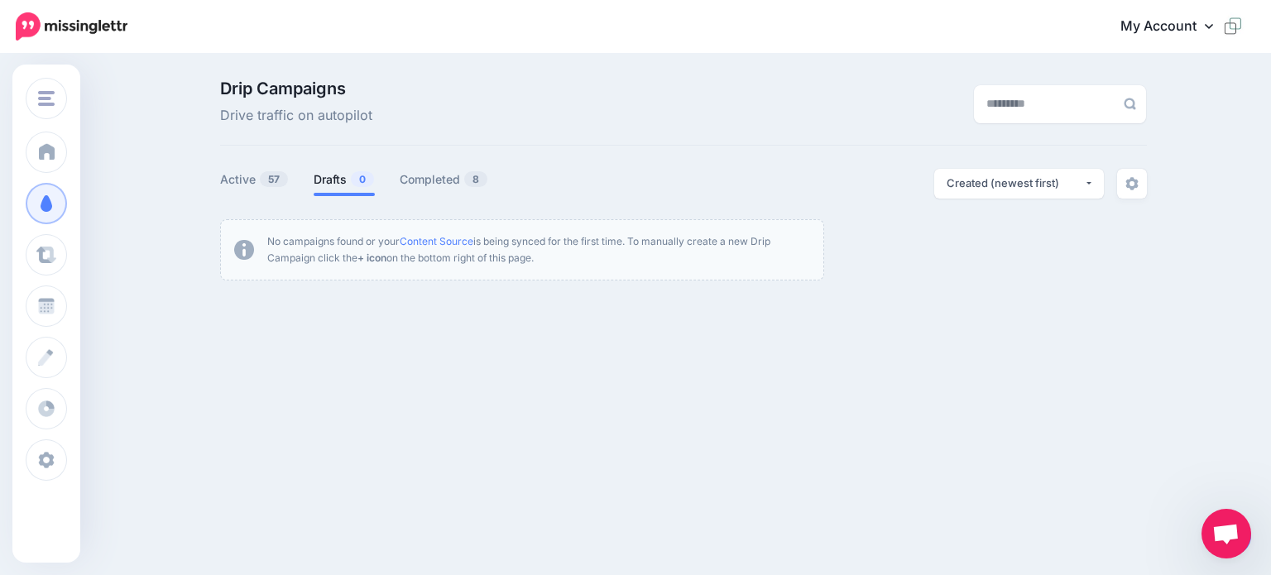
click at [1248, 543] on div "Open chat" at bounding box center [1226, 534] width 50 height 50
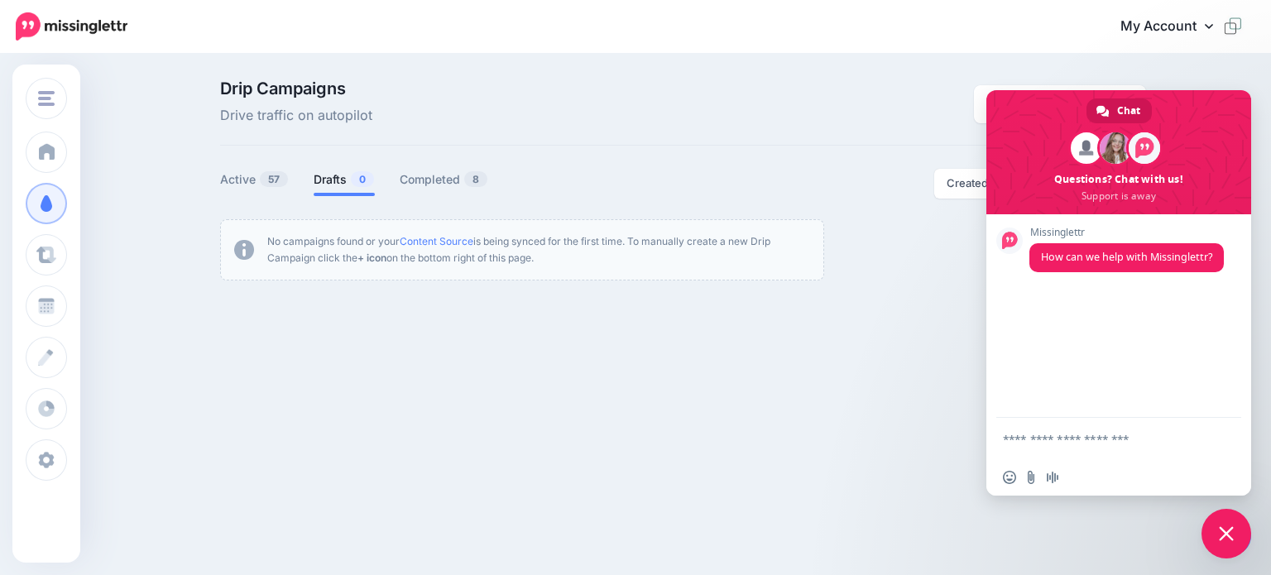
click at [1214, 539] on span "Close chat" at bounding box center [1226, 534] width 50 height 50
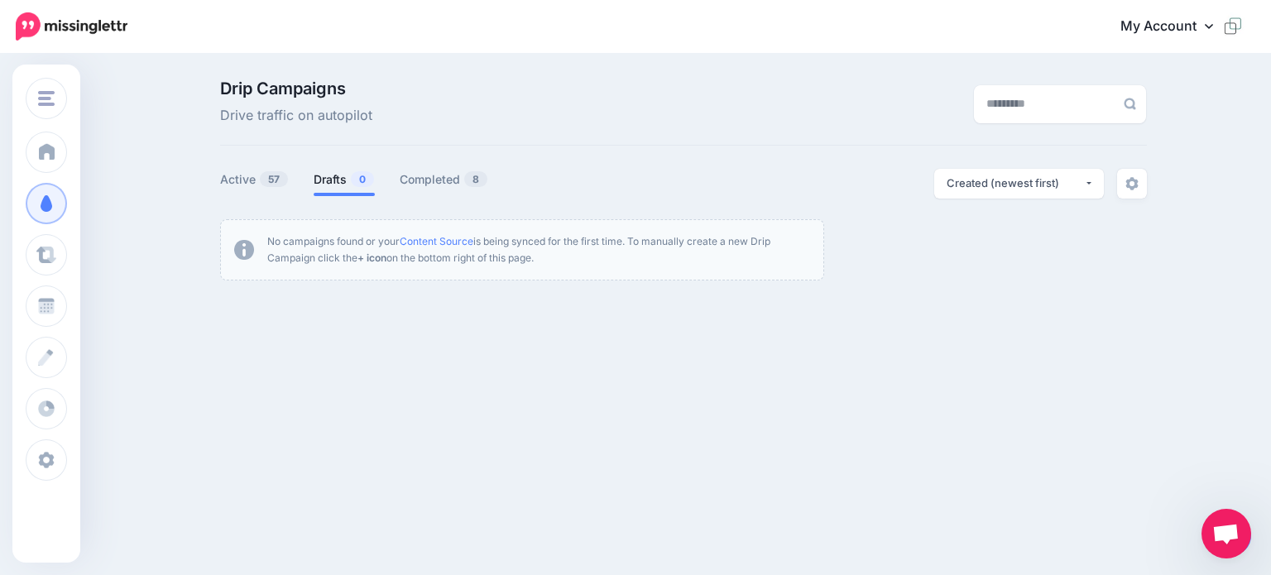
drag, startPoint x: 1225, startPoint y: 537, endPoint x: 1121, endPoint y: 520, distance: 105.7
click at [1122, 520] on body "My Account Dashboard My Account Billing Logout" at bounding box center [635, 287] width 1271 height 575
drag, startPoint x: 1218, startPoint y: 530, endPoint x: 1133, endPoint y: 549, distance: 87.3
click at [1132, 548] on div "Shaping Change Shaping Change Add Workspace Dashboard Campaigns Curate Schedule…" at bounding box center [635, 287] width 1271 height 575
drag, startPoint x: 1220, startPoint y: 535, endPoint x: 1097, endPoint y: 501, distance: 127.9
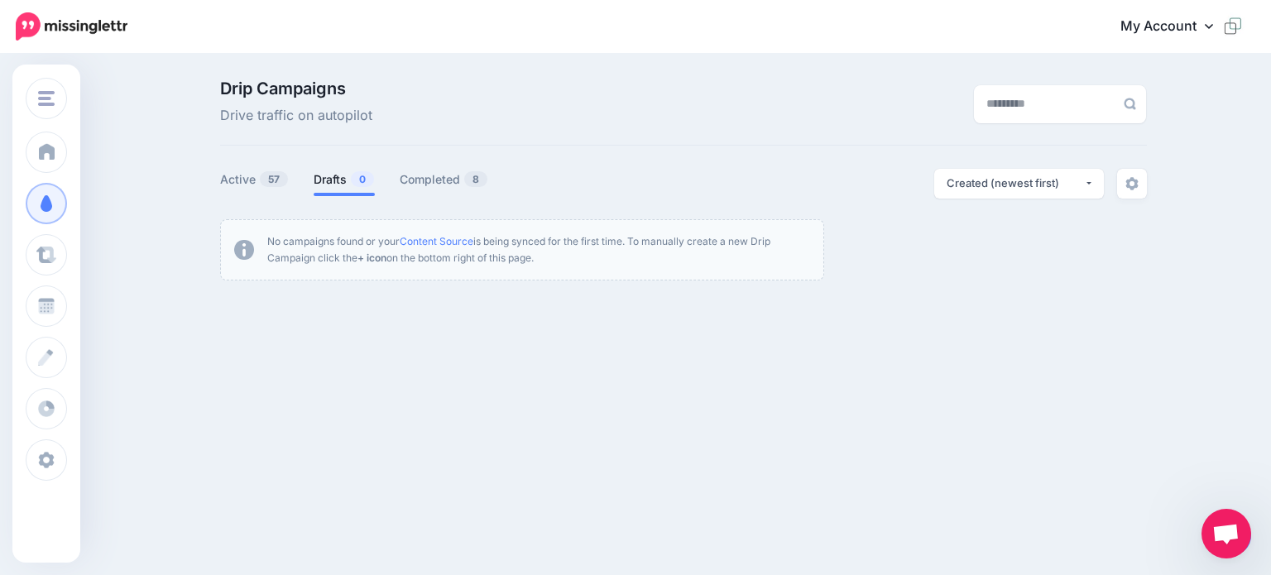
click at [1097, 501] on body "My Account Dashboard My Account Billing Logout" at bounding box center [635, 287] width 1271 height 575
click at [1231, 541] on span "Open chat" at bounding box center [1225, 535] width 27 height 23
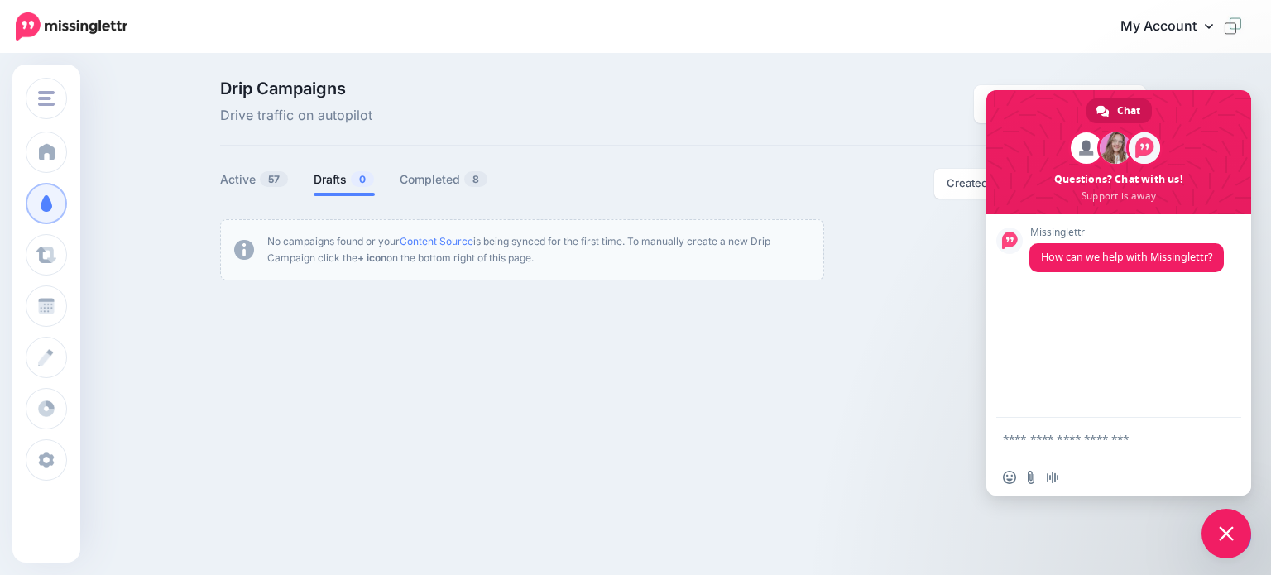
click at [1248, 542] on div "Close chat" at bounding box center [1226, 534] width 50 height 50
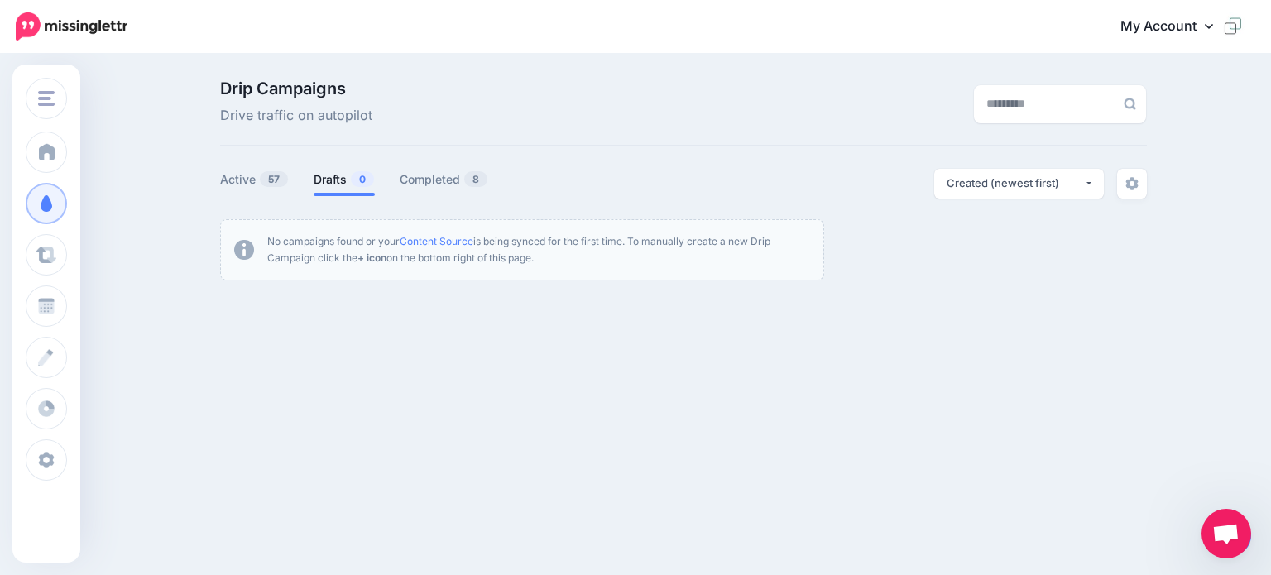
click at [1222, 530] on span "Open chat" at bounding box center [1225, 535] width 27 height 23
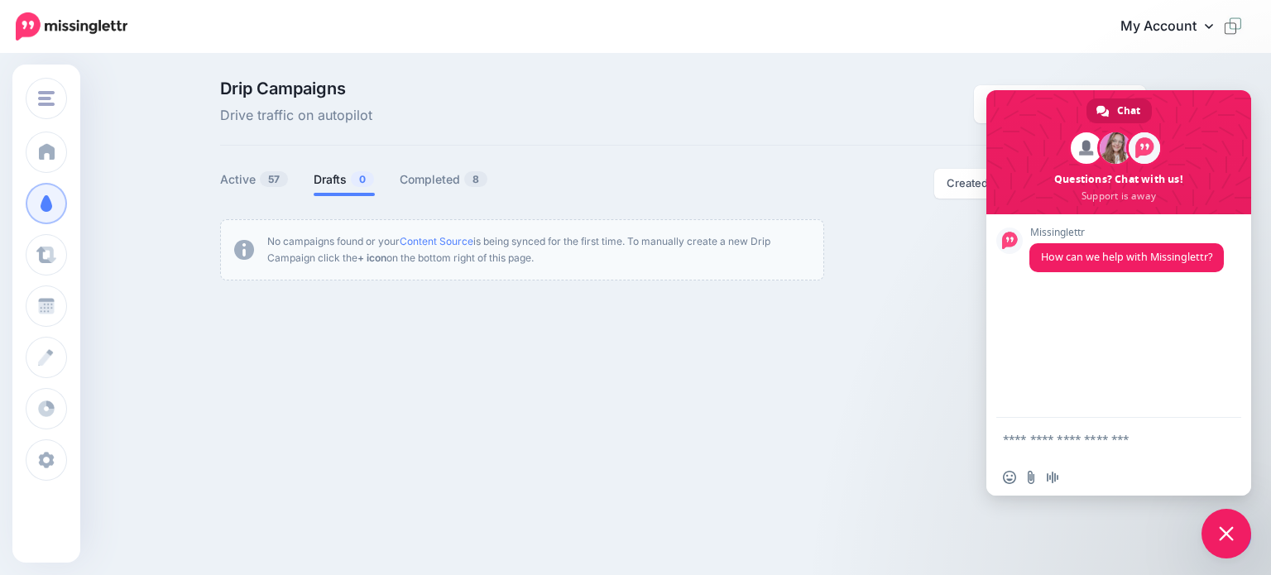
click at [877, 309] on div "Drip Campaigns Drive traffic on autopilot Active 57 0 8" at bounding box center [635, 186] width 1271 height 262
click at [1220, 526] on span "Close chat" at bounding box center [1226, 533] width 15 height 15
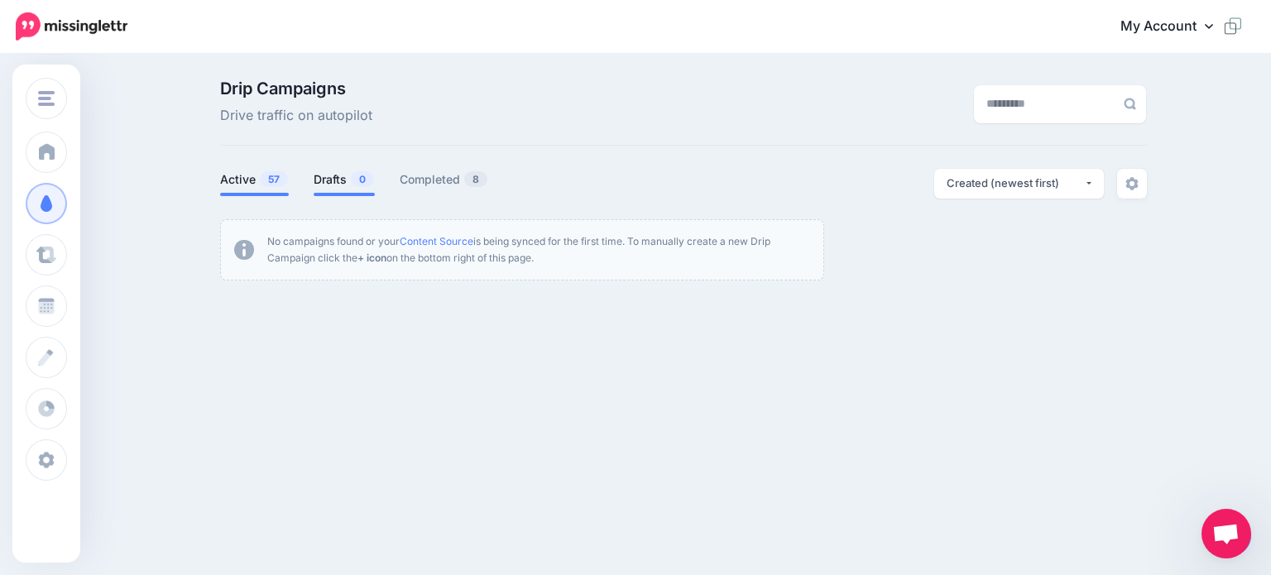
drag, startPoint x: 235, startPoint y: 175, endPoint x: 245, endPoint y: 194, distance: 21.5
click at [235, 175] on link "Active 57" at bounding box center [254, 180] width 69 height 20
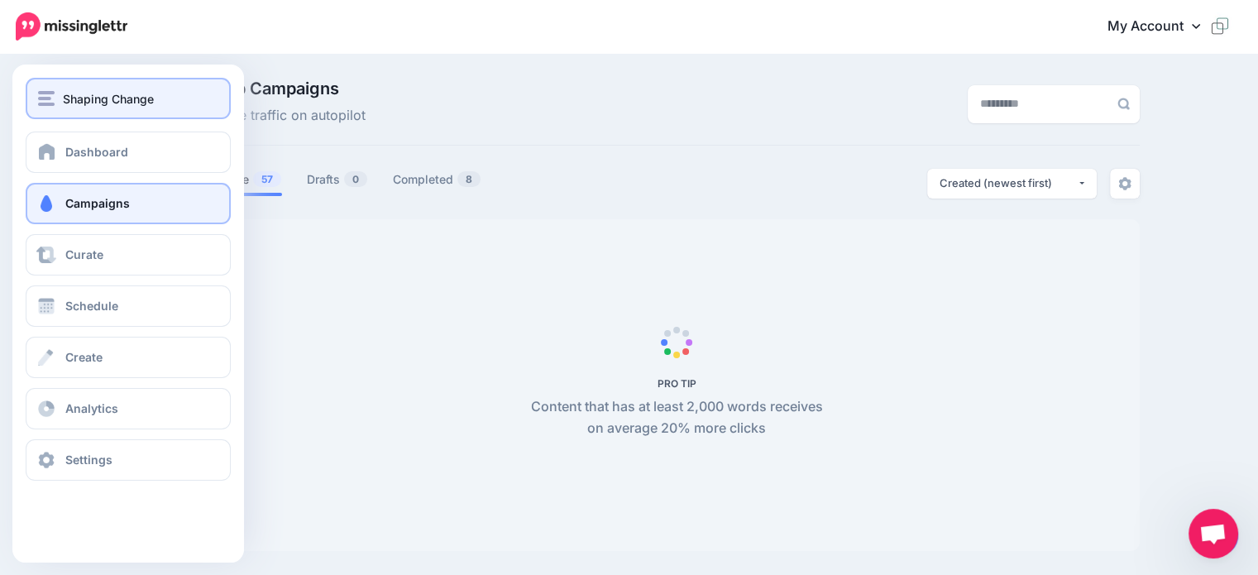
click at [60, 102] on div "Shaping Change" at bounding box center [128, 98] width 180 height 19
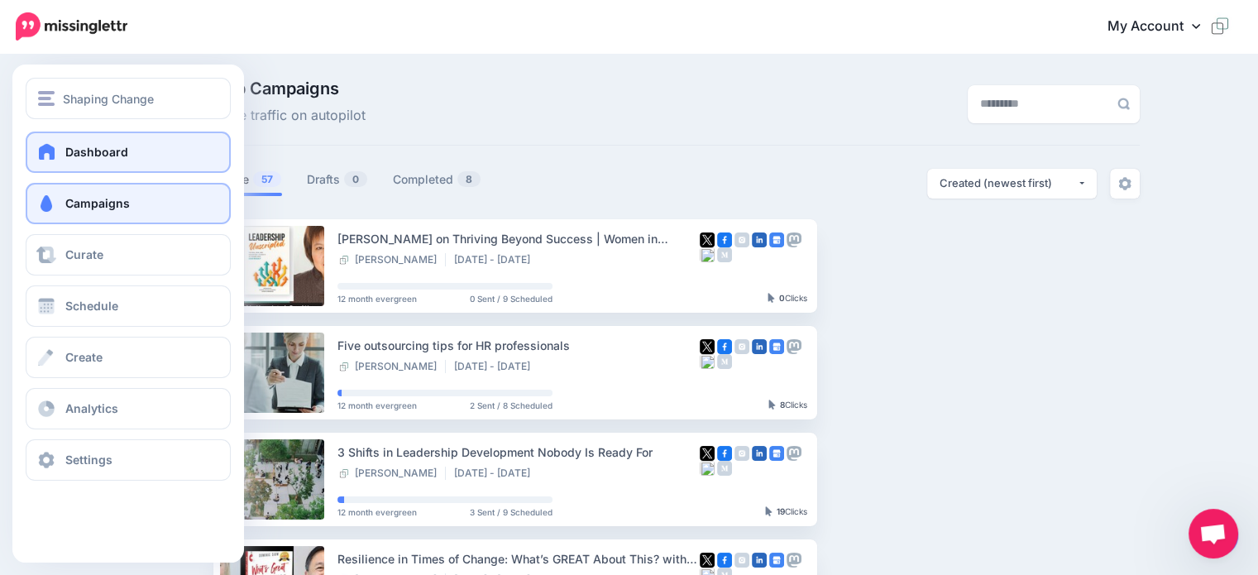
click at [83, 157] on span "Dashboard" at bounding box center [96, 152] width 63 height 14
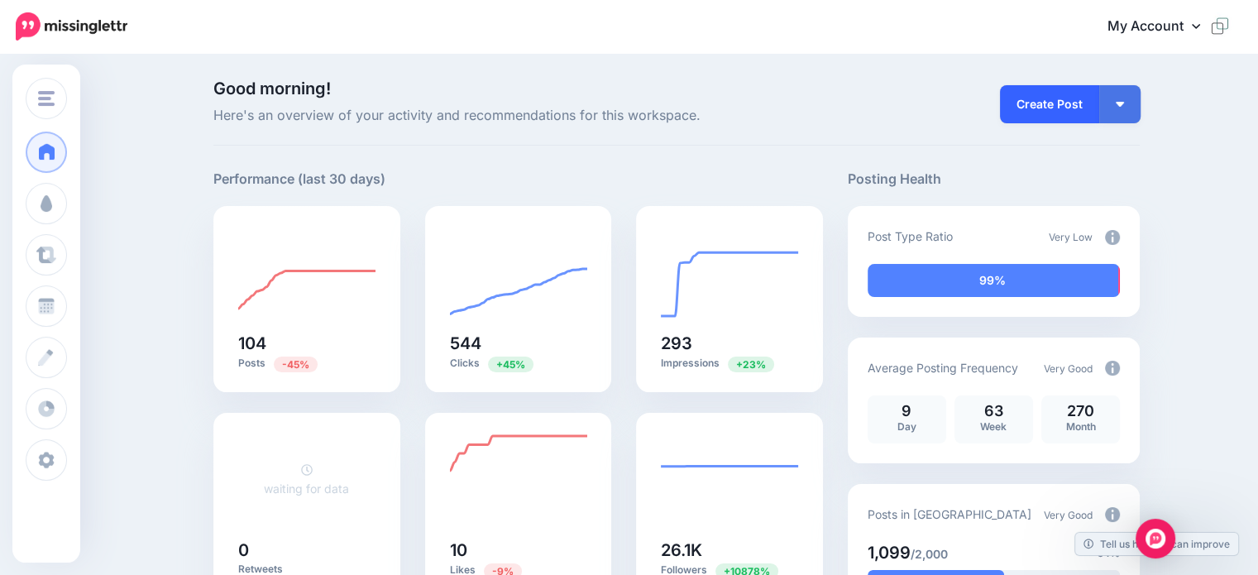
click at [1049, 107] on link "Create Post" at bounding box center [1049, 104] width 99 height 38
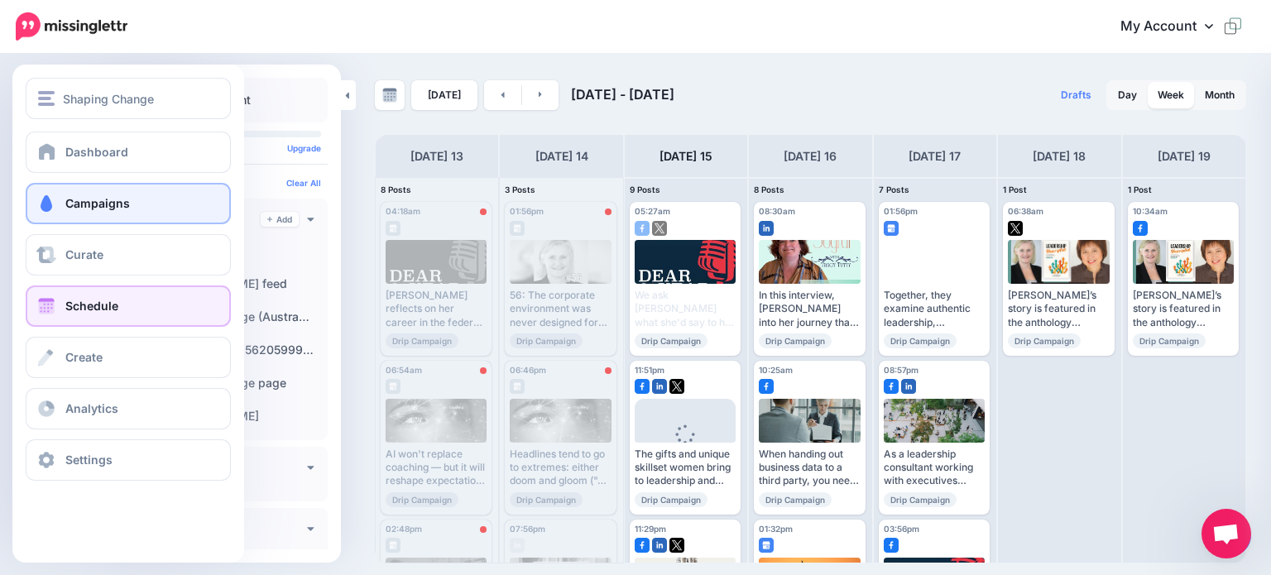
click at [74, 201] on span "Campaigns" at bounding box center [97, 203] width 65 height 14
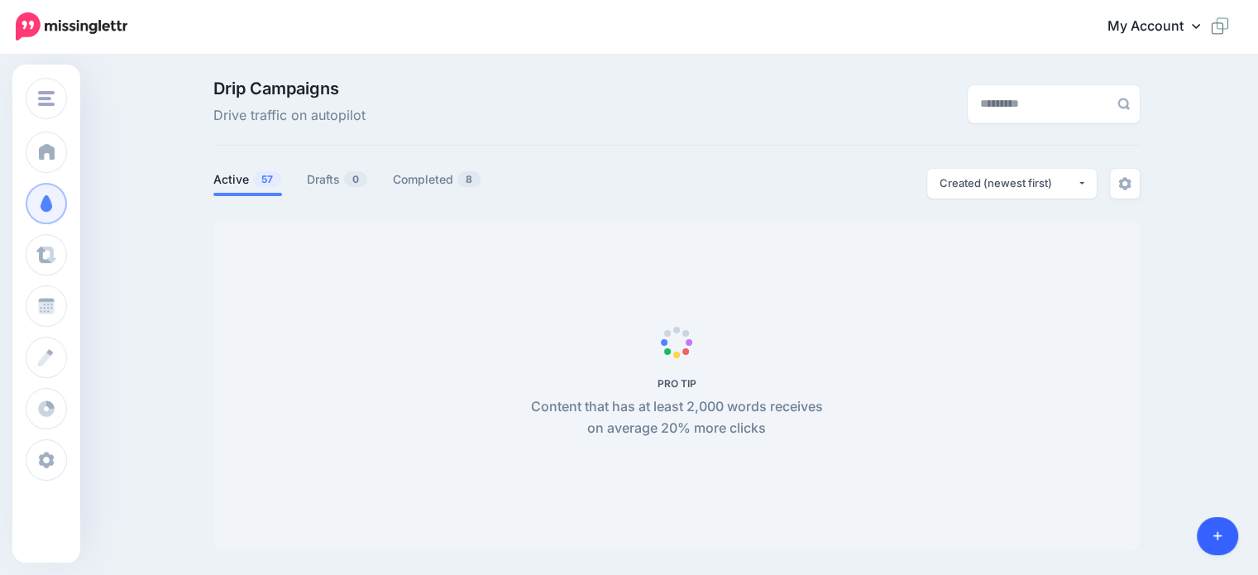
click at [1228, 534] on link at bounding box center [1218, 536] width 42 height 38
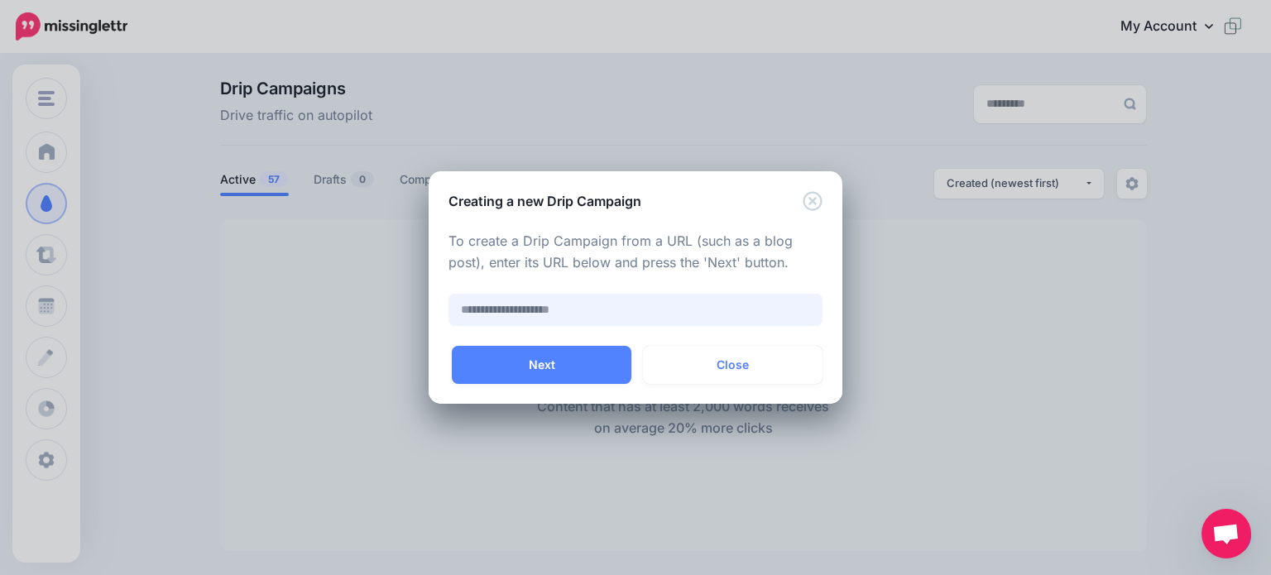
click at [620, 308] on input "text" at bounding box center [635, 310] width 374 height 32
paste input "**********"
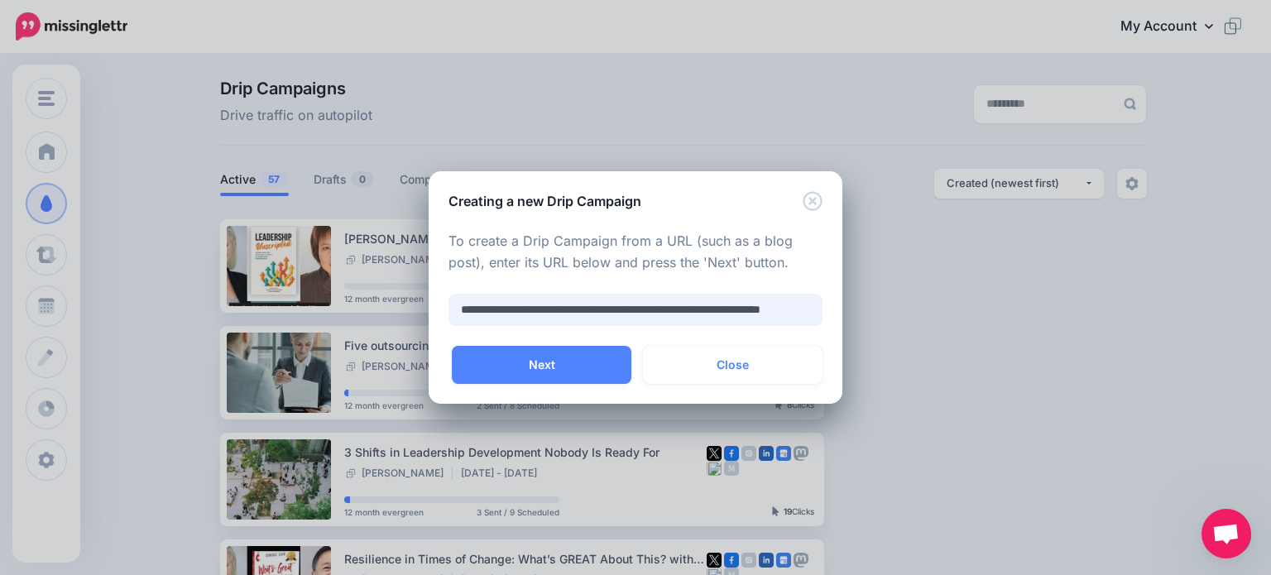
scroll to position [0, 93]
type input "**********"
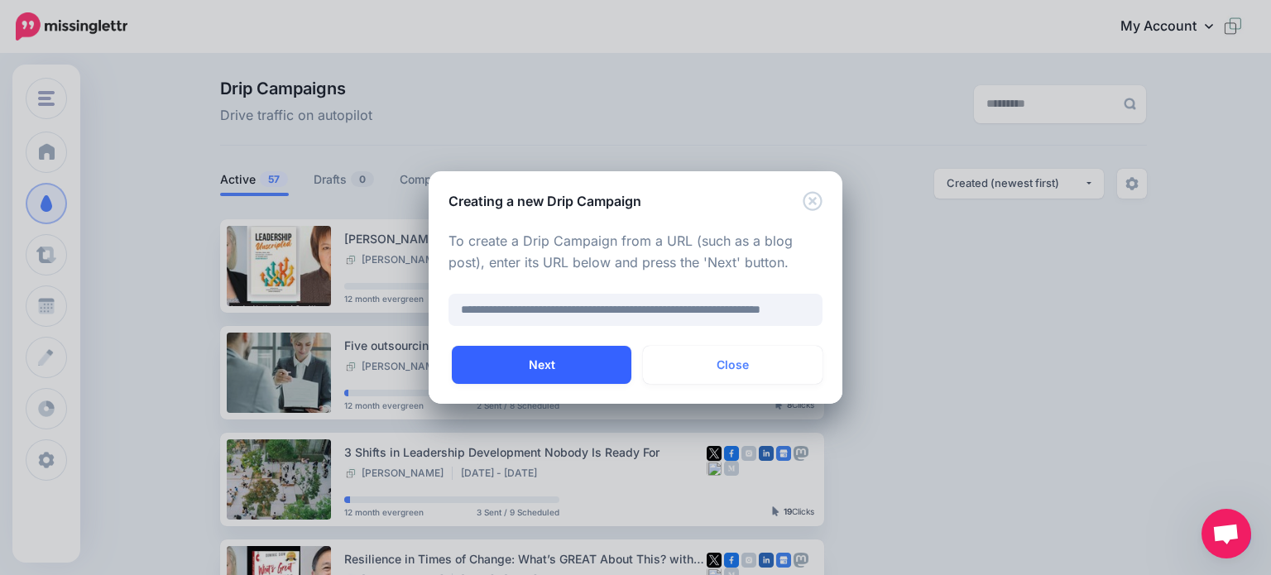
click at [539, 367] on button "Next" at bounding box center [542, 365] width 180 height 38
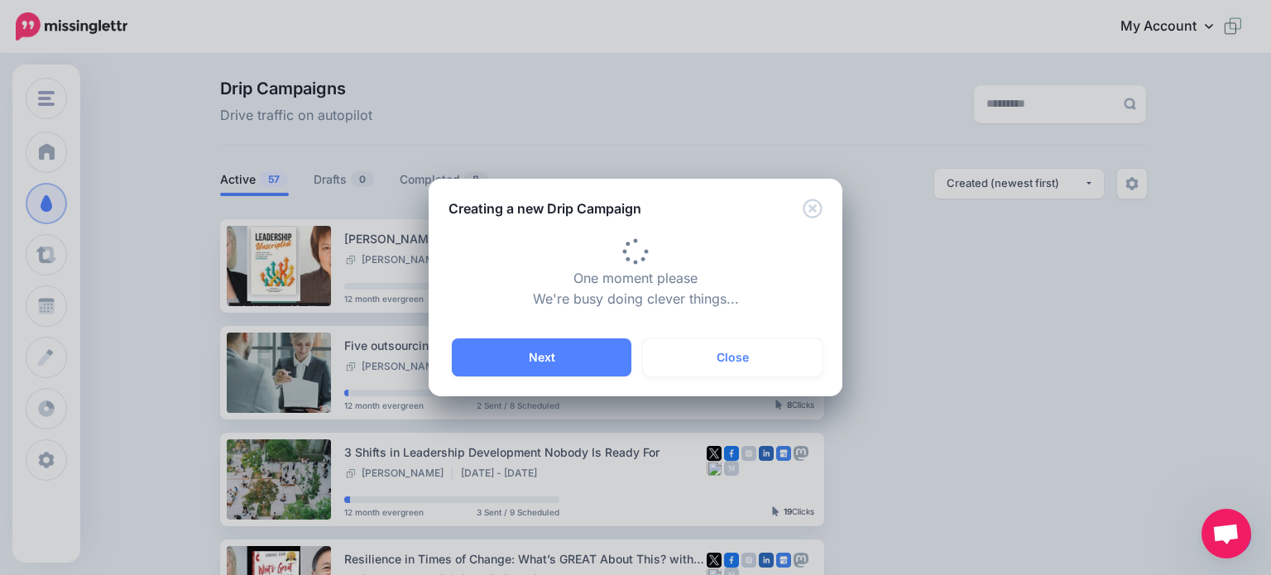
type input "**********"
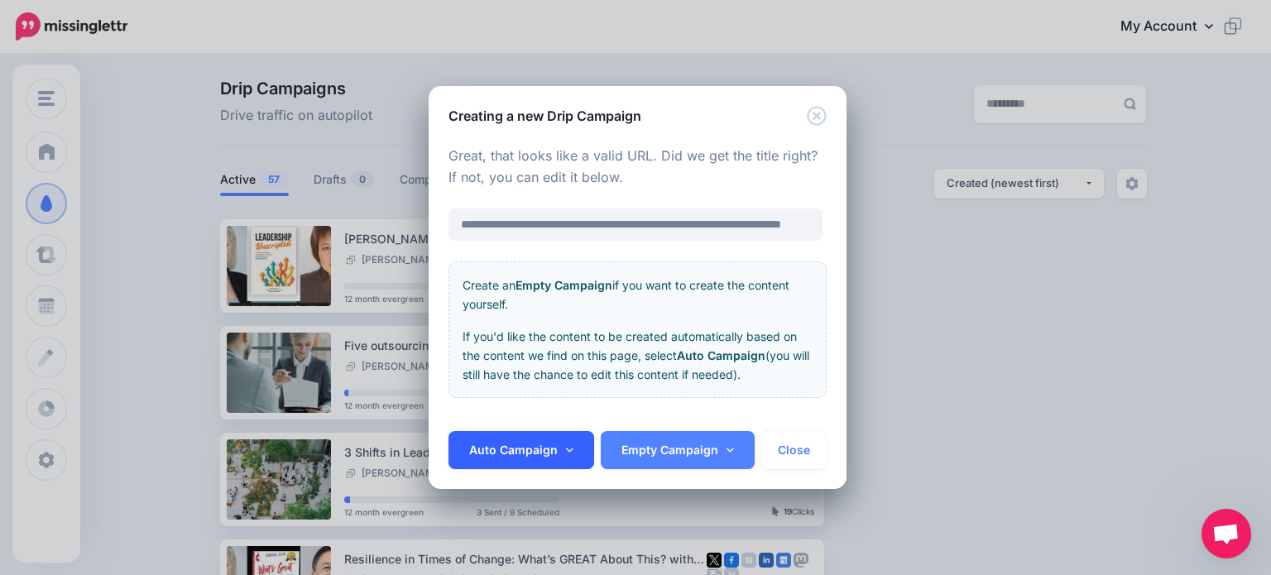
click at [510, 447] on link "Auto Campaign" at bounding box center [521, 450] width 146 height 38
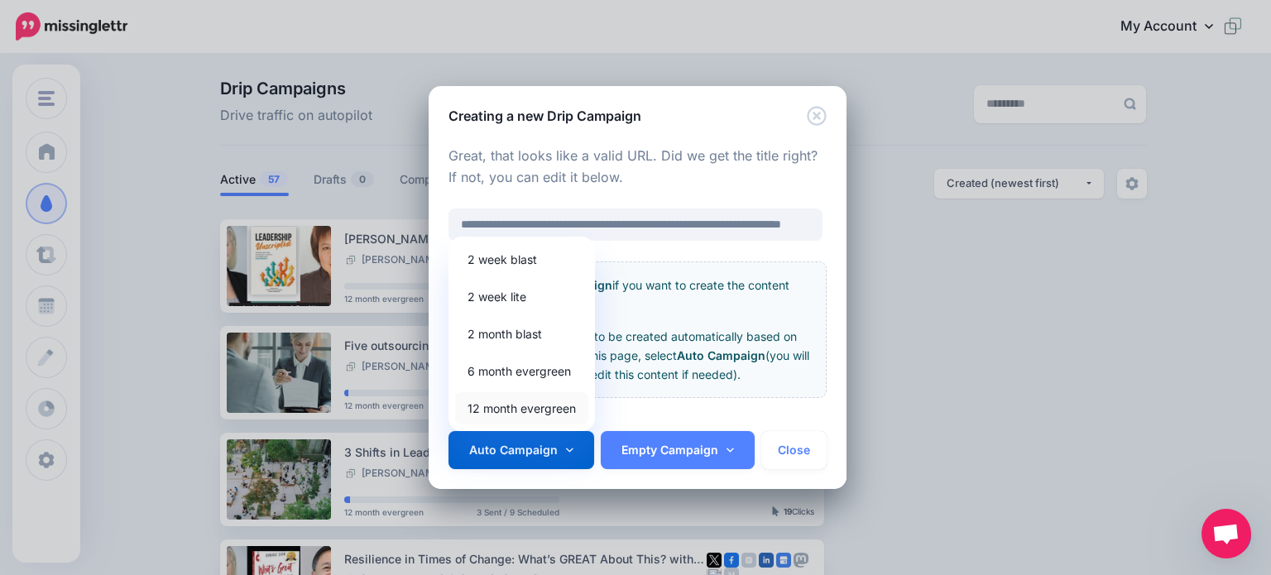
click at [509, 400] on link "12 month evergreen" at bounding box center [521, 408] width 133 height 32
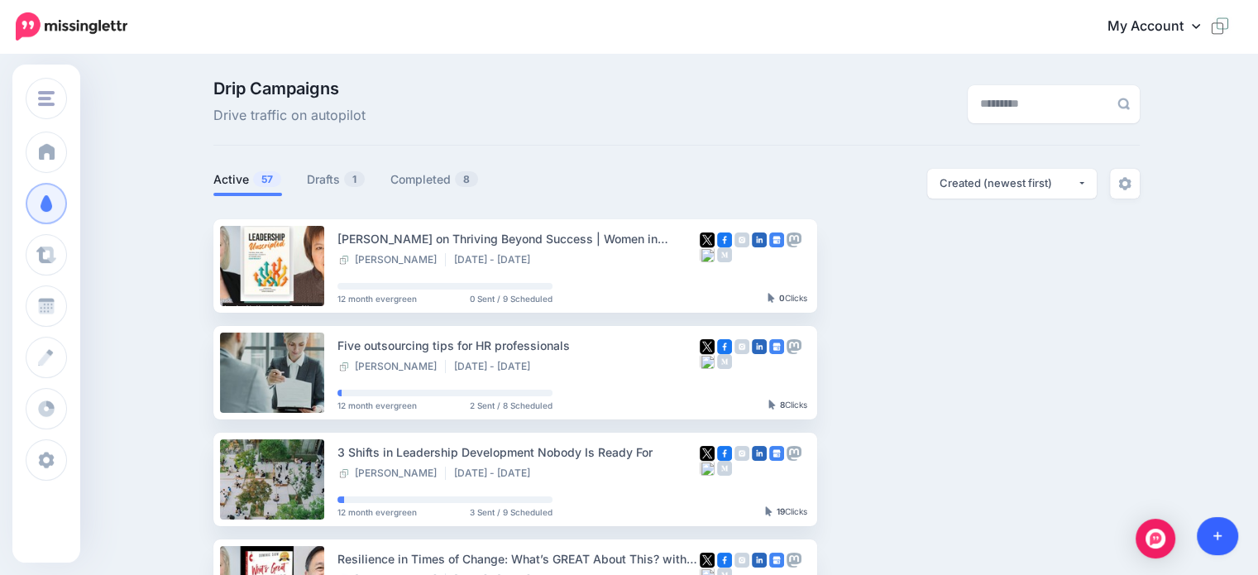
click at [1209, 532] on link at bounding box center [1218, 536] width 42 height 38
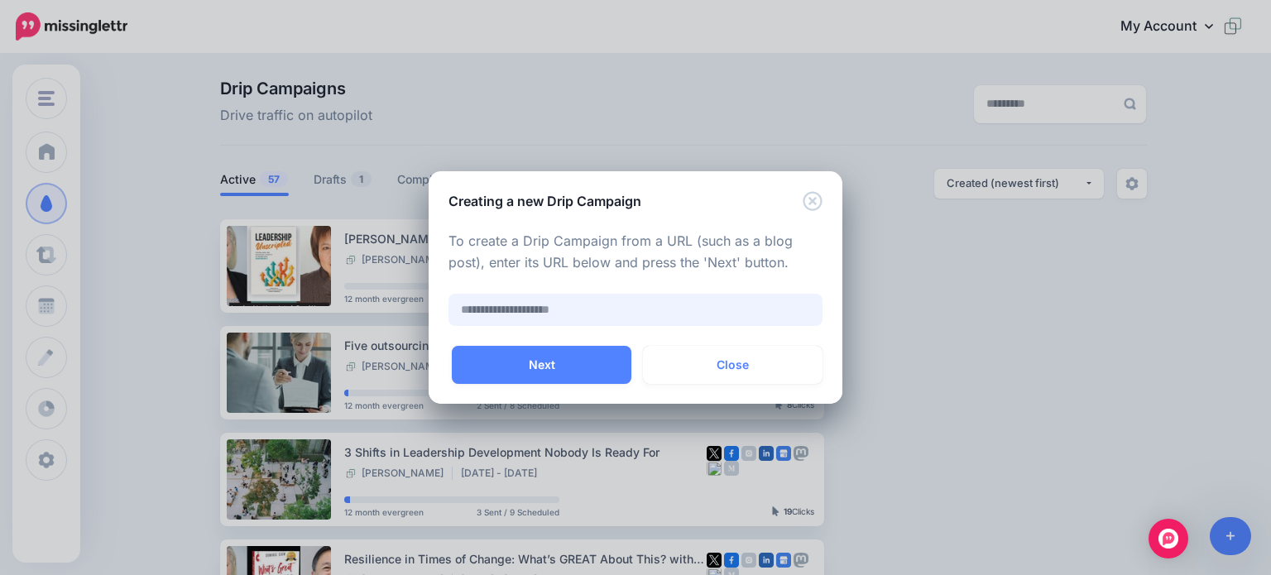
click at [552, 314] on input "text" at bounding box center [635, 310] width 374 height 32
paste input "**********"
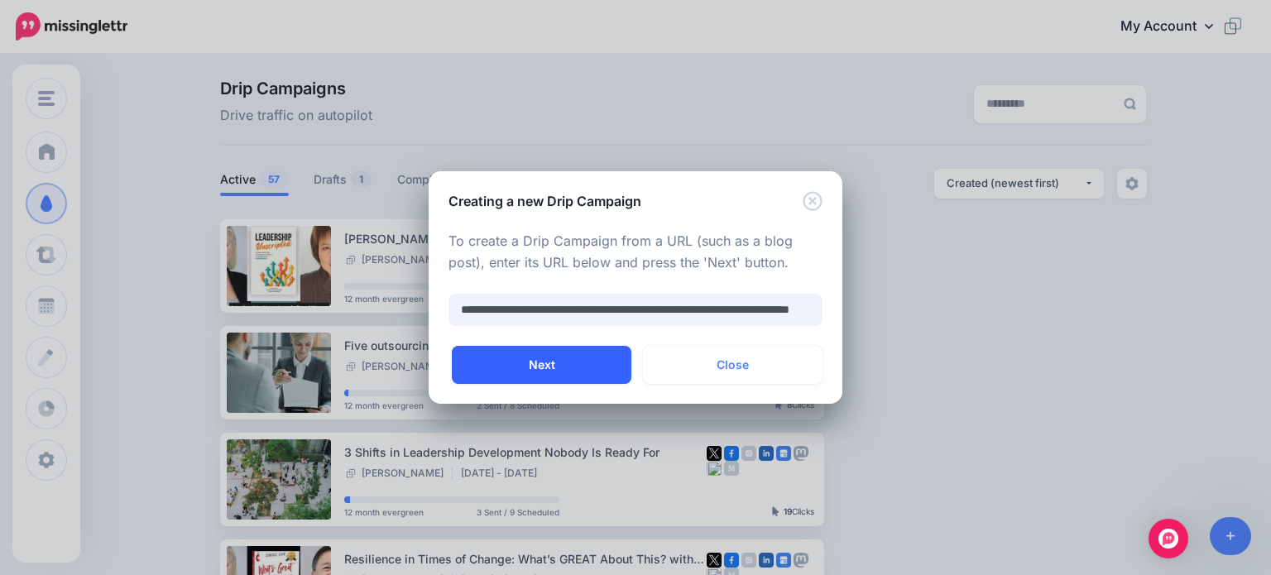
type input "**********"
click at [581, 363] on button "Next" at bounding box center [542, 365] width 180 height 38
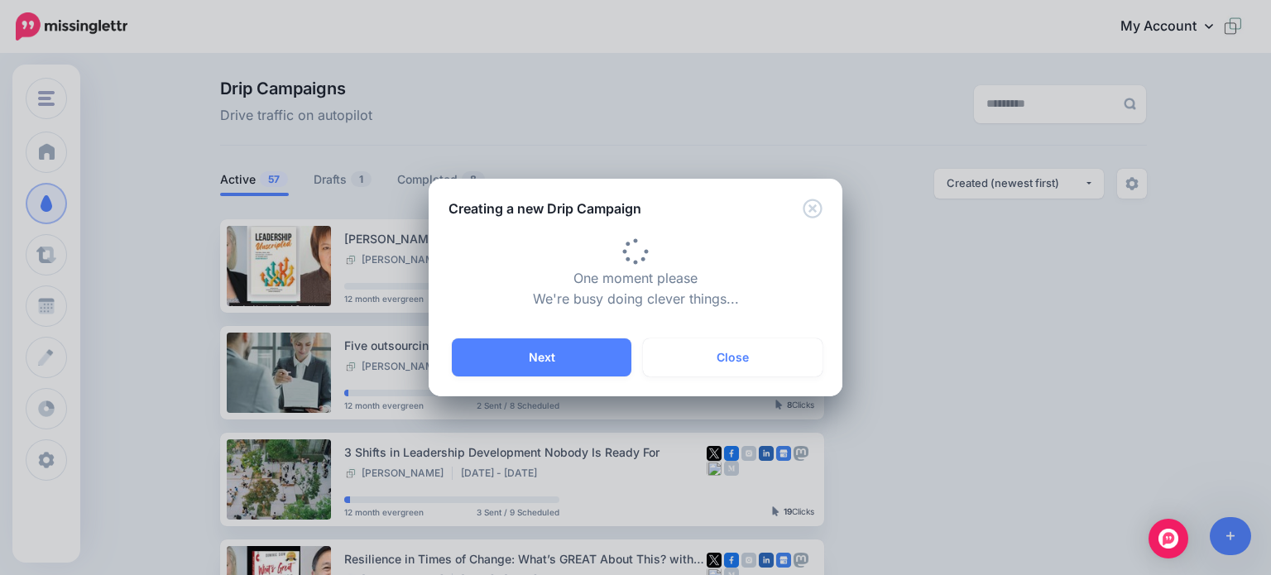
type input "**********"
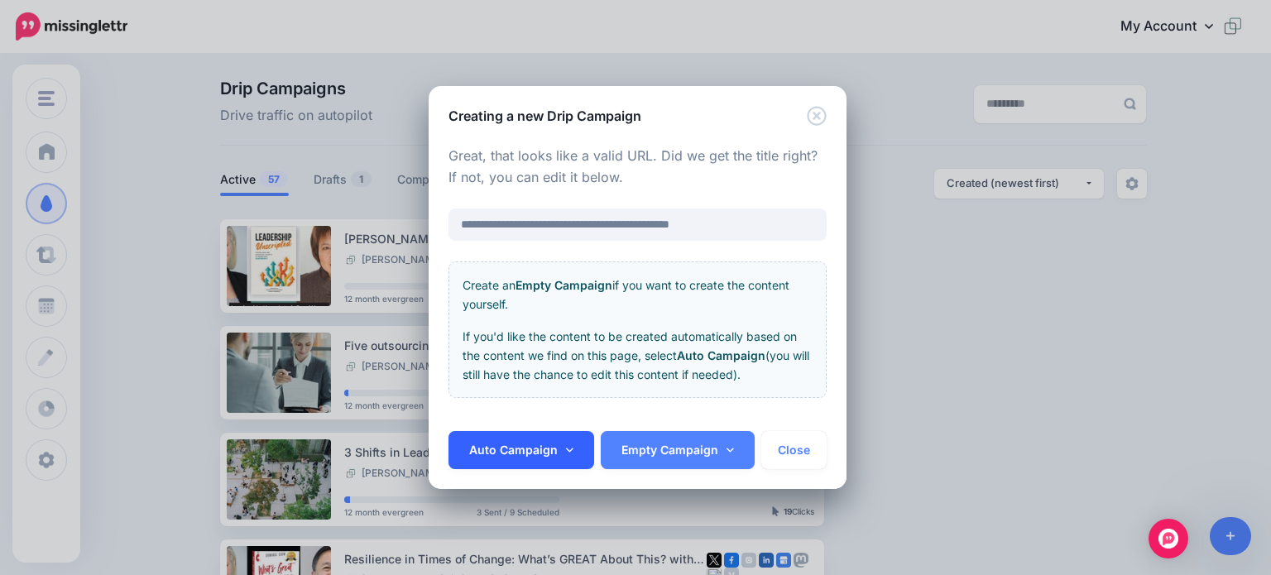
click at [529, 450] on link "Auto Campaign" at bounding box center [521, 450] width 146 height 38
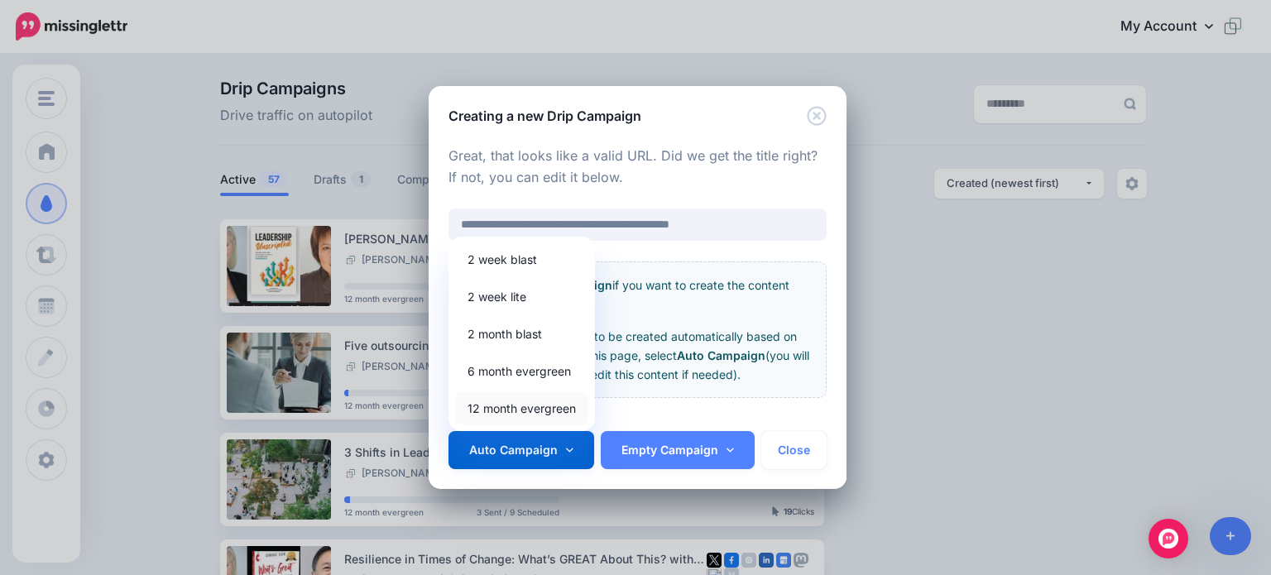
click at [537, 405] on link "12 month evergreen" at bounding box center [521, 408] width 133 height 32
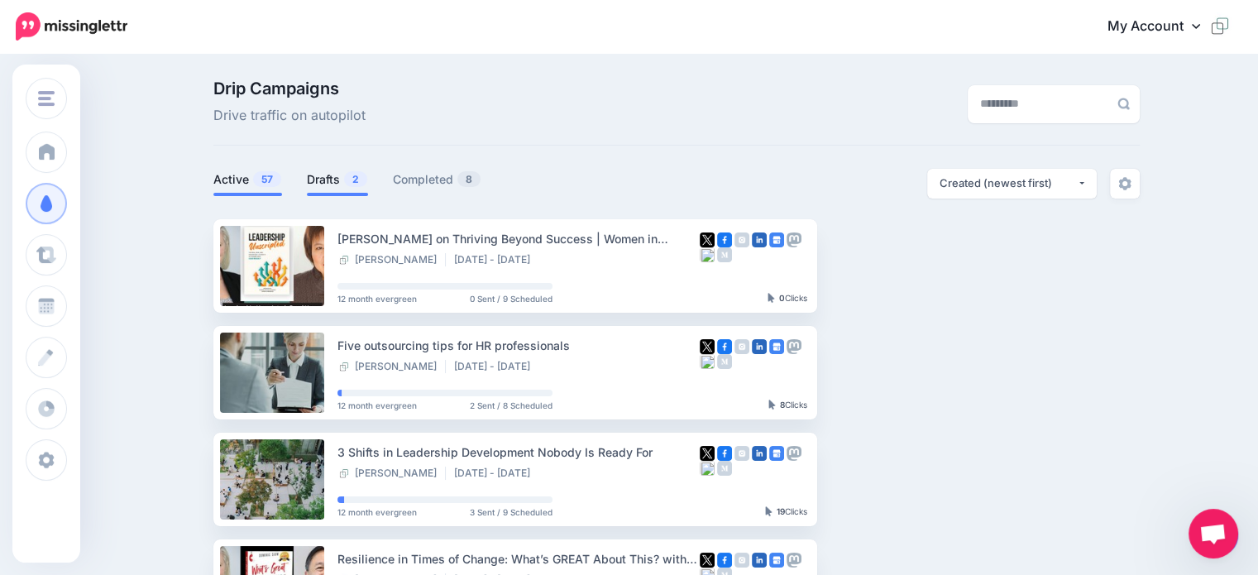
drag, startPoint x: 317, startPoint y: 180, endPoint x: 347, endPoint y: 180, distance: 29.8
click at [317, 180] on link "Drafts 2" at bounding box center [337, 180] width 61 height 20
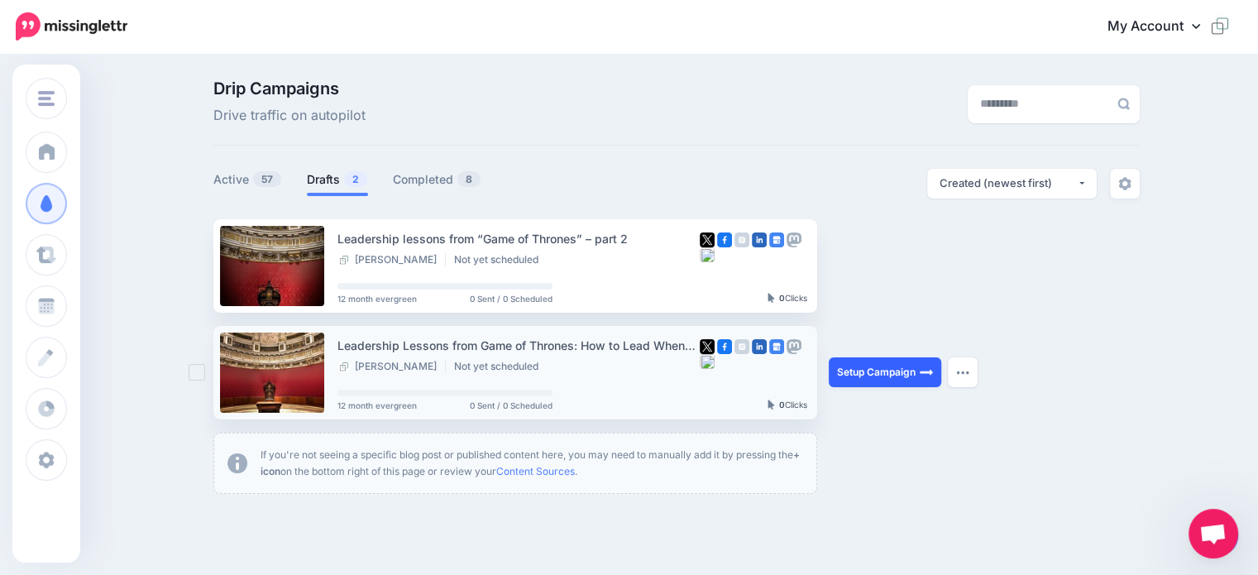
click at [868, 374] on link "Setup Campaign" at bounding box center [885, 372] width 113 height 30
